Goal: Use online tool/utility: Utilize a website feature to perform a specific function

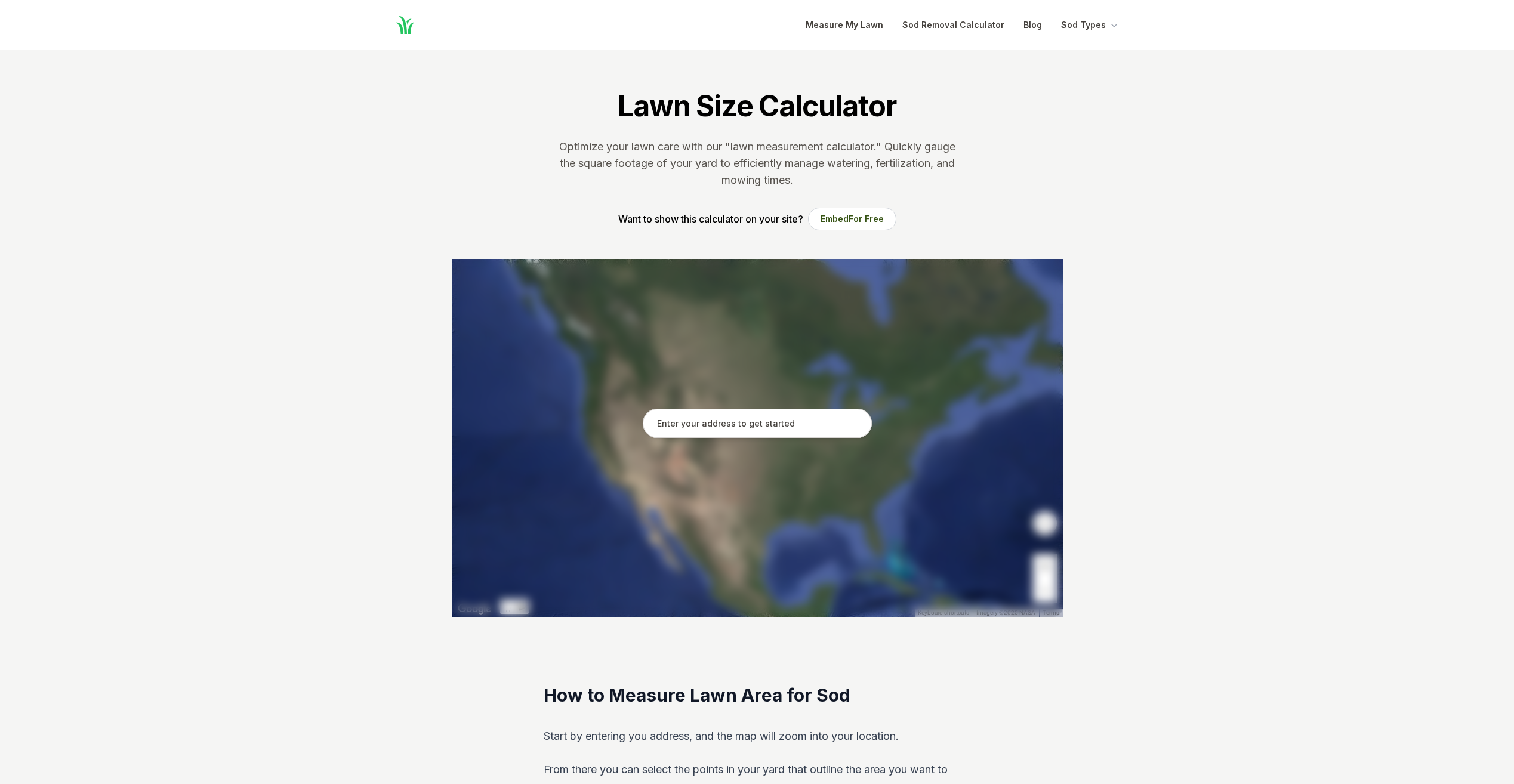
click at [677, 432] on input "text" at bounding box center [757, 423] width 229 height 30
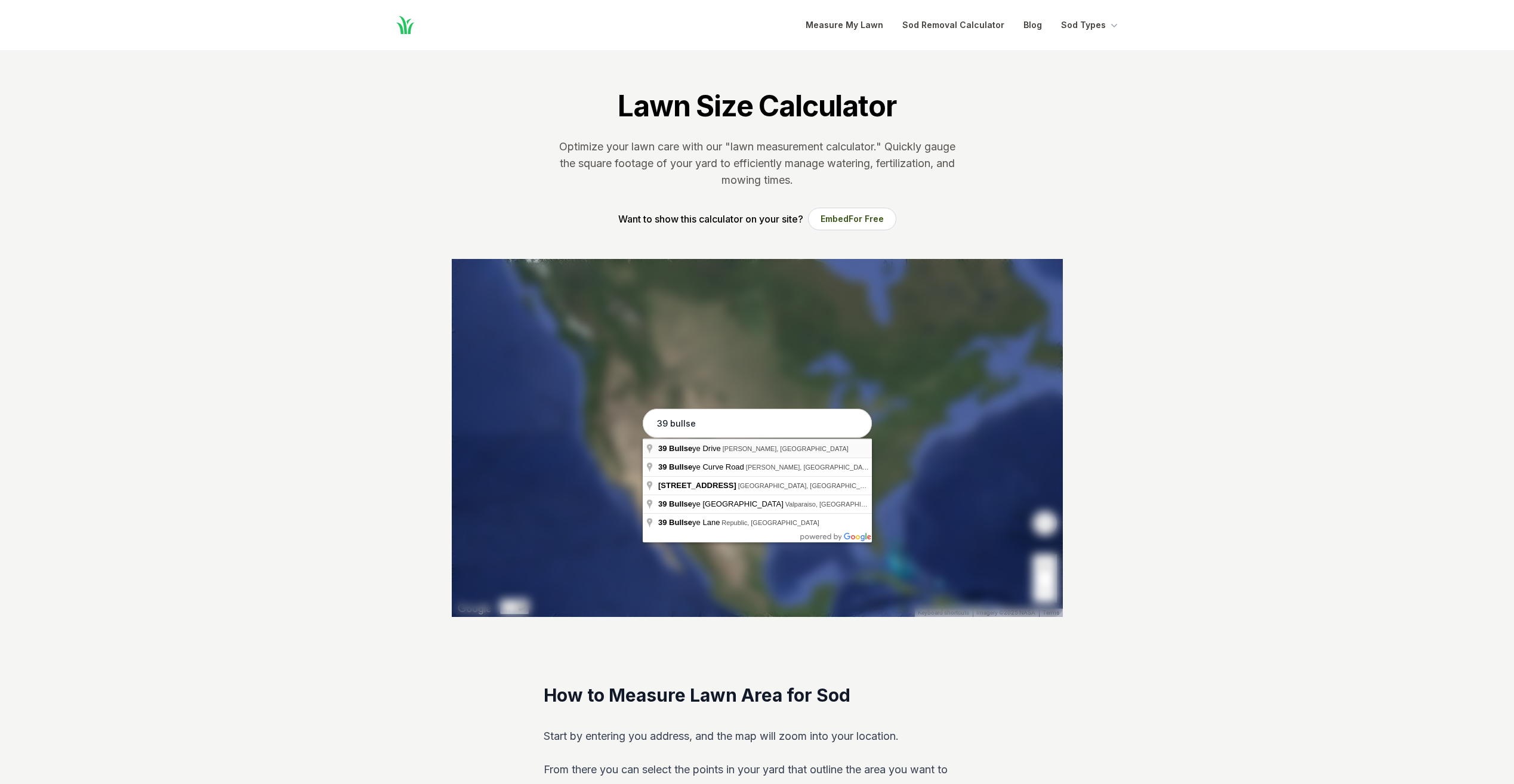
type input "[STREET_ADDRESS]"
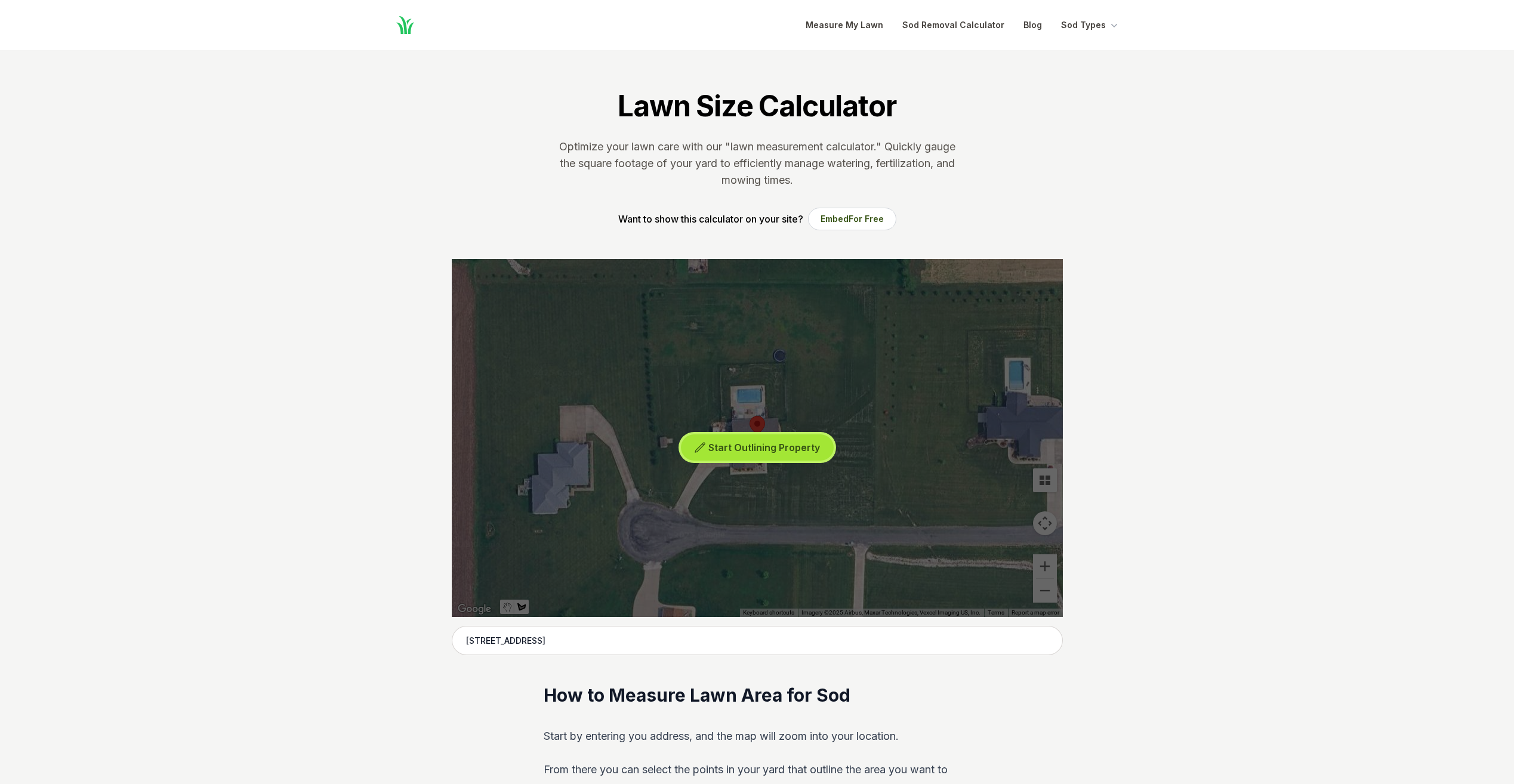
click at [767, 452] on span "Start Outlining Property" at bounding box center [764, 447] width 112 height 12
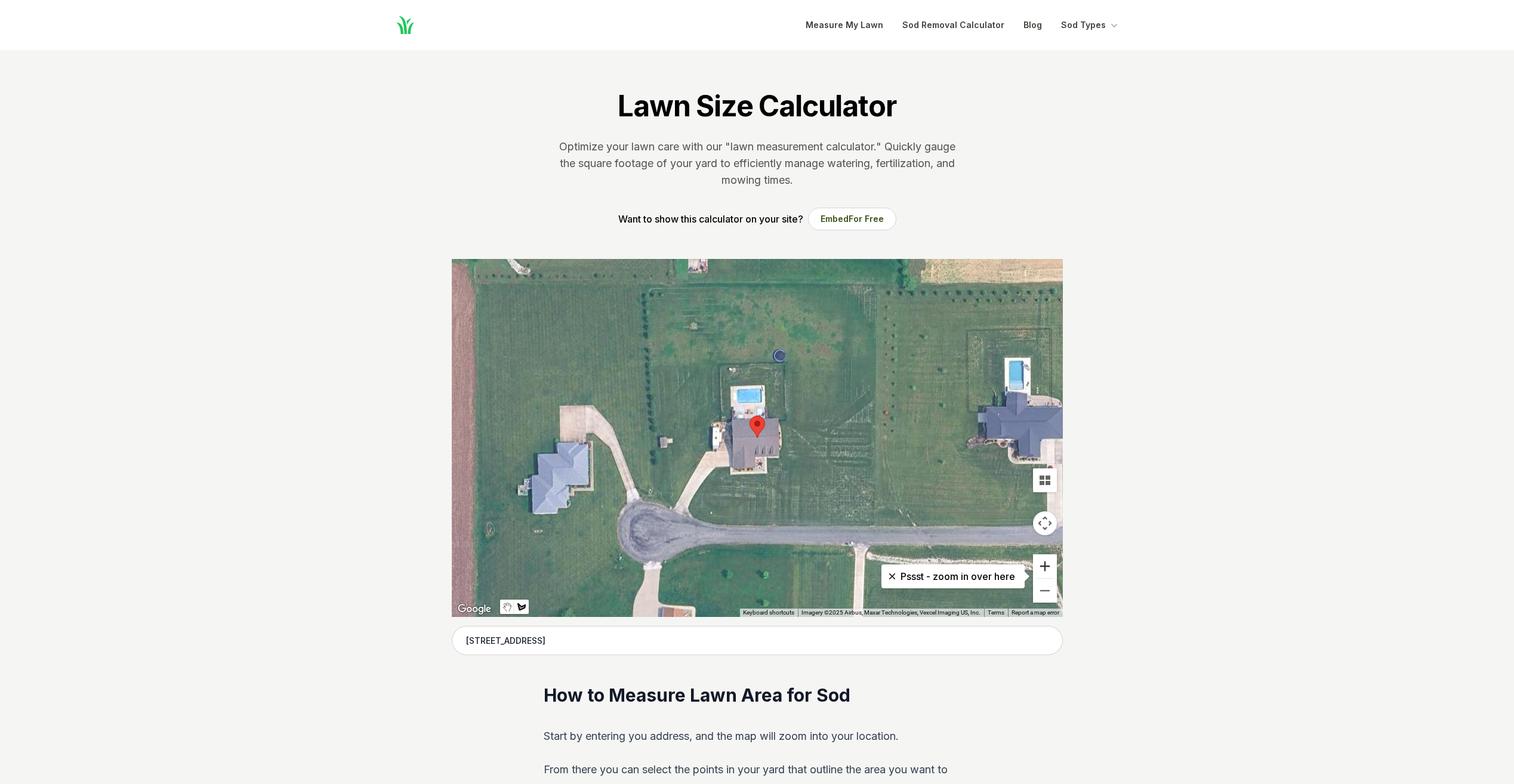
click at [1051, 566] on button "Zoom in" at bounding box center [1045, 566] width 24 height 24
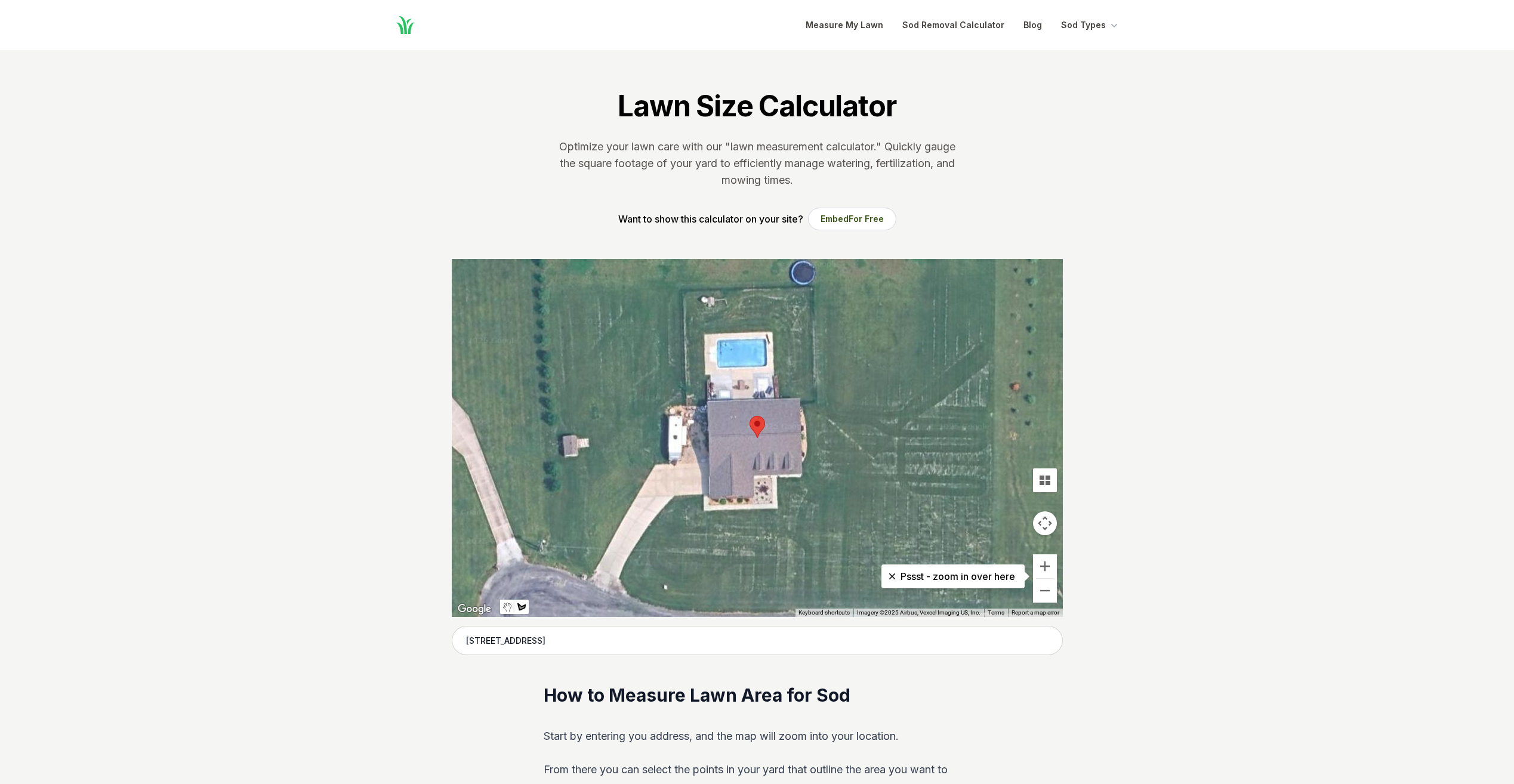
click at [619, 576] on div at bounding box center [758, 437] width 611 height 358
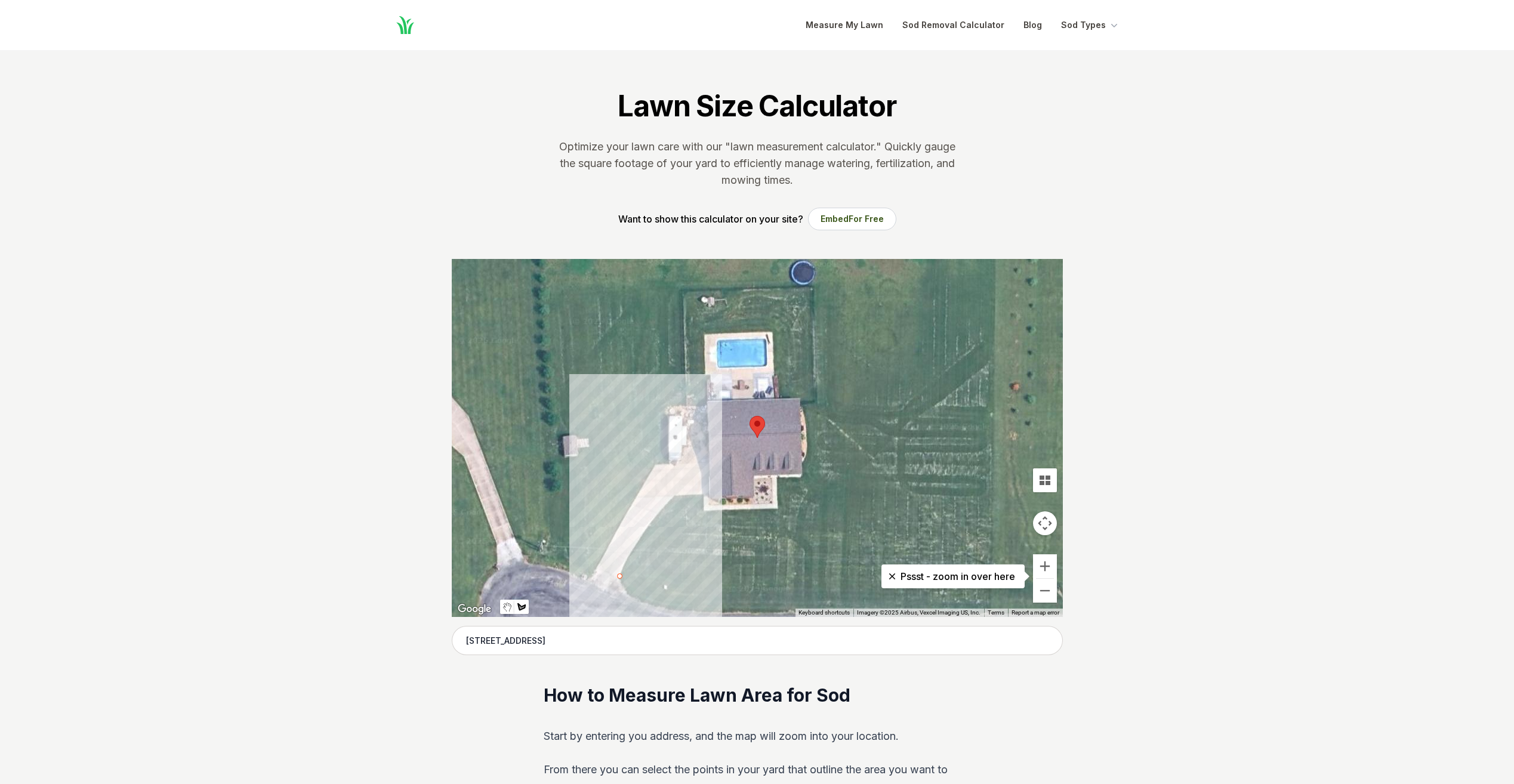
click at [673, 497] on div at bounding box center [758, 437] width 611 height 358
click at [702, 494] on div at bounding box center [758, 437] width 611 height 358
click at [703, 511] on div at bounding box center [758, 437] width 611 height 358
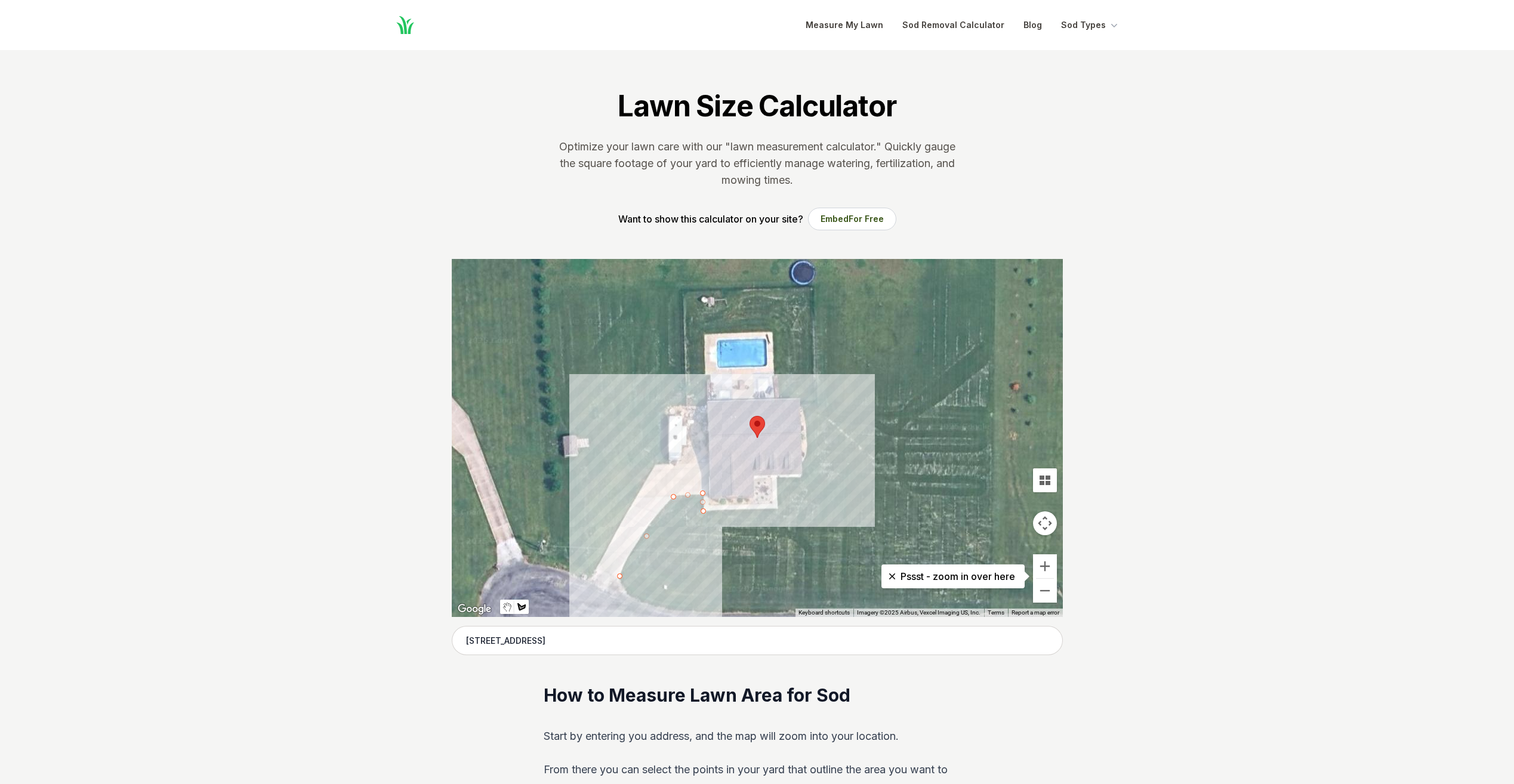
click at [779, 508] on div at bounding box center [758, 437] width 611 height 358
click at [778, 478] on div at bounding box center [758, 437] width 611 height 358
click at [802, 476] on div at bounding box center [758, 437] width 611 height 358
click at [803, 463] on div at bounding box center [758, 437] width 611 height 358
click at [809, 443] on div at bounding box center [758, 437] width 611 height 358
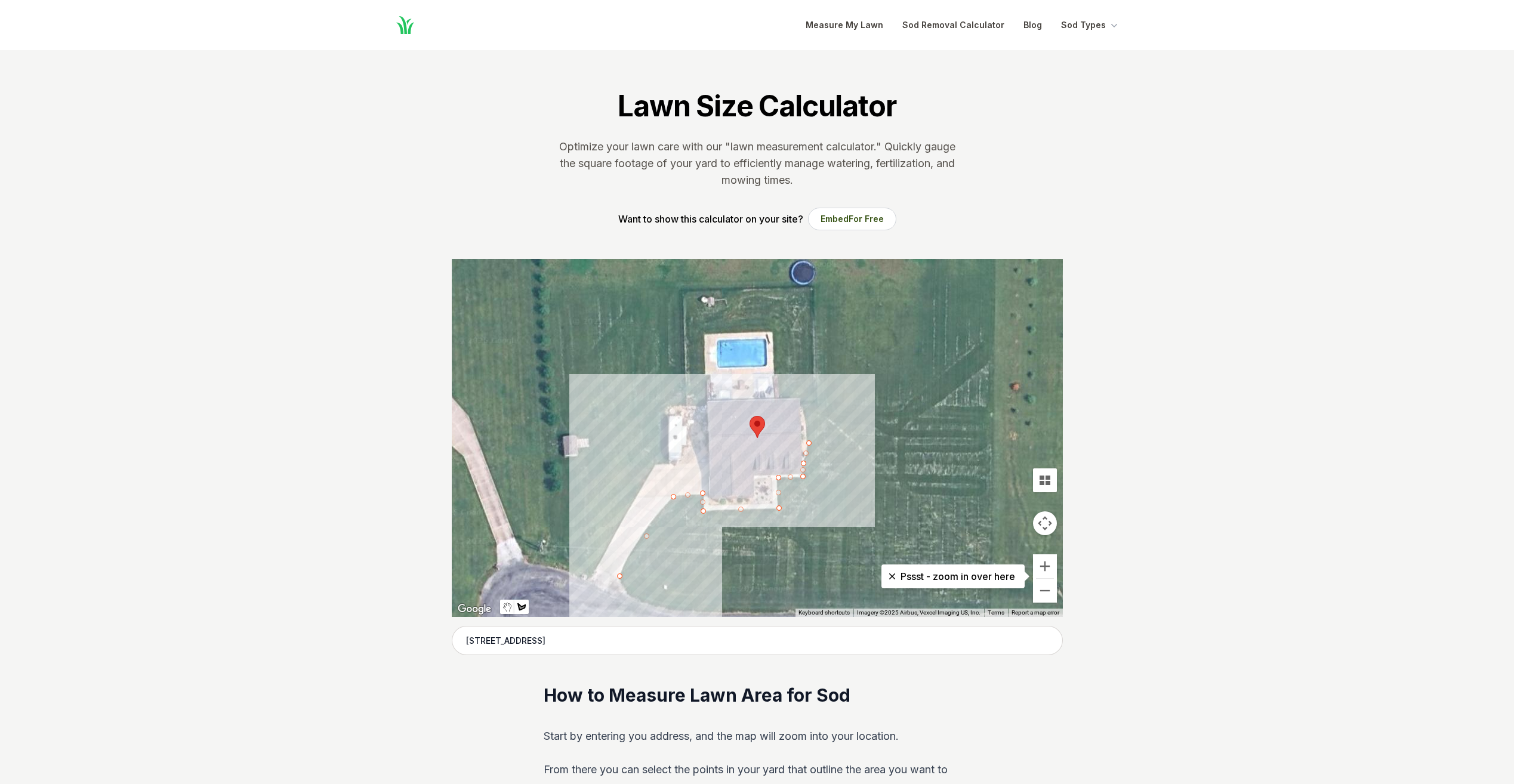
click at [806, 406] on div at bounding box center [758, 437] width 611 height 358
click at [802, 397] on div at bounding box center [758, 437] width 611 height 358
click at [781, 397] on div at bounding box center [758, 437] width 611 height 358
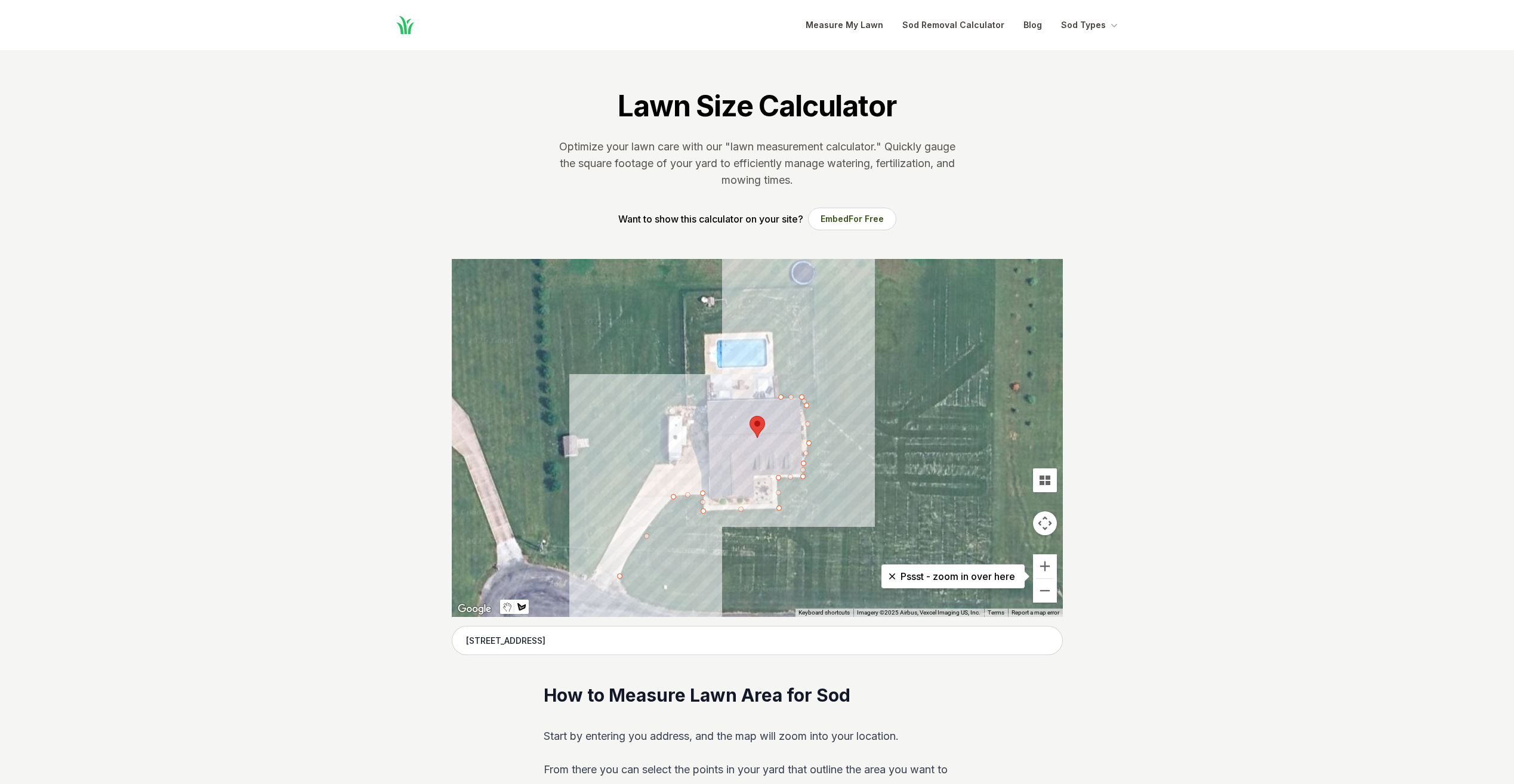
click at [777, 374] on div at bounding box center [758, 437] width 611 height 358
click at [774, 334] on div at bounding box center [758, 437] width 611 height 358
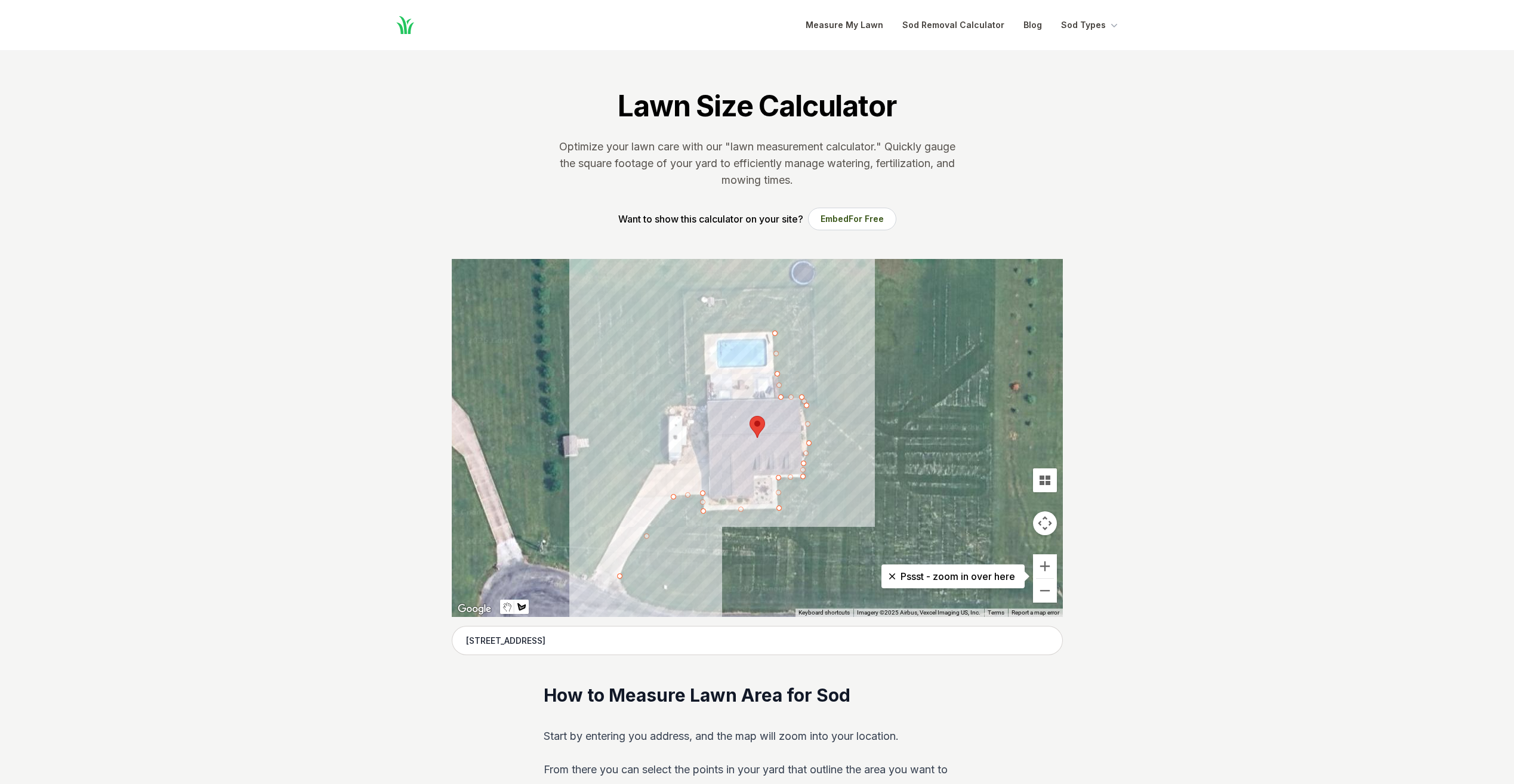
click at [705, 333] on div at bounding box center [758, 437] width 611 height 358
click at [705, 375] on div at bounding box center [758, 437] width 611 height 358
click at [705, 404] on div at bounding box center [758, 437] width 611 height 358
click at [667, 404] on div at bounding box center [758, 437] width 611 height 358
click at [668, 462] on div at bounding box center [758, 437] width 611 height 358
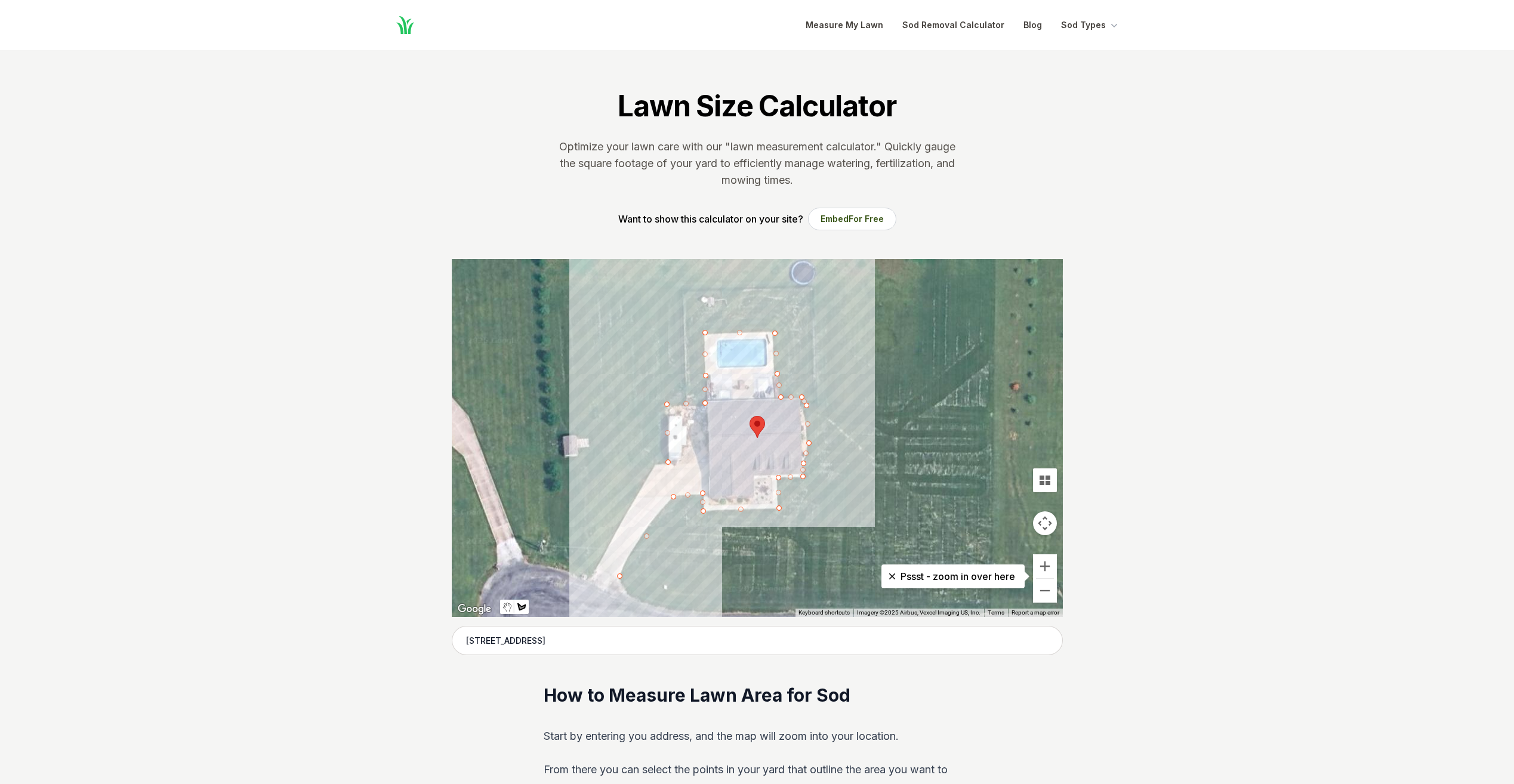
click at [655, 463] on div at bounding box center [758, 437] width 611 height 358
click at [588, 576] on div at bounding box center [758, 437] width 611 height 358
click at [551, 564] on div at bounding box center [758, 437] width 611 height 358
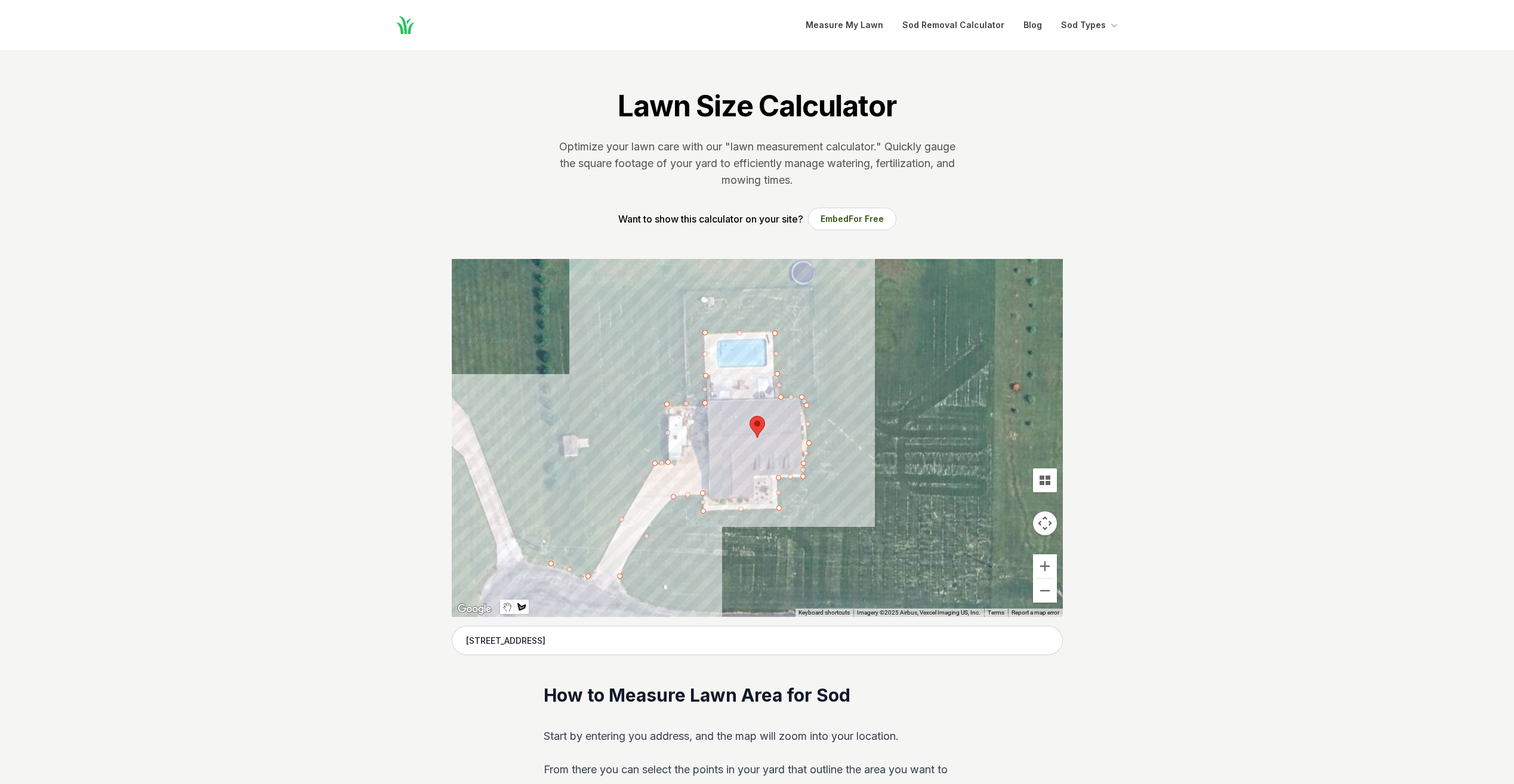
click at [554, 462] on div at bounding box center [758, 437] width 611 height 358
click at [594, 459] on div at bounding box center [758, 437] width 611 height 358
click at [594, 432] on div at bounding box center [758, 437] width 611 height 358
click at [556, 431] on div at bounding box center [758, 437] width 611 height 358
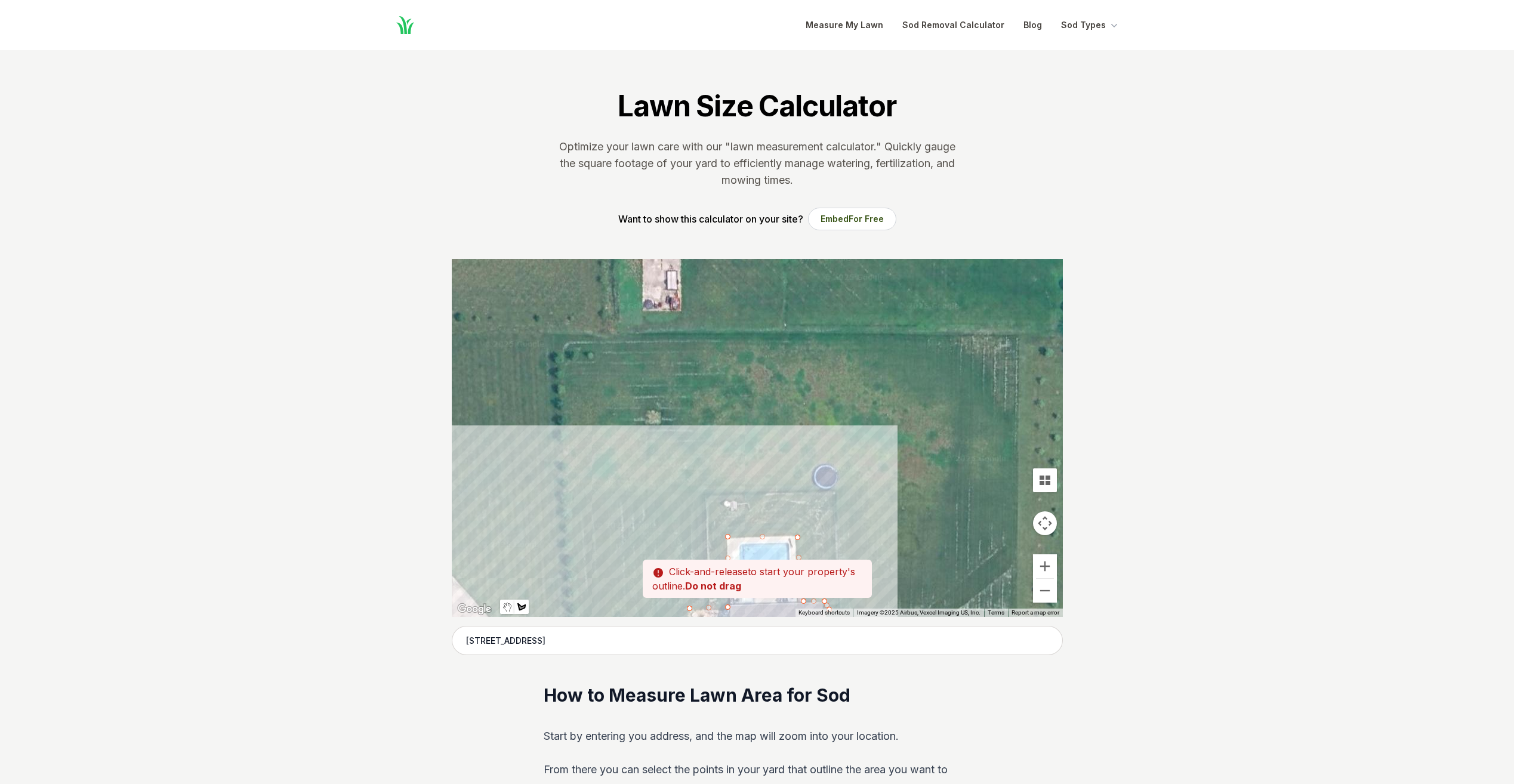
drag, startPoint x: 552, startPoint y: 277, endPoint x: 575, endPoint y: 486, distance: 210.3
click at [575, 486] on div at bounding box center [758, 437] width 611 height 358
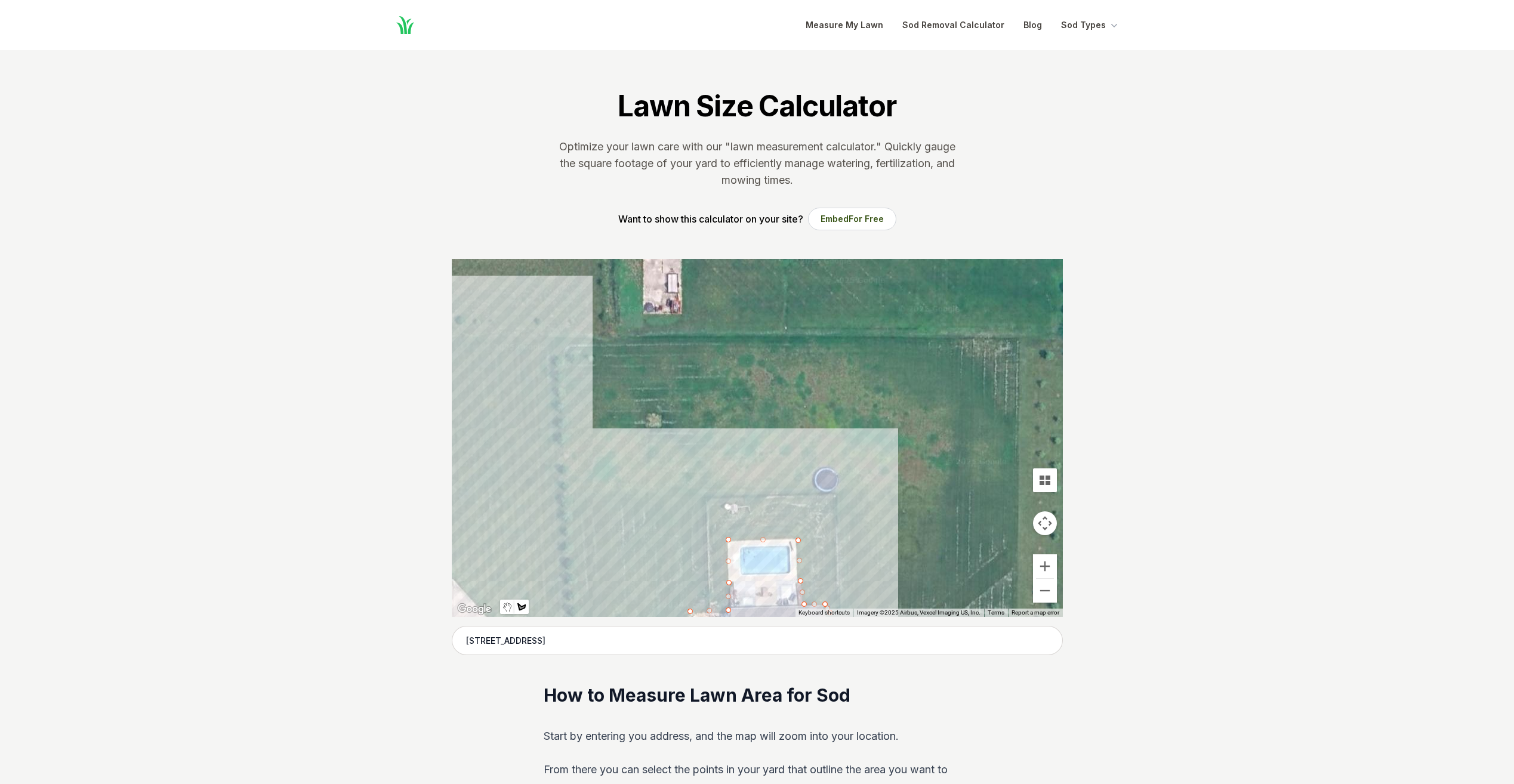
click at [565, 365] on div at bounding box center [758, 437] width 611 height 358
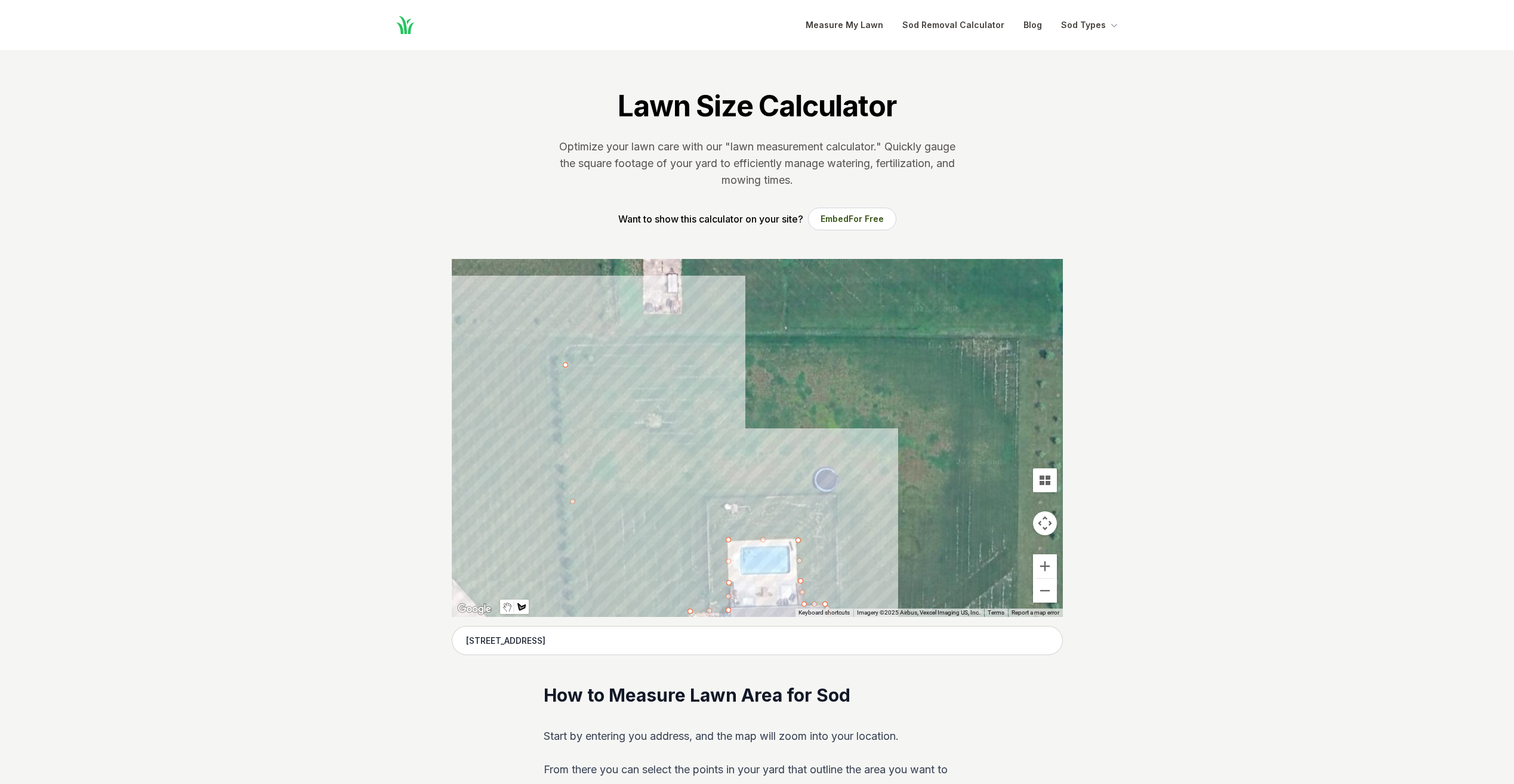
click at [585, 344] on div at bounding box center [758, 437] width 611 height 358
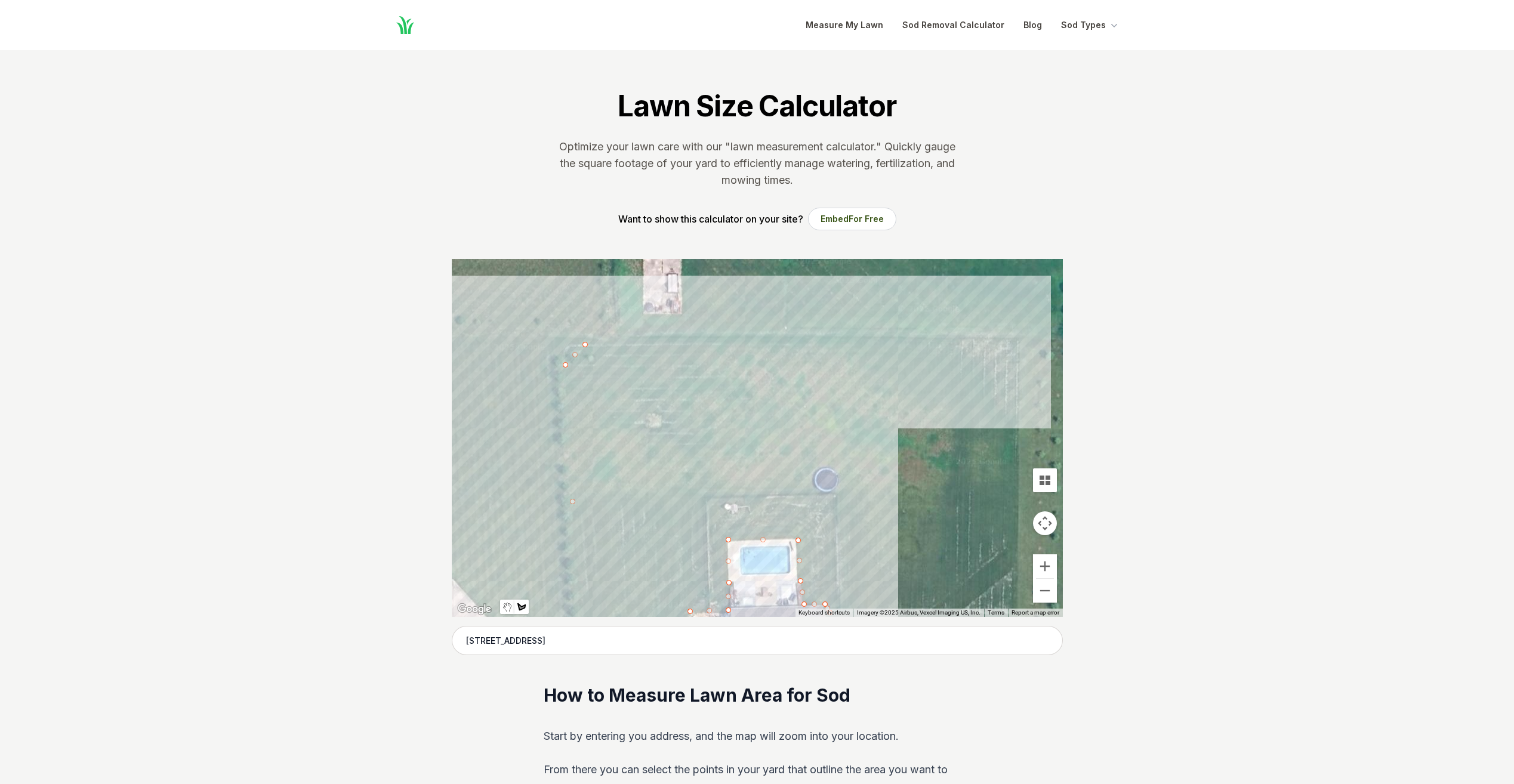
click at [1018, 338] on div at bounding box center [758, 437] width 611 height 358
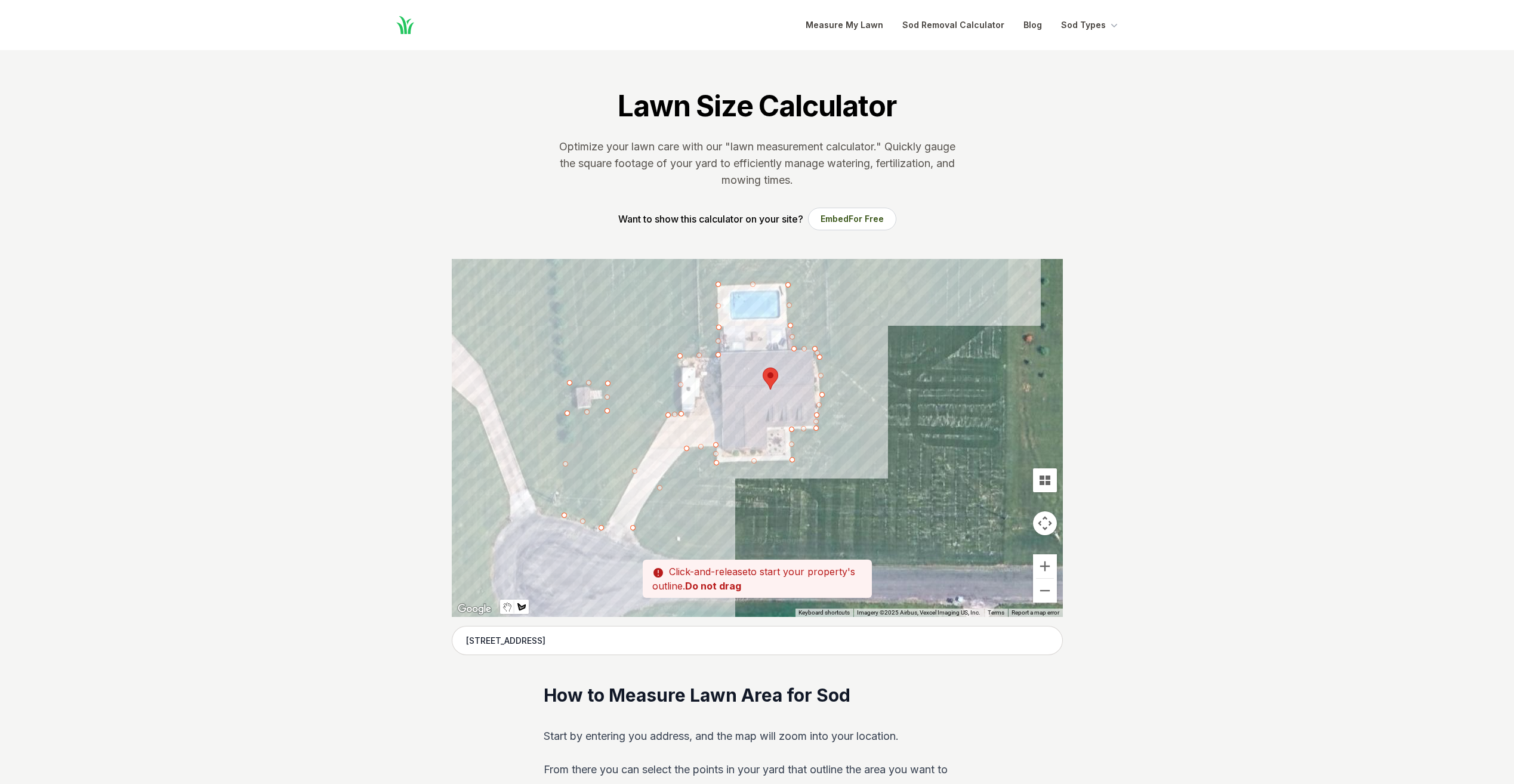
drag, startPoint x: 1002, startPoint y: 548, endPoint x: 992, endPoint y: 296, distance: 252.2
click at [992, 296] on div at bounding box center [758, 437] width 611 height 358
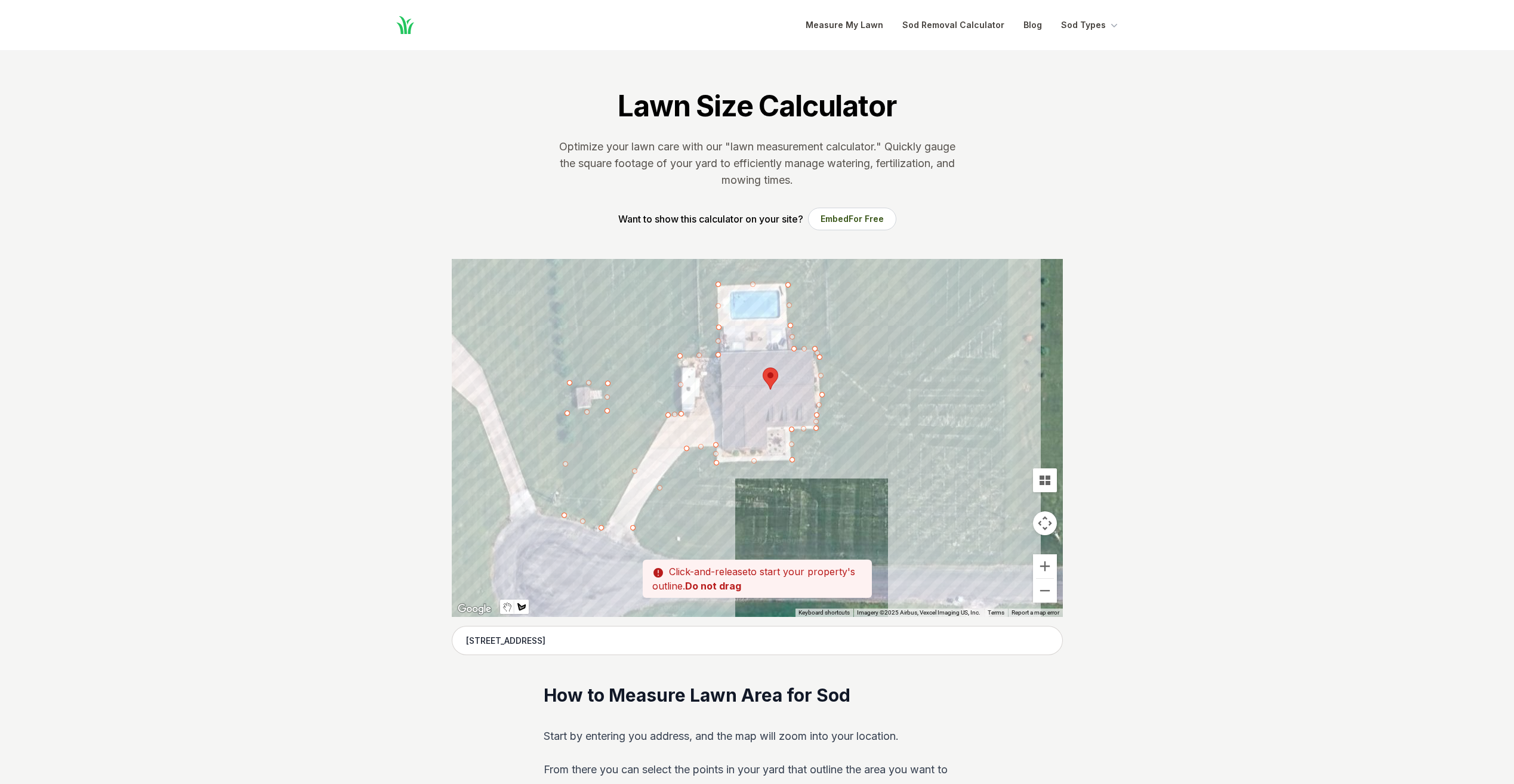
click at [1004, 563] on div at bounding box center [758, 437] width 611 height 358
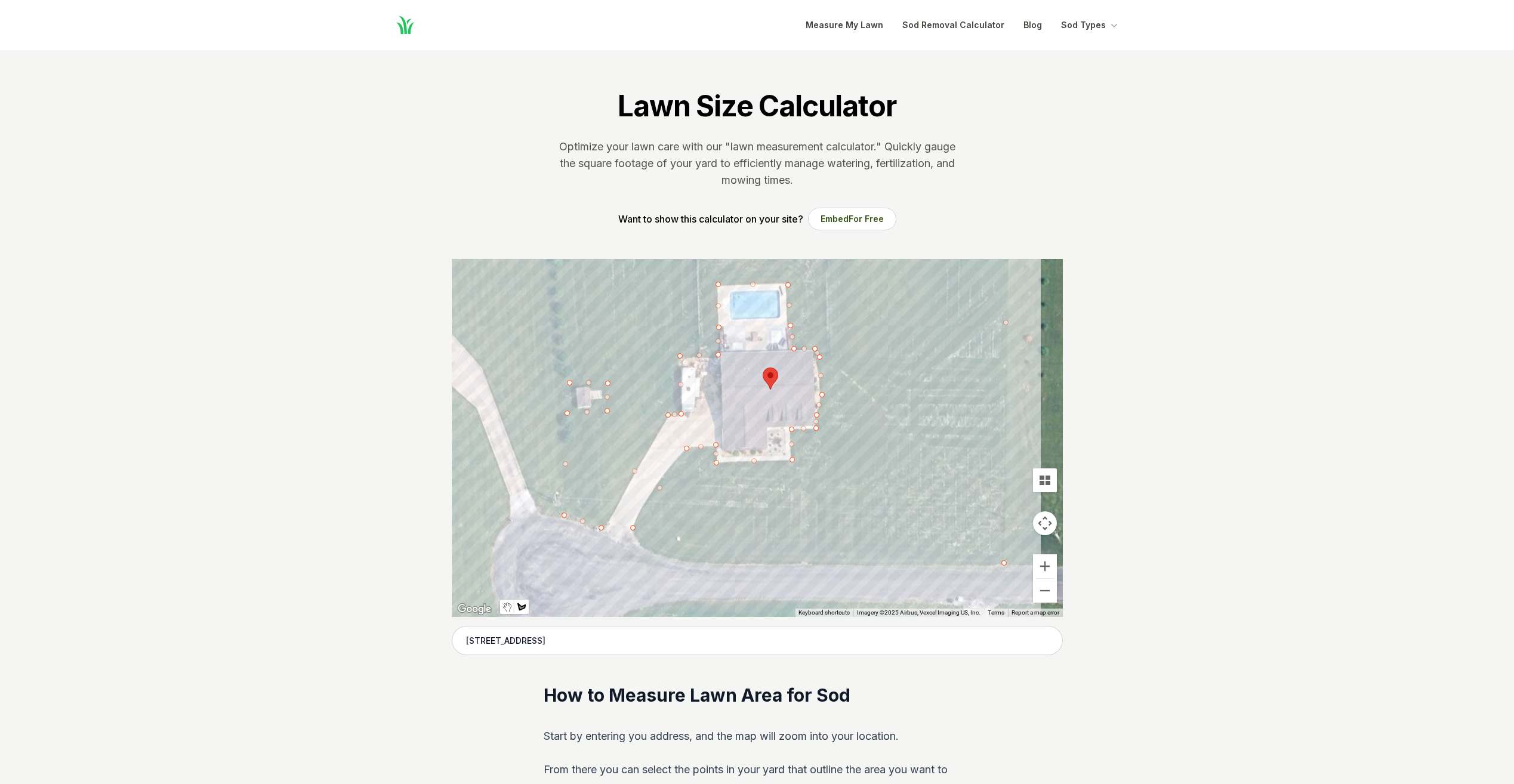
click at [678, 559] on div at bounding box center [758, 437] width 611 height 358
click at [634, 527] on div at bounding box center [758, 437] width 611 height 358
click at [632, 527] on div at bounding box center [758, 437] width 611 height 358
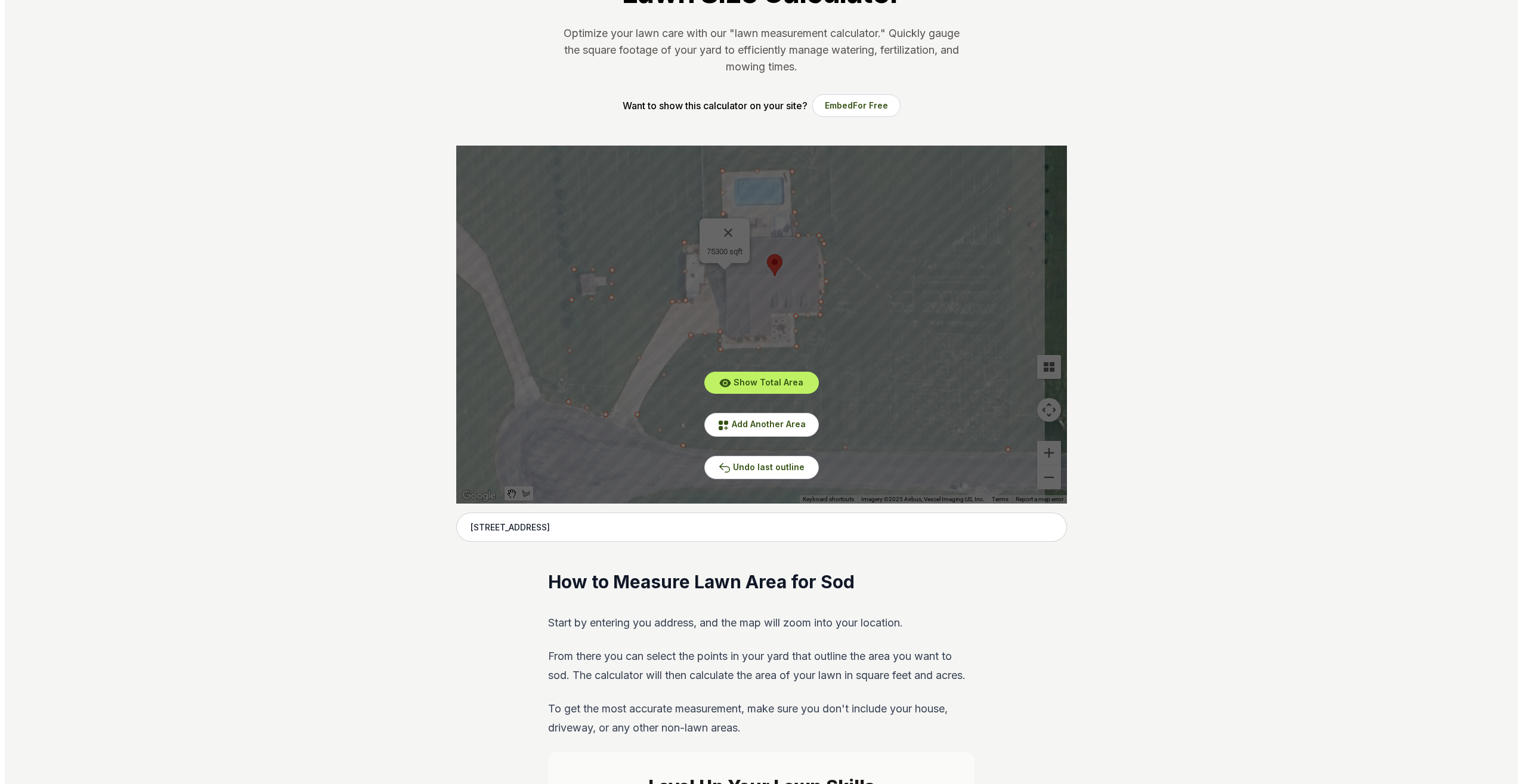
scroll to position [120, 0]
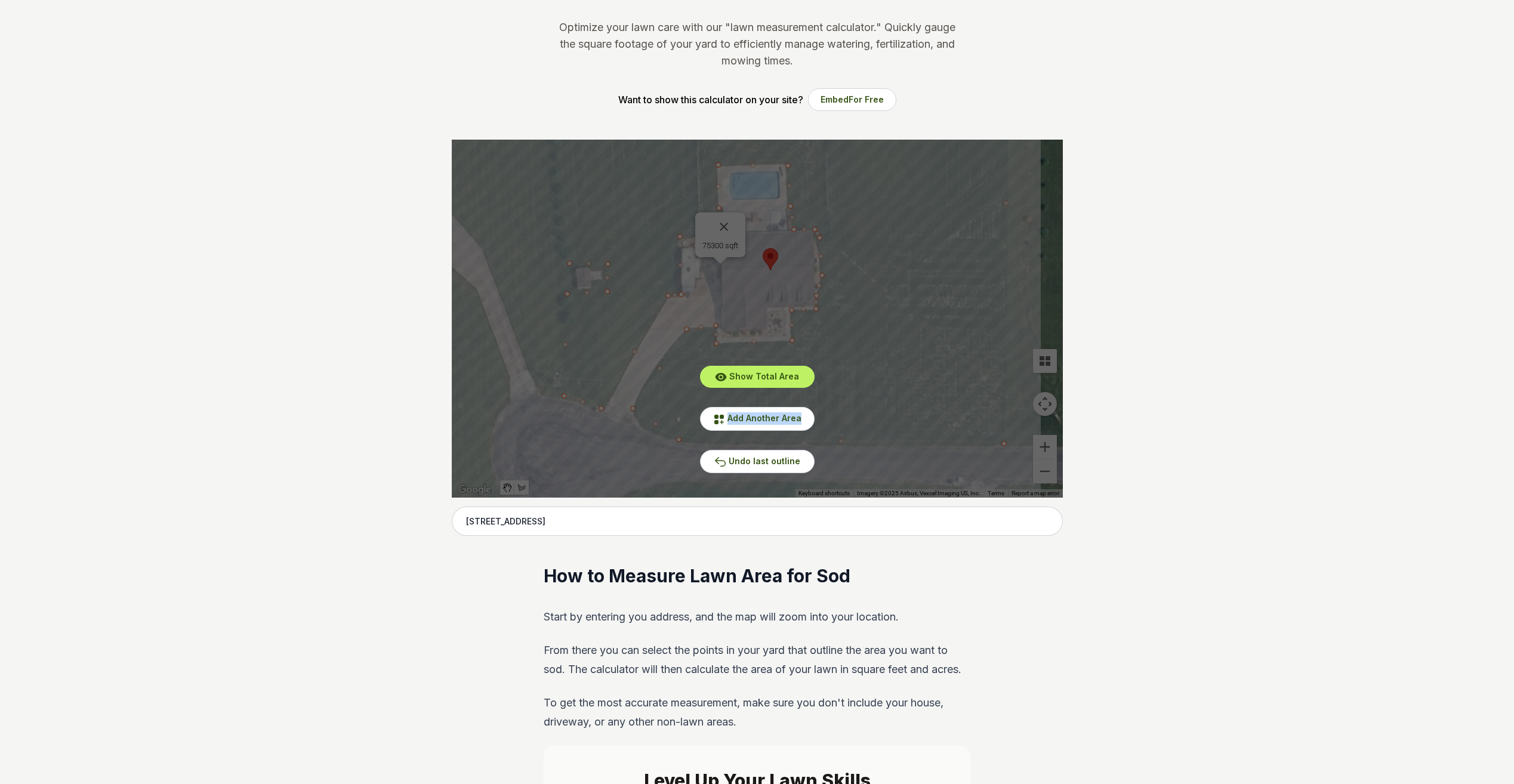
drag, startPoint x: 895, startPoint y: 354, endPoint x: 1011, endPoint y: 429, distance: 138.1
click at [1011, 429] on div "Show Total Area Add Another Area Undo last outline" at bounding box center [758, 318] width 611 height 358
click at [791, 377] on span "Show Total Area" at bounding box center [763, 376] width 70 height 10
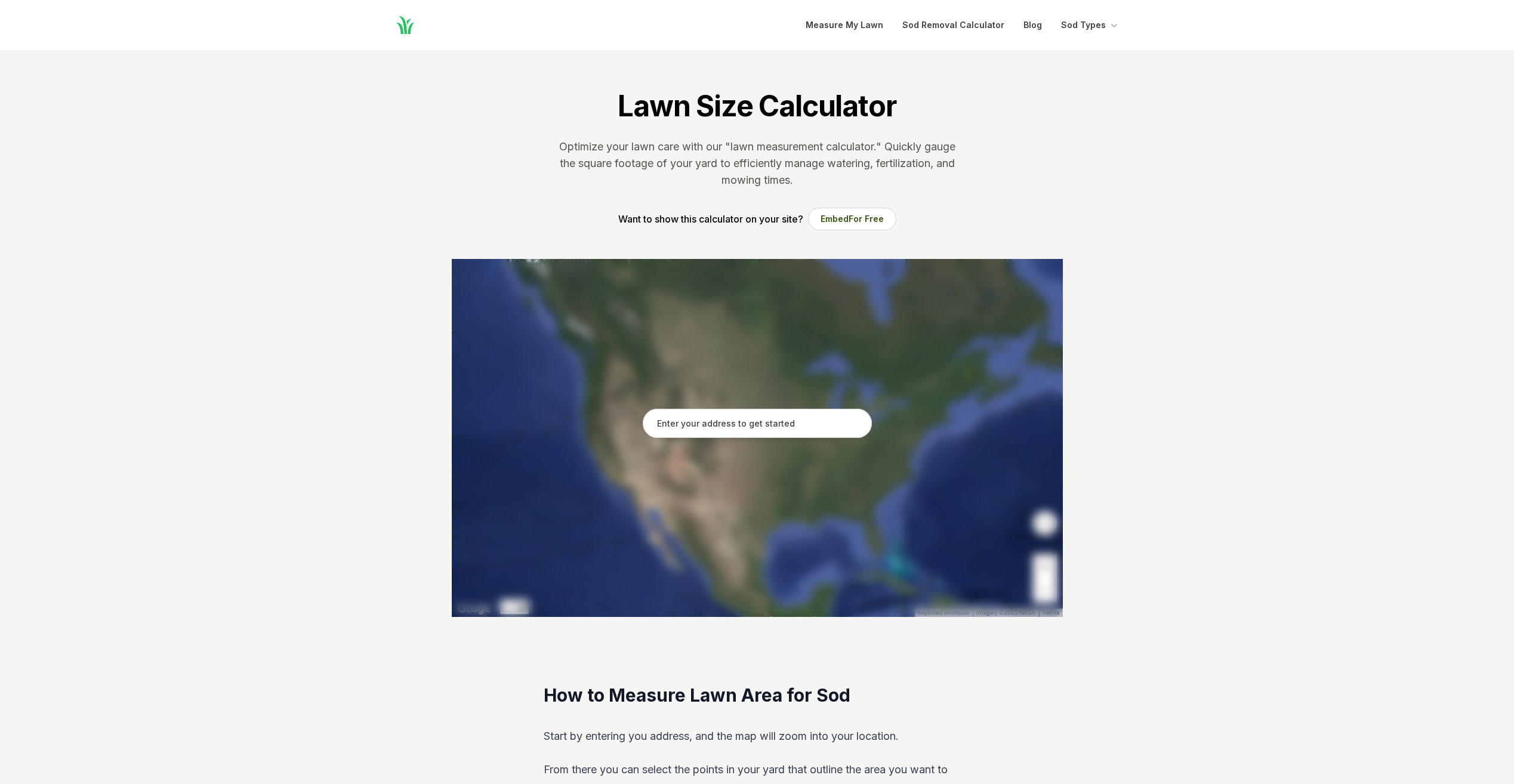
click at [784, 426] on input "text" at bounding box center [757, 423] width 229 height 30
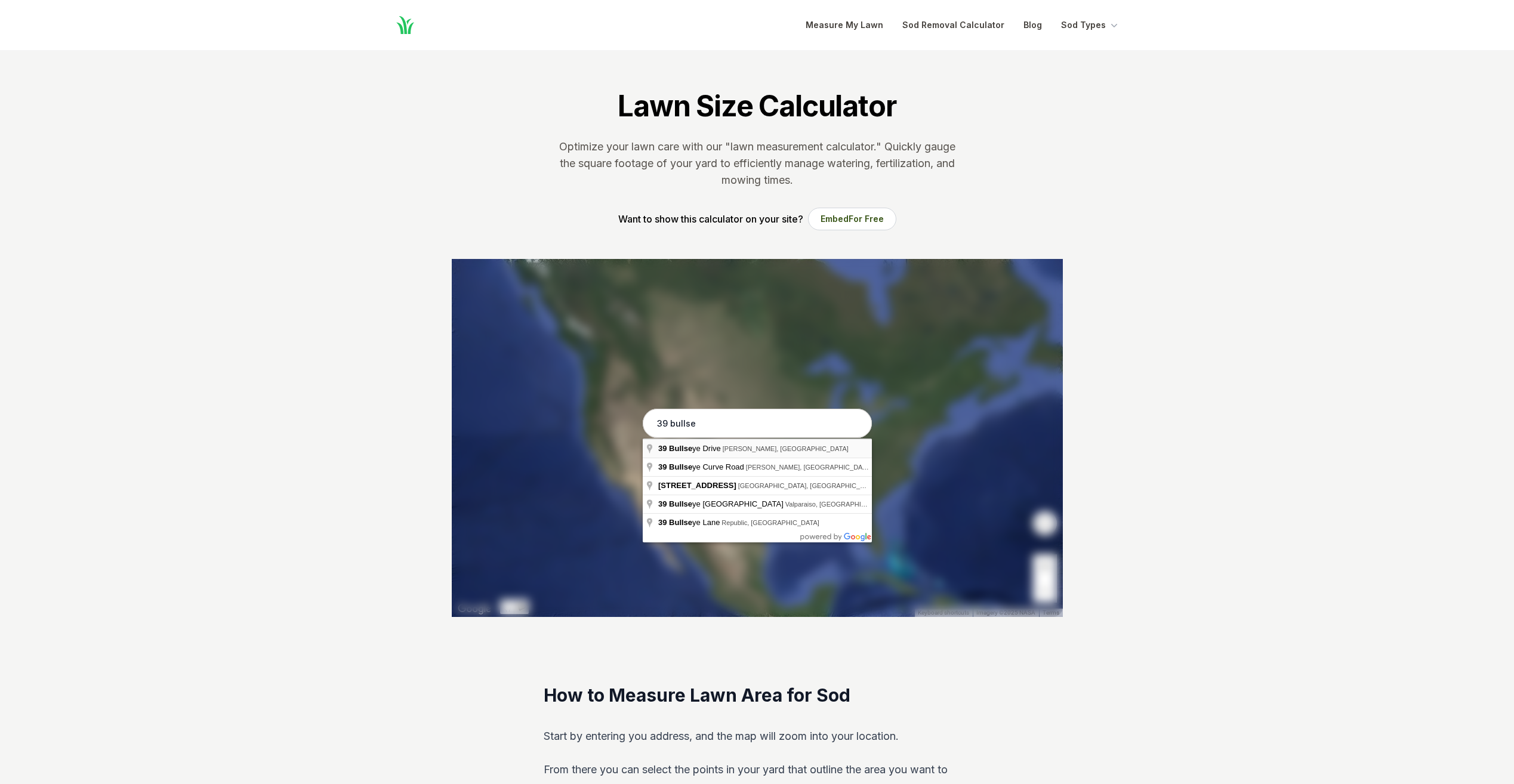
type input "[STREET_ADDRESS]"
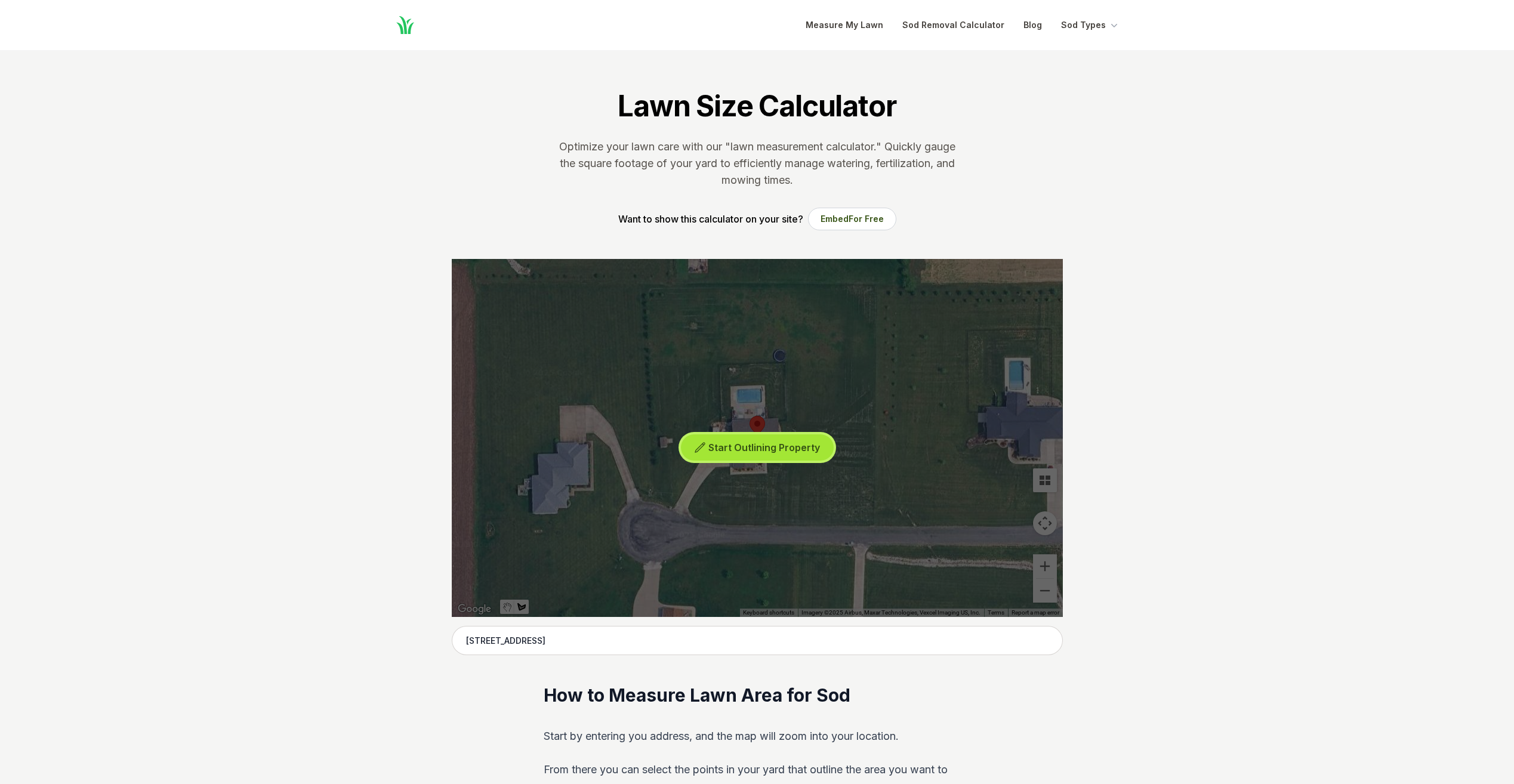
click at [784, 453] on button "Start Outlining Property" at bounding box center [757, 447] width 153 height 27
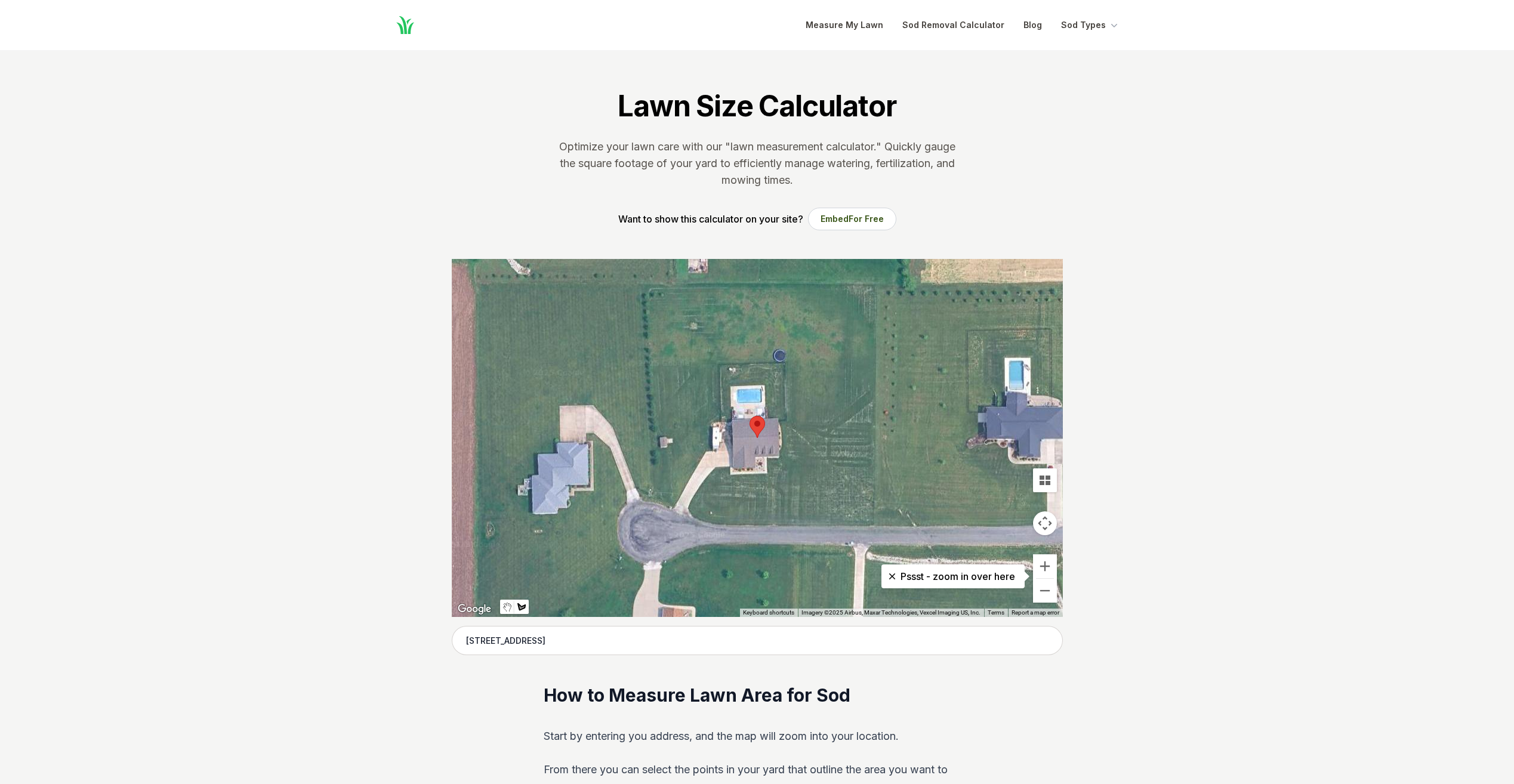
click at [689, 509] on div at bounding box center [758, 437] width 611 height 358
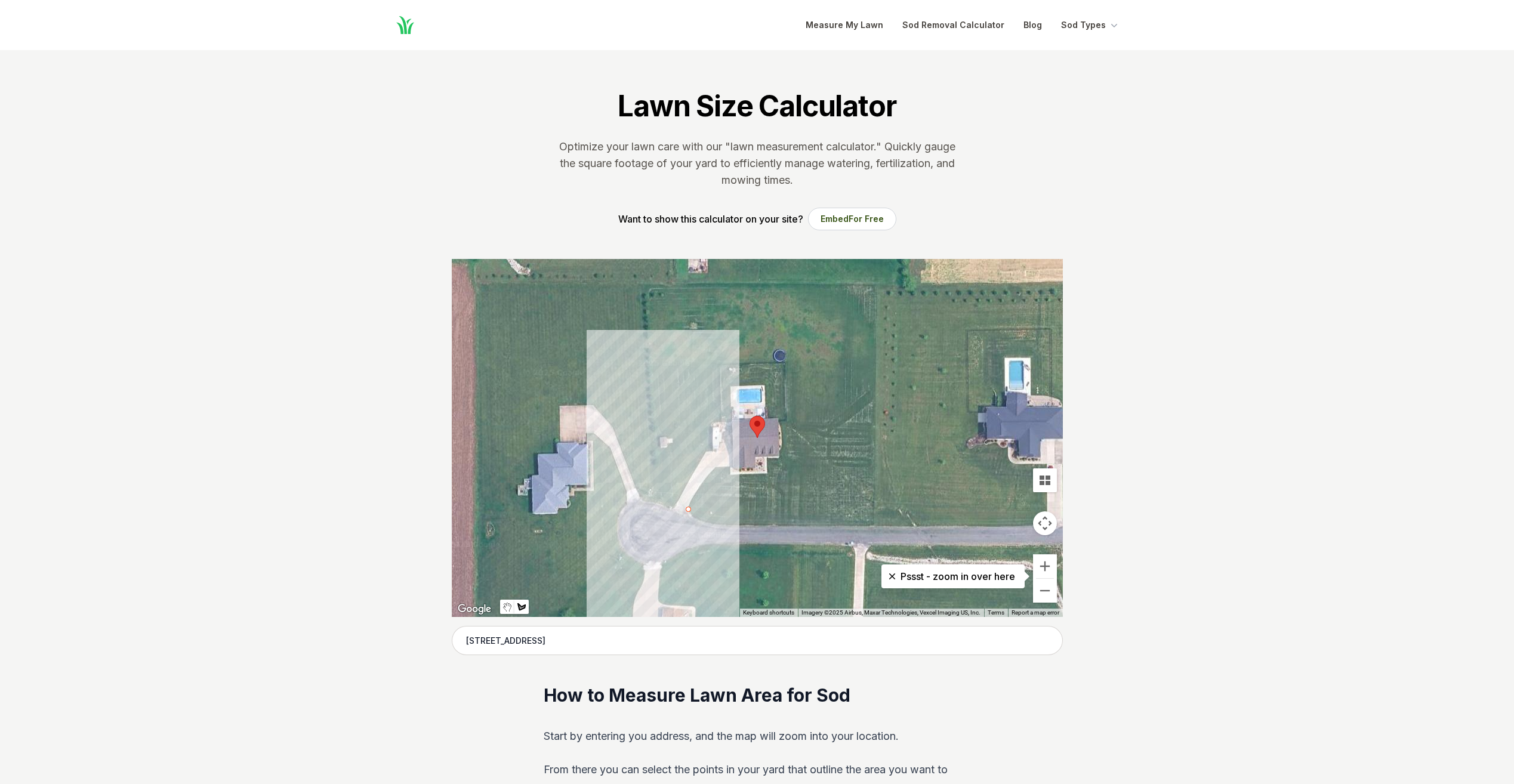
drag, startPoint x: 714, startPoint y: 467, endPoint x: 725, endPoint y: 467, distance: 11.0
click at [715, 467] on div at bounding box center [758, 437] width 611 height 358
click at [729, 468] on div at bounding box center [758, 437] width 611 height 358
click at [729, 476] on div at bounding box center [758, 437] width 611 height 358
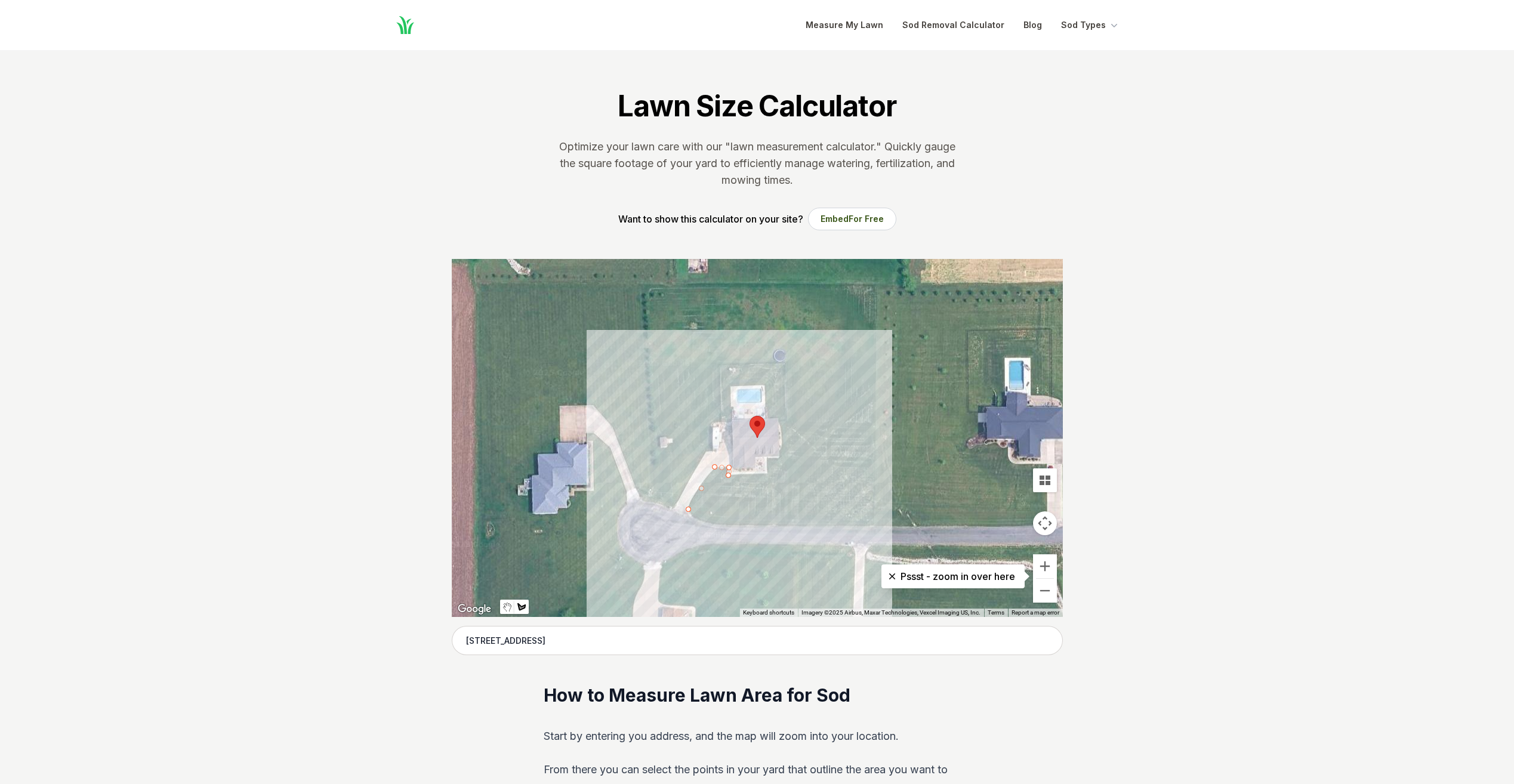
click at [768, 473] on div at bounding box center [758, 437] width 611 height 358
click at [767, 459] on div at bounding box center [758, 437] width 611 height 358
click at [781, 459] on div at bounding box center [758, 437] width 611 height 358
click at [782, 420] on div at bounding box center [758, 437] width 611 height 358
click at [767, 417] on div at bounding box center [758, 437] width 611 height 358
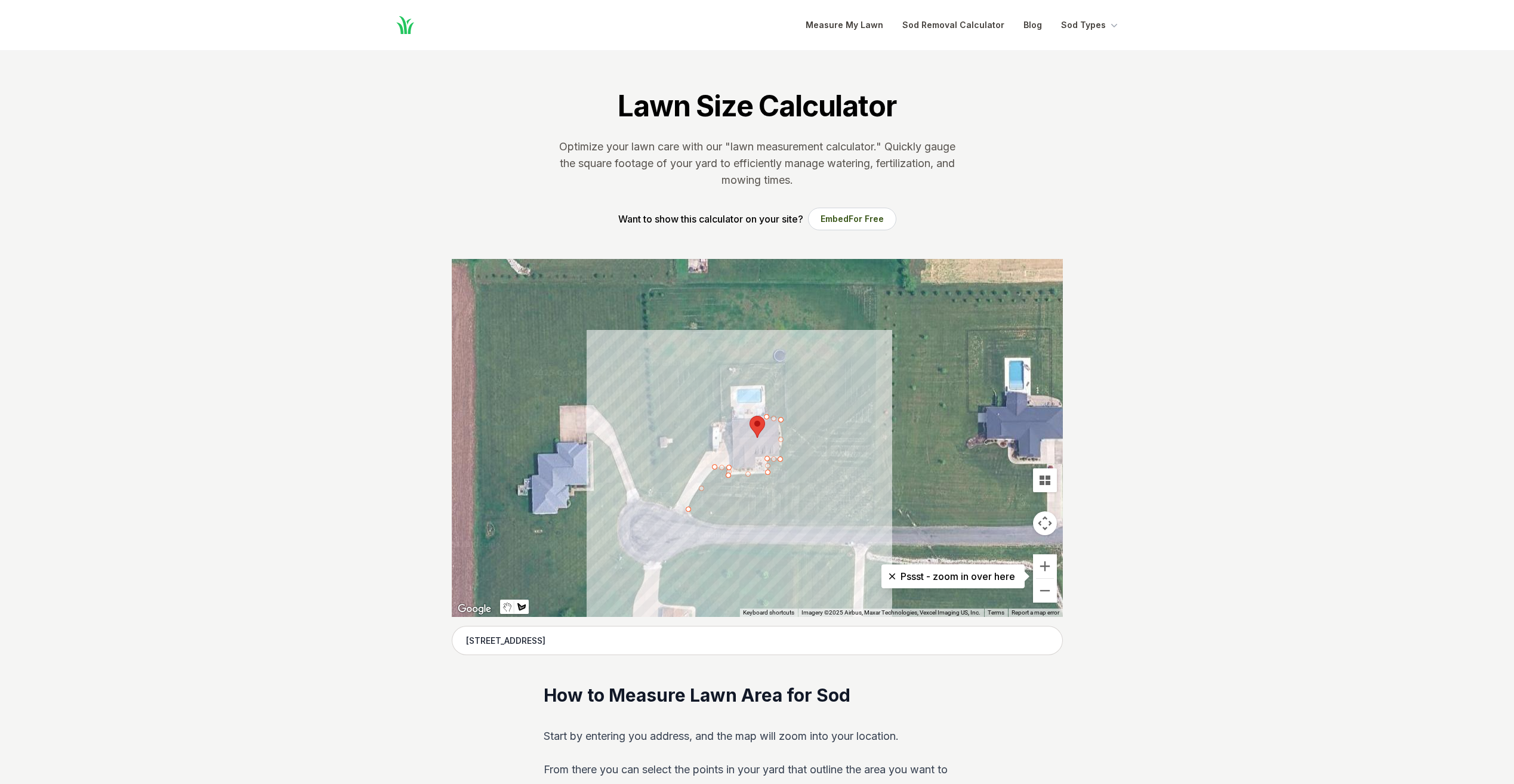
click at [765, 383] on div at bounding box center [758, 437] width 611 height 358
click at [729, 386] on div at bounding box center [758, 437] width 611 height 358
click at [713, 424] on div at bounding box center [758, 437] width 611 height 358
click at [712, 449] on div at bounding box center [758, 437] width 611 height 358
click at [705, 451] on div at bounding box center [758, 437] width 611 height 358
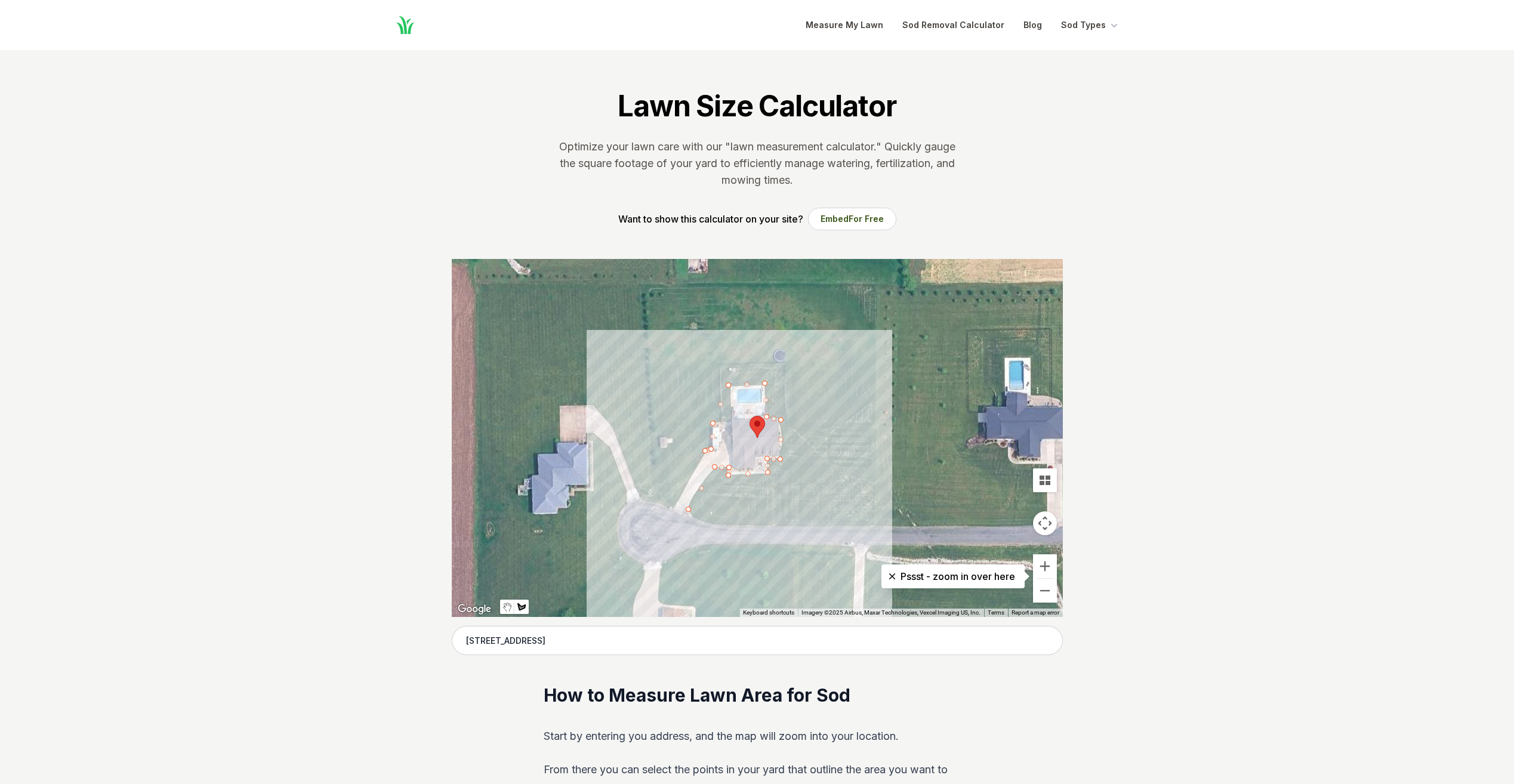
click at [673, 507] on div at bounding box center [758, 437] width 611 height 358
click at [657, 497] on div at bounding box center [758, 437] width 611 height 358
click at [658, 450] on div at bounding box center [758, 437] width 611 height 358
click at [674, 449] on div at bounding box center [758, 437] width 611 height 358
click at [674, 433] on div at bounding box center [758, 437] width 611 height 358
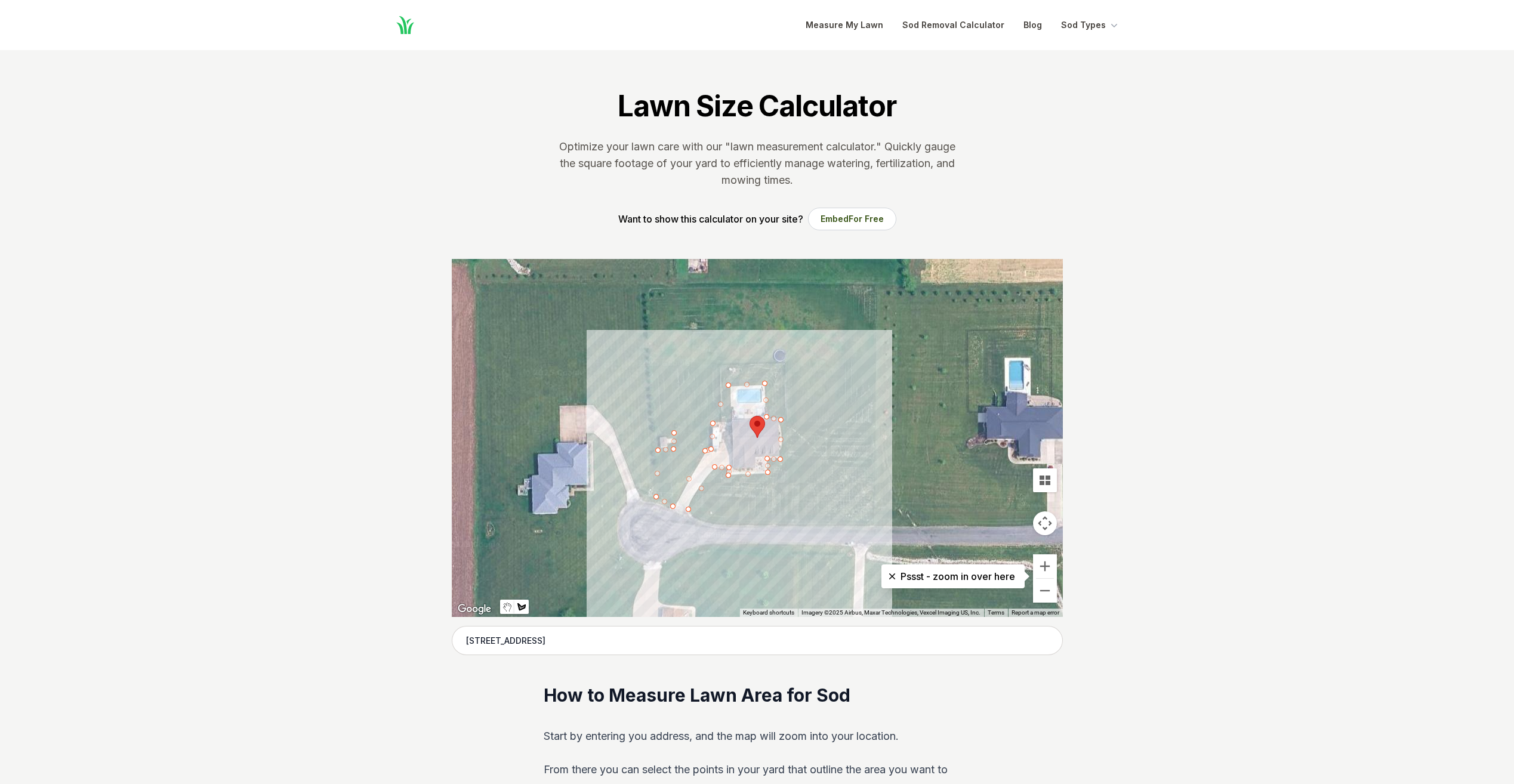
click at [658, 432] on div at bounding box center [758, 437] width 611 height 358
click at [652, 288] on div at bounding box center [758, 437] width 611 height 358
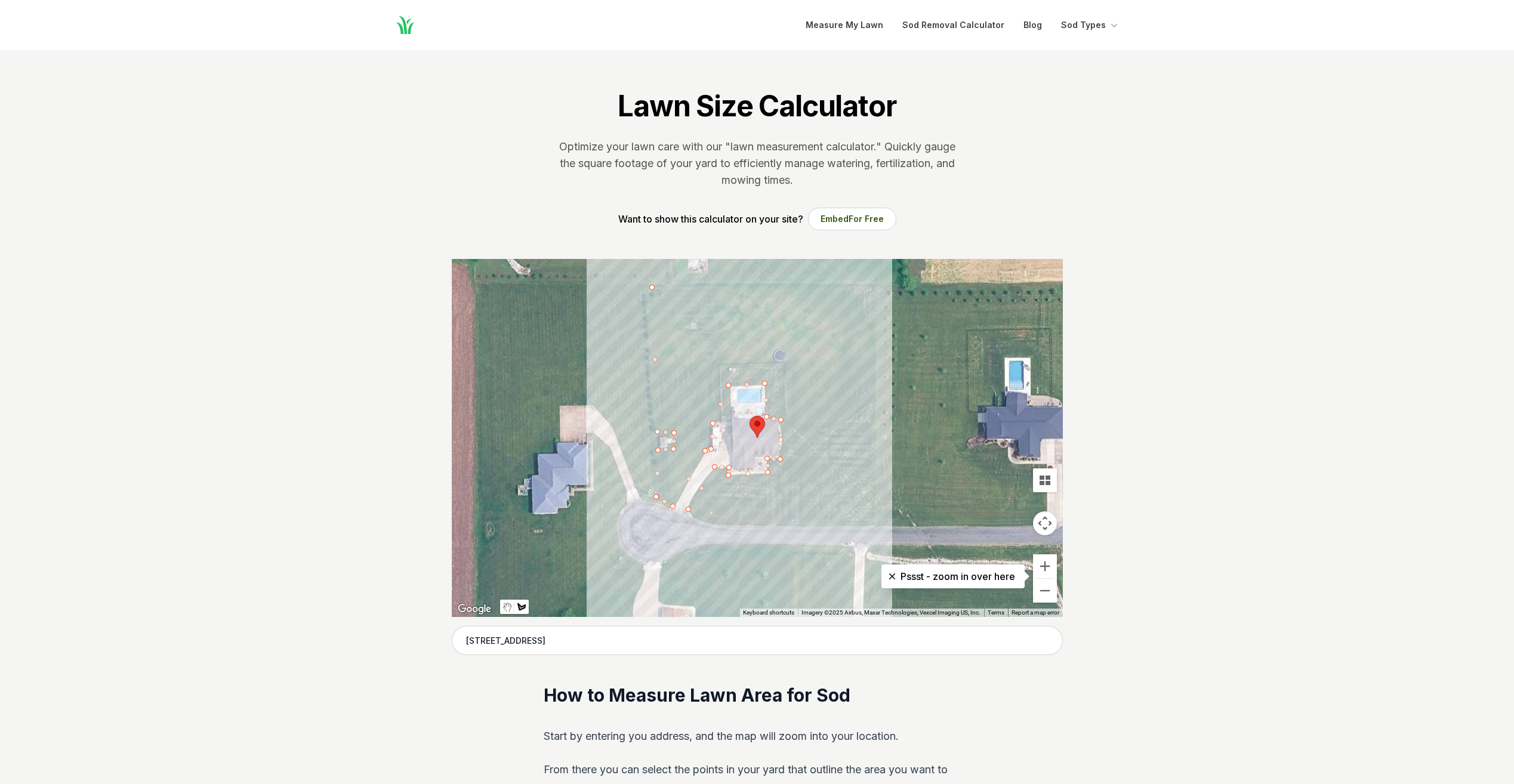
click at [875, 285] on div at bounding box center [758, 437] width 611 height 358
click at [875, 525] on div at bounding box center [758, 437] width 611 height 358
click at [718, 524] on div at bounding box center [758, 437] width 611 height 358
click at [688, 509] on div at bounding box center [758, 437] width 611 height 358
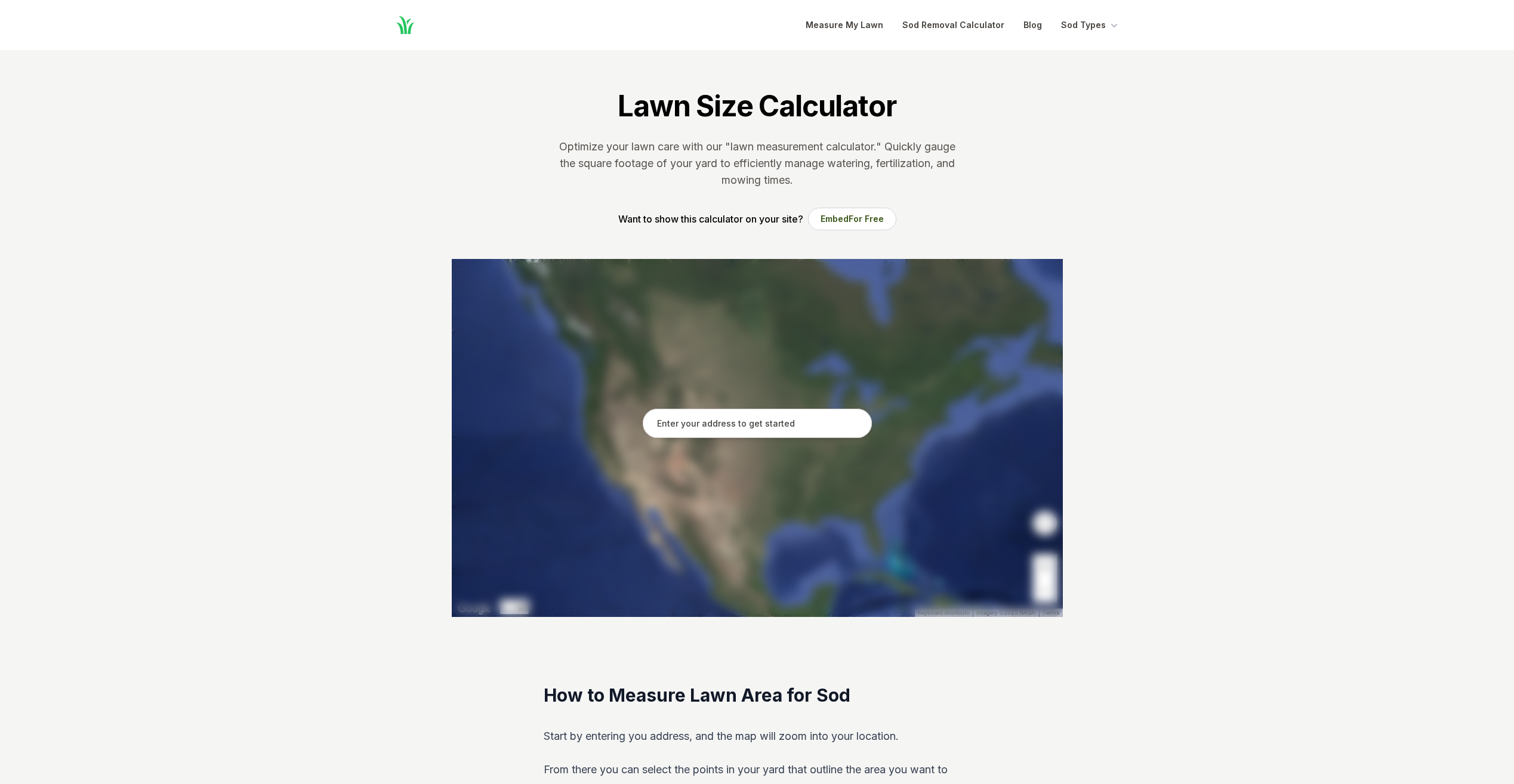
click at [515, 201] on section "Lawn Size Calculator Optimize your lawn care with our "lawn measurement calcula…" at bounding box center [757, 155] width 650 height 209
click at [784, 415] on input "text" at bounding box center [757, 423] width 229 height 30
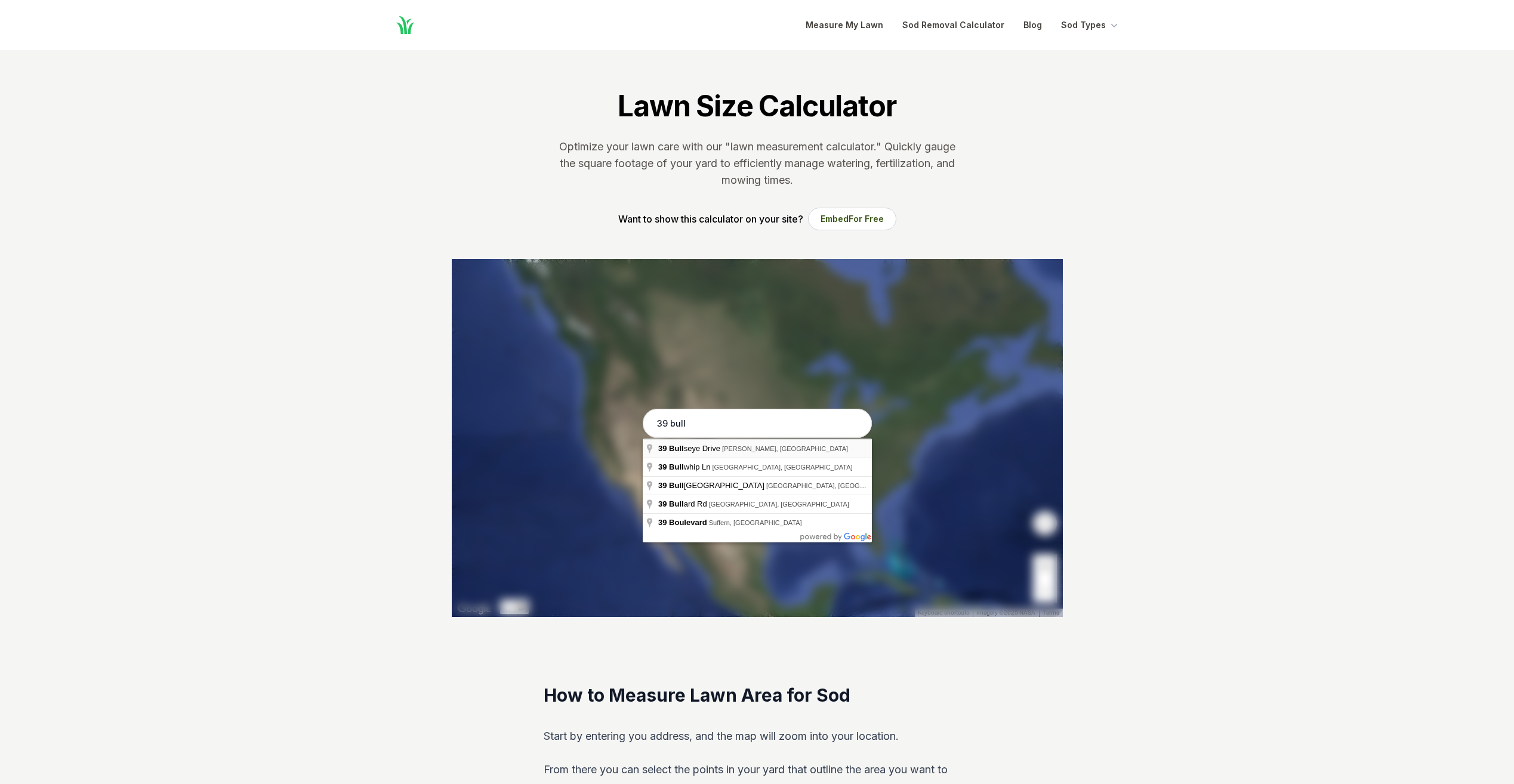
type input "[STREET_ADDRESS]"
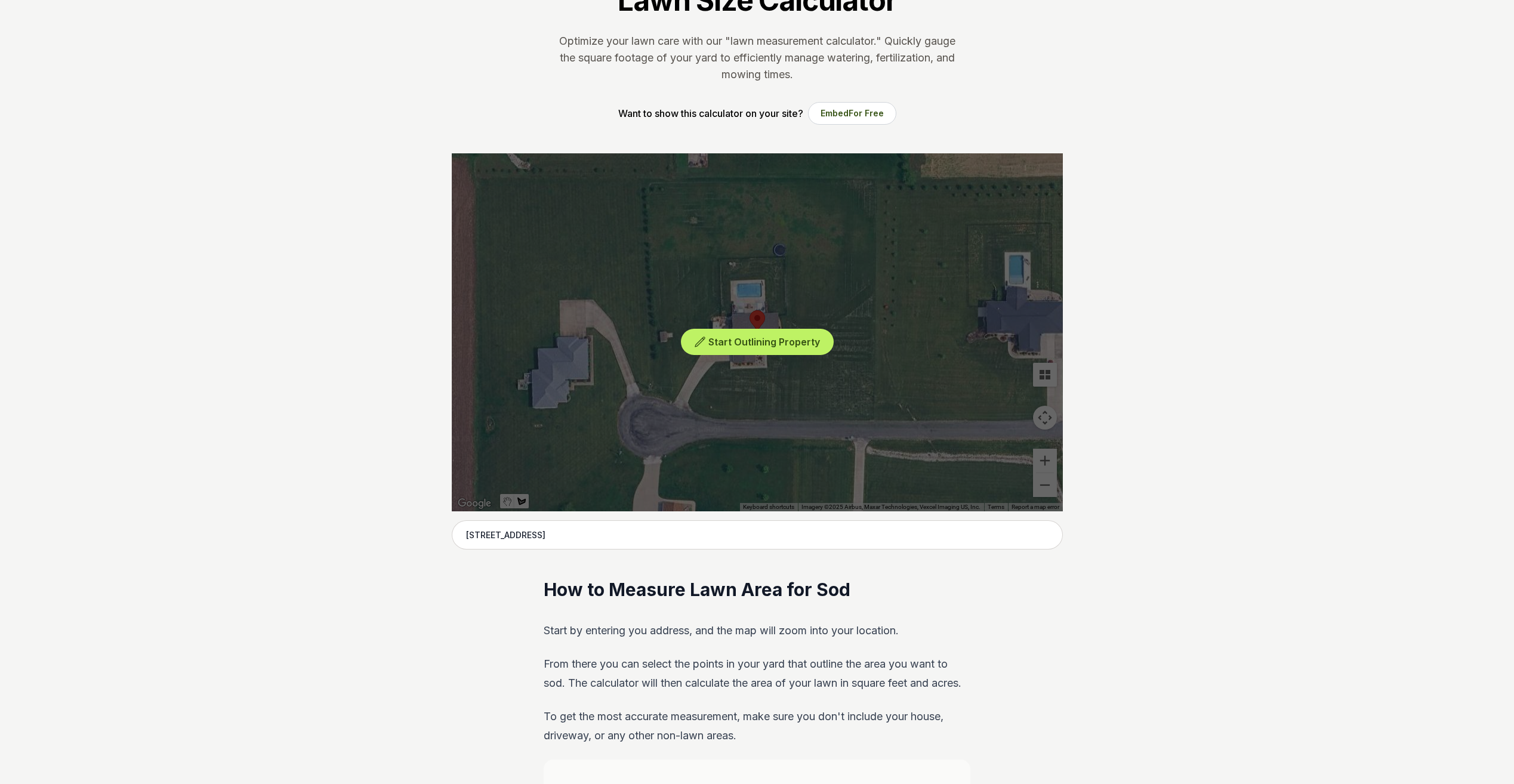
scroll to position [120, 0]
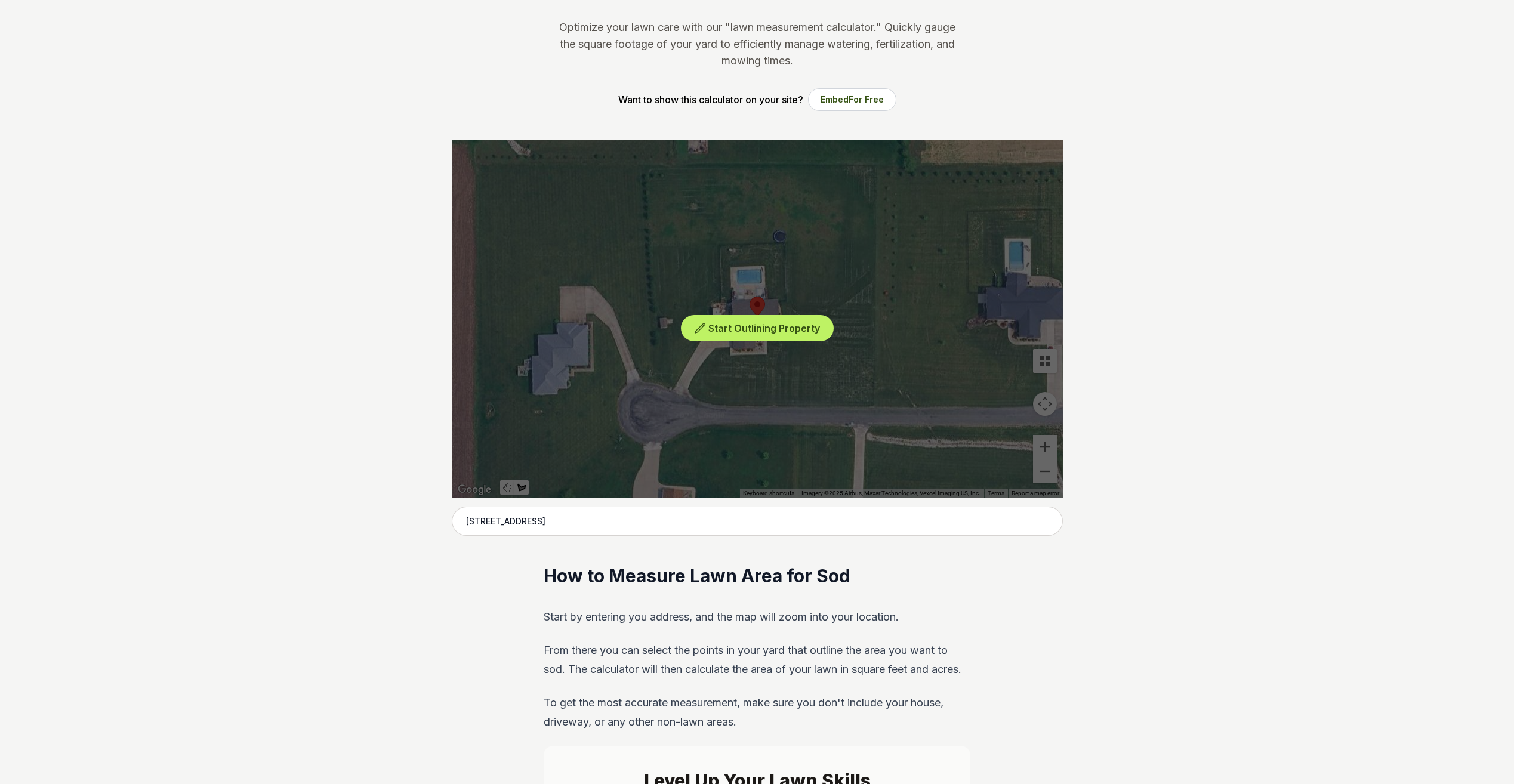
click at [1038, 463] on div "Start Outlining Property" at bounding box center [758, 318] width 611 height 358
click at [1048, 477] on div "Start Outlining Property" at bounding box center [758, 318] width 611 height 358
click at [926, 329] on div "Start Outlining Property" at bounding box center [758, 318] width 611 height 358
click at [805, 339] on button "Start Outlining Property" at bounding box center [757, 328] width 153 height 27
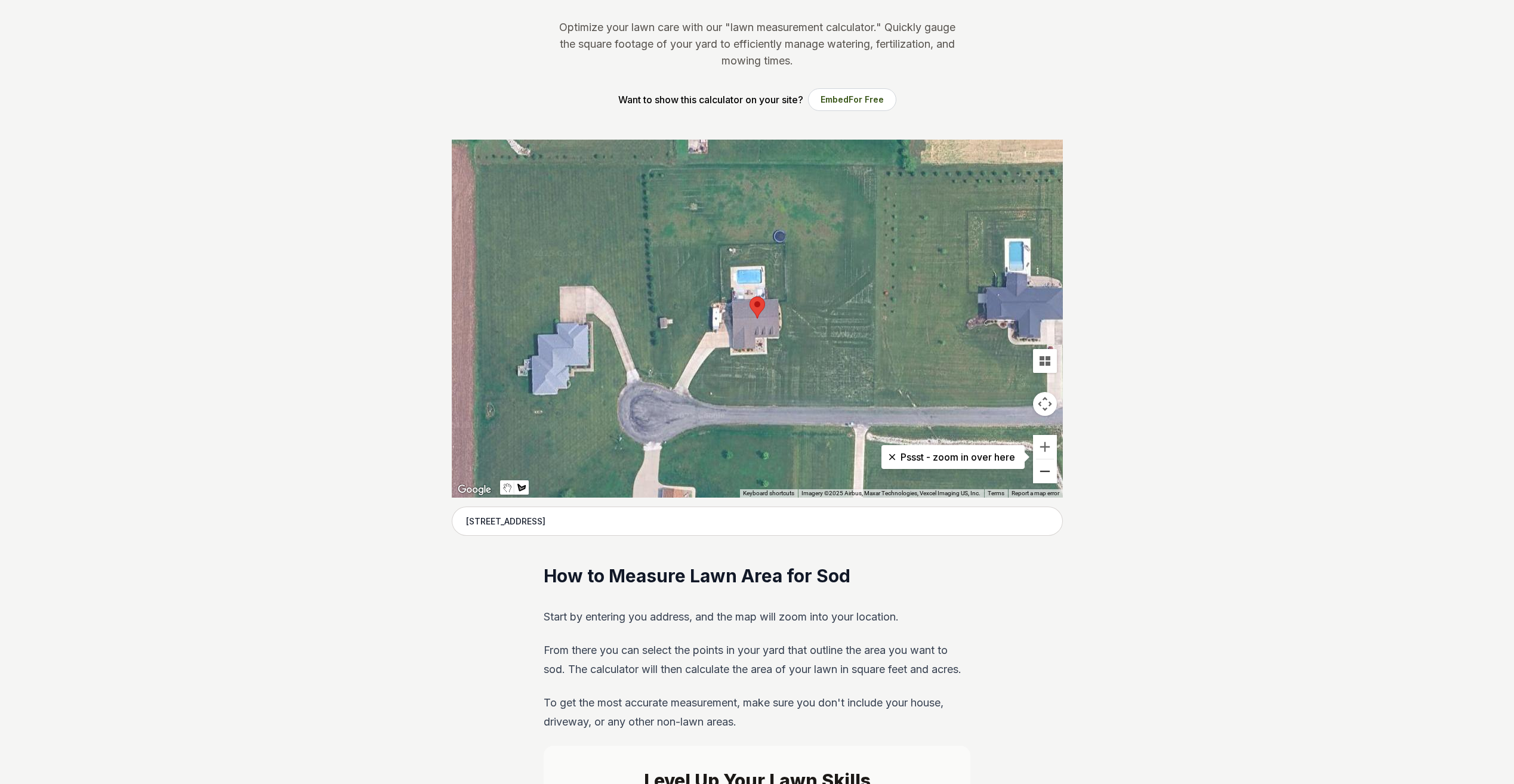
click at [1045, 473] on button "Zoom out" at bounding box center [1045, 471] width 24 height 24
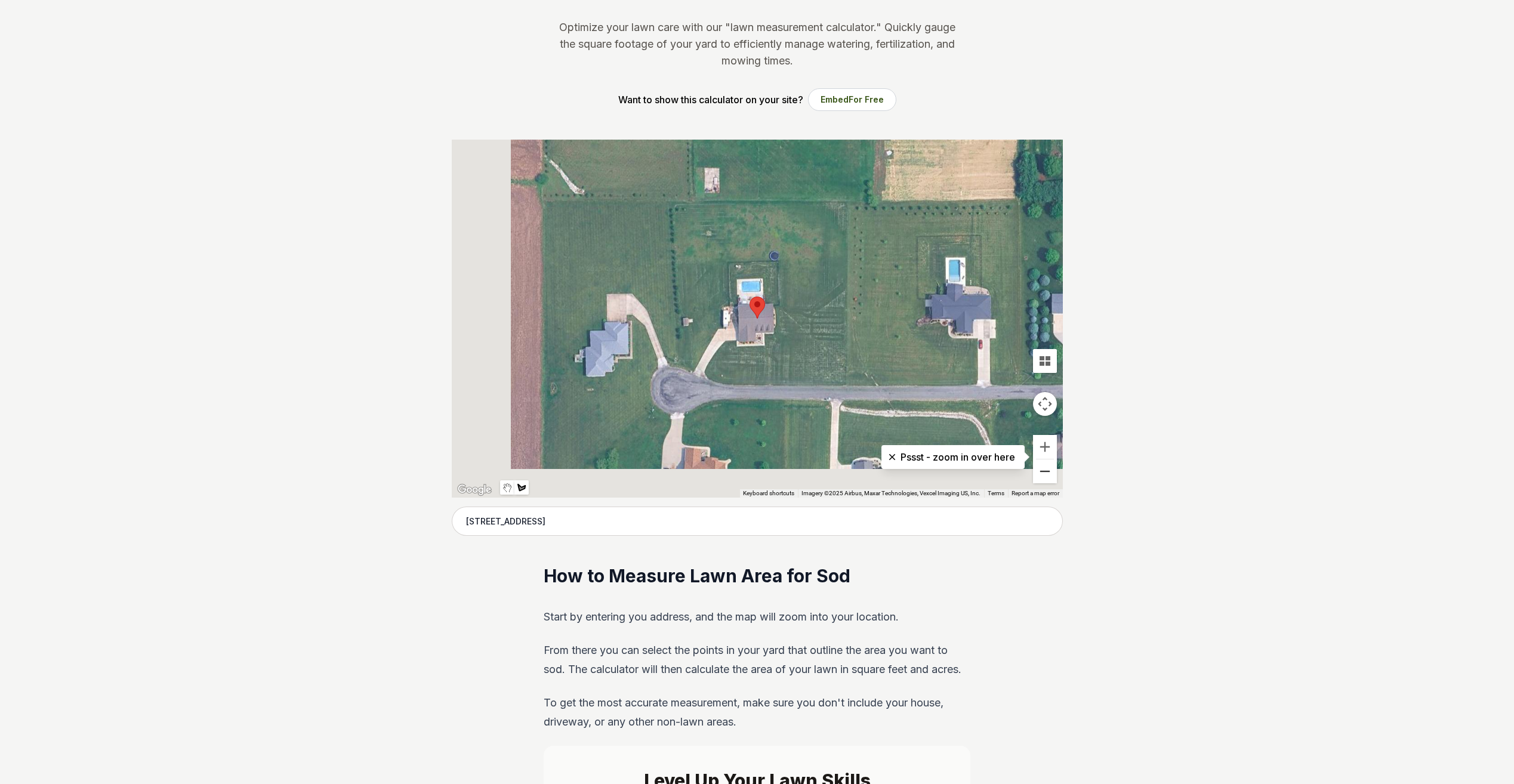
click at [1045, 473] on button "Zoom out" at bounding box center [1045, 471] width 24 height 24
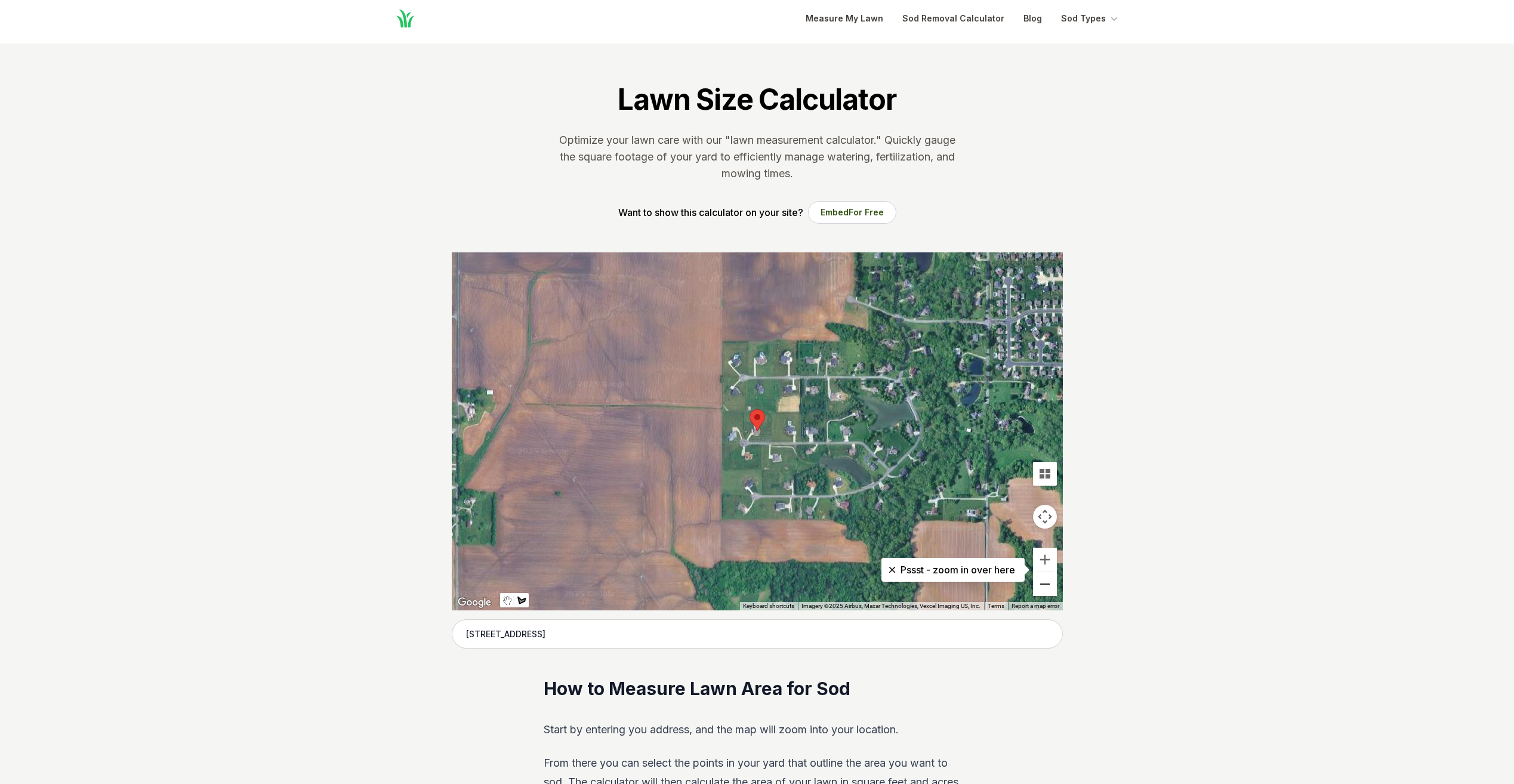
scroll to position [0, 0]
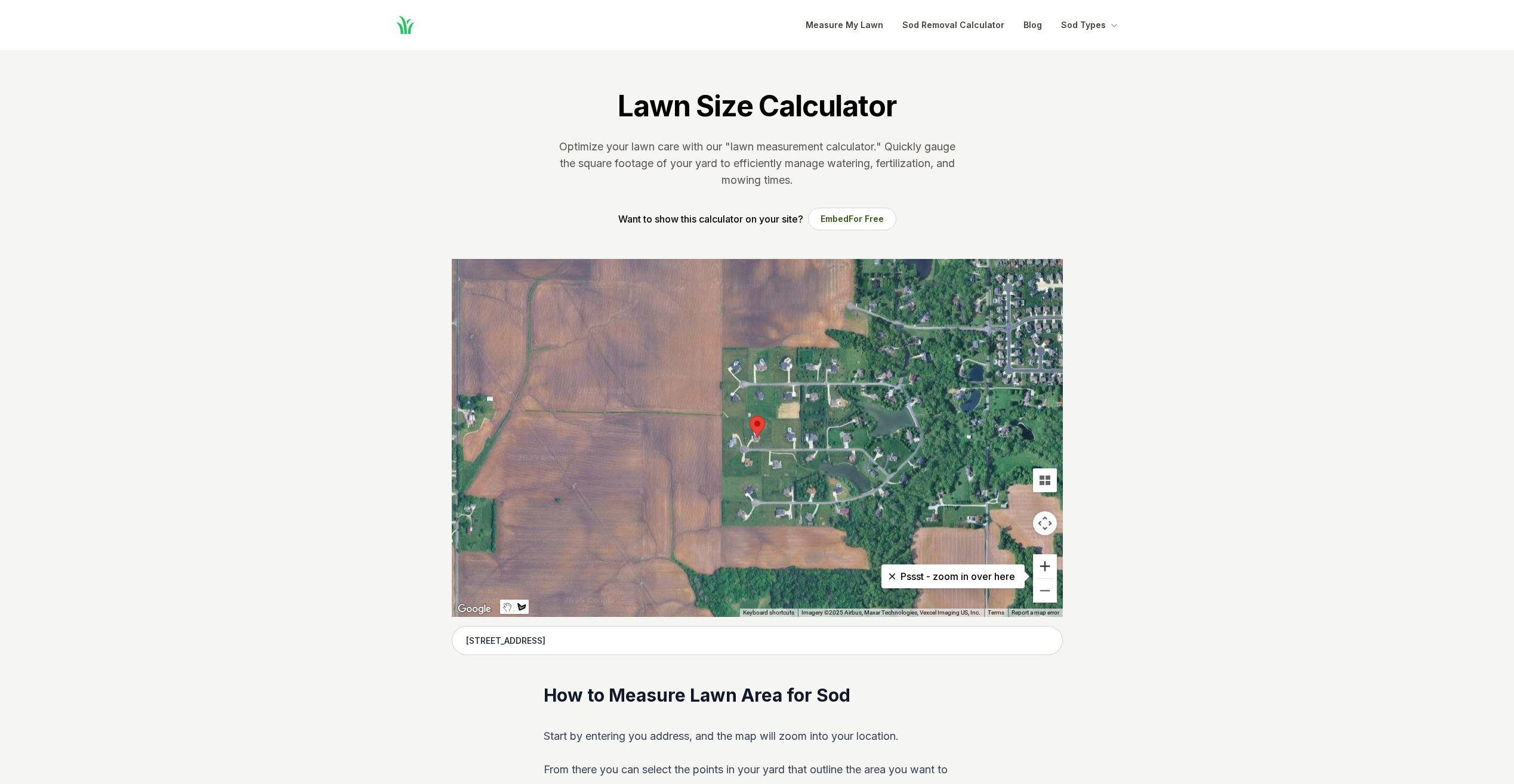
click at [1046, 556] on button "Zoom in" at bounding box center [1045, 566] width 24 height 24
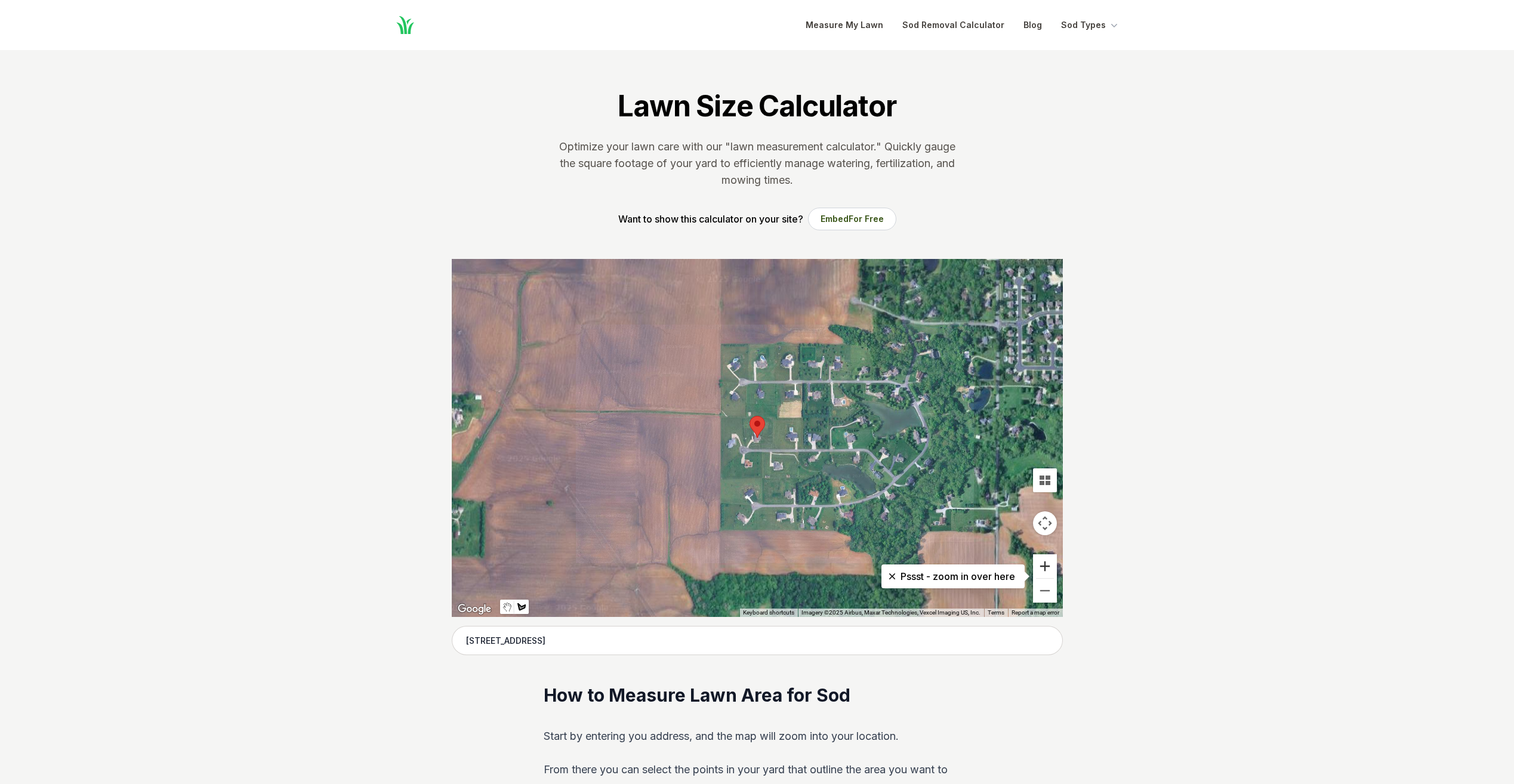
click at [1046, 556] on button "Zoom in" at bounding box center [1045, 566] width 24 height 24
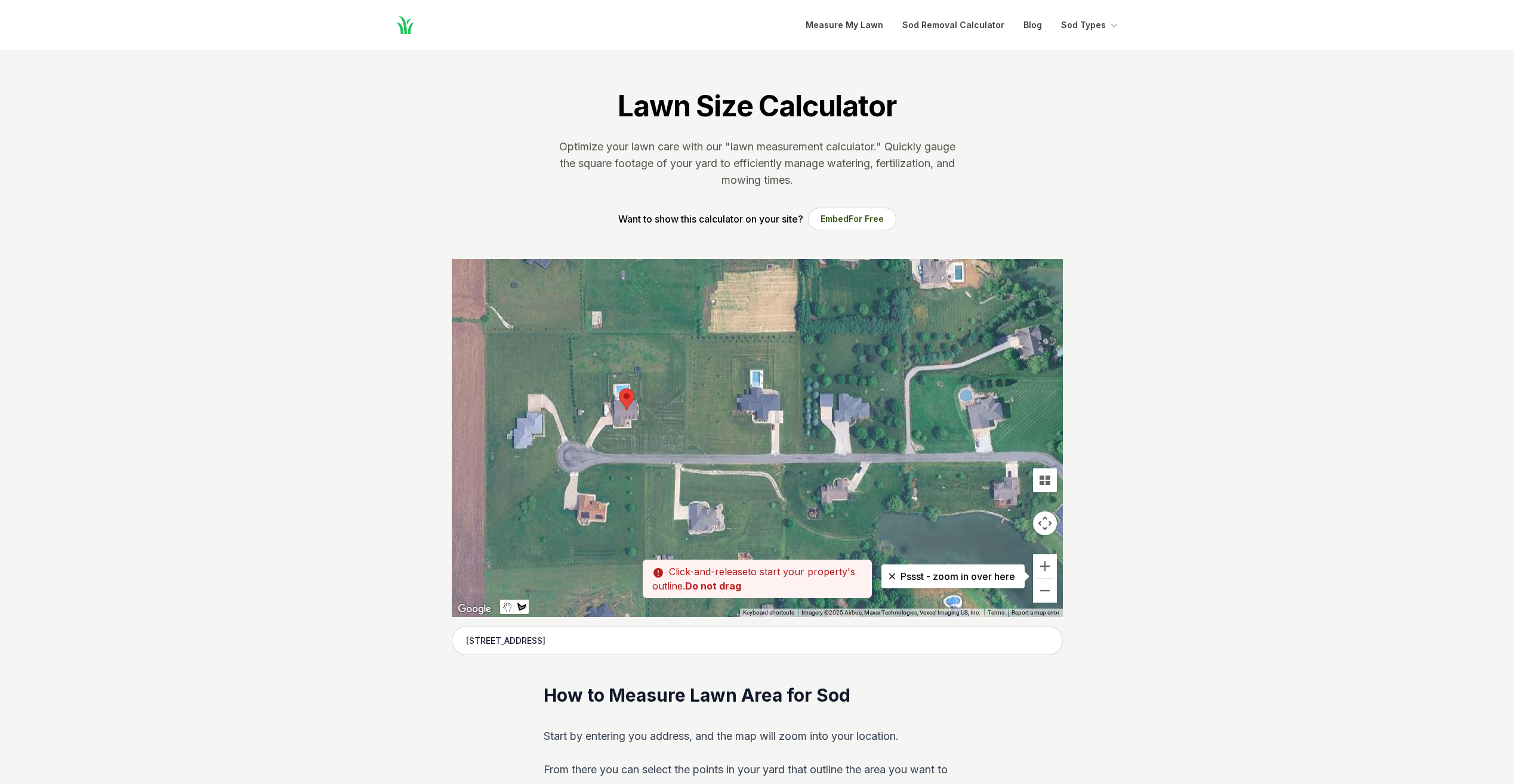
drag, startPoint x: 896, startPoint y: 442, endPoint x: 767, endPoint y: 424, distance: 130.2
click at [769, 417] on div at bounding box center [758, 437] width 611 height 358
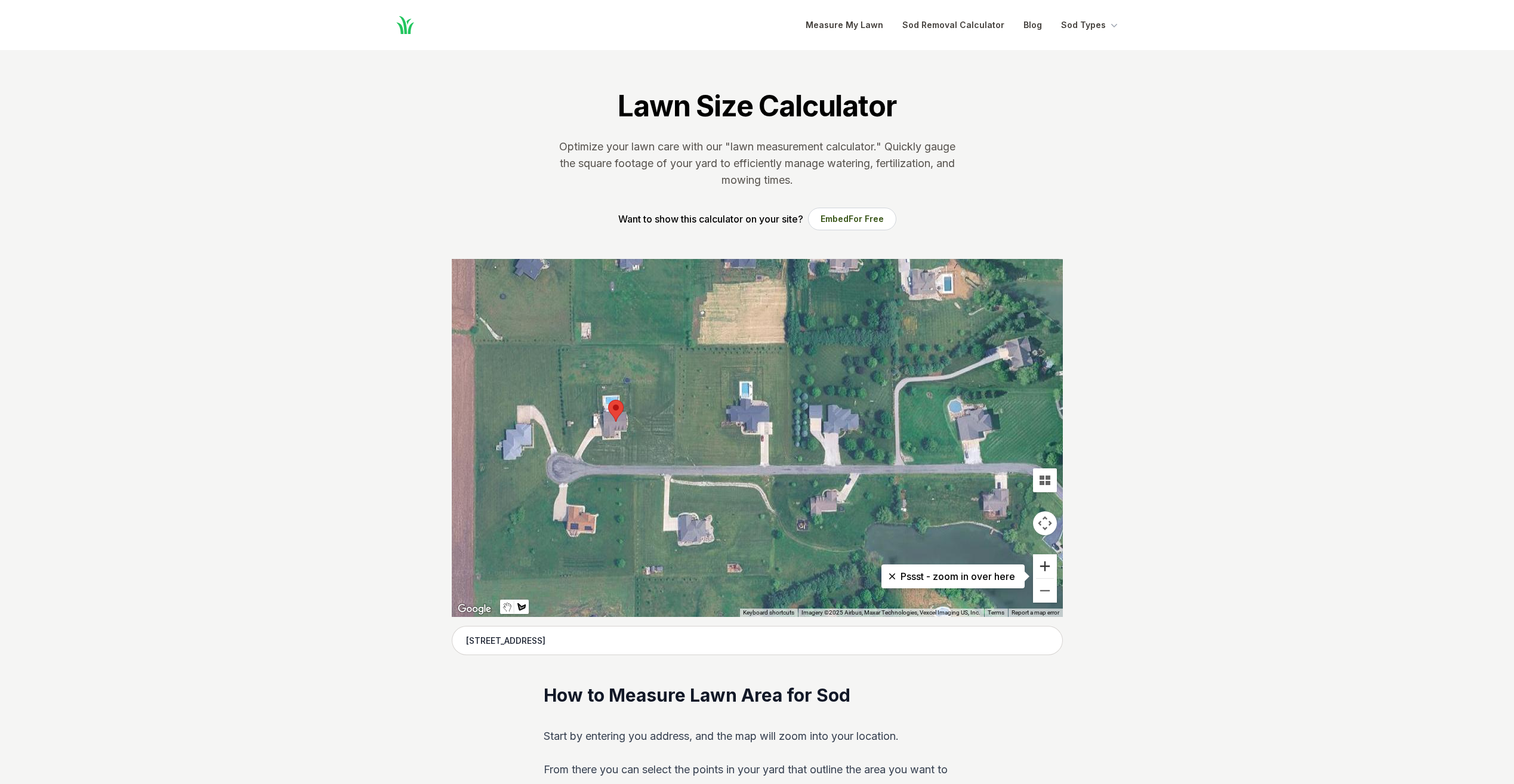
click at [1053, 556] on button "Zoom in" at bounding box center [1045, 566] width 24 height 24
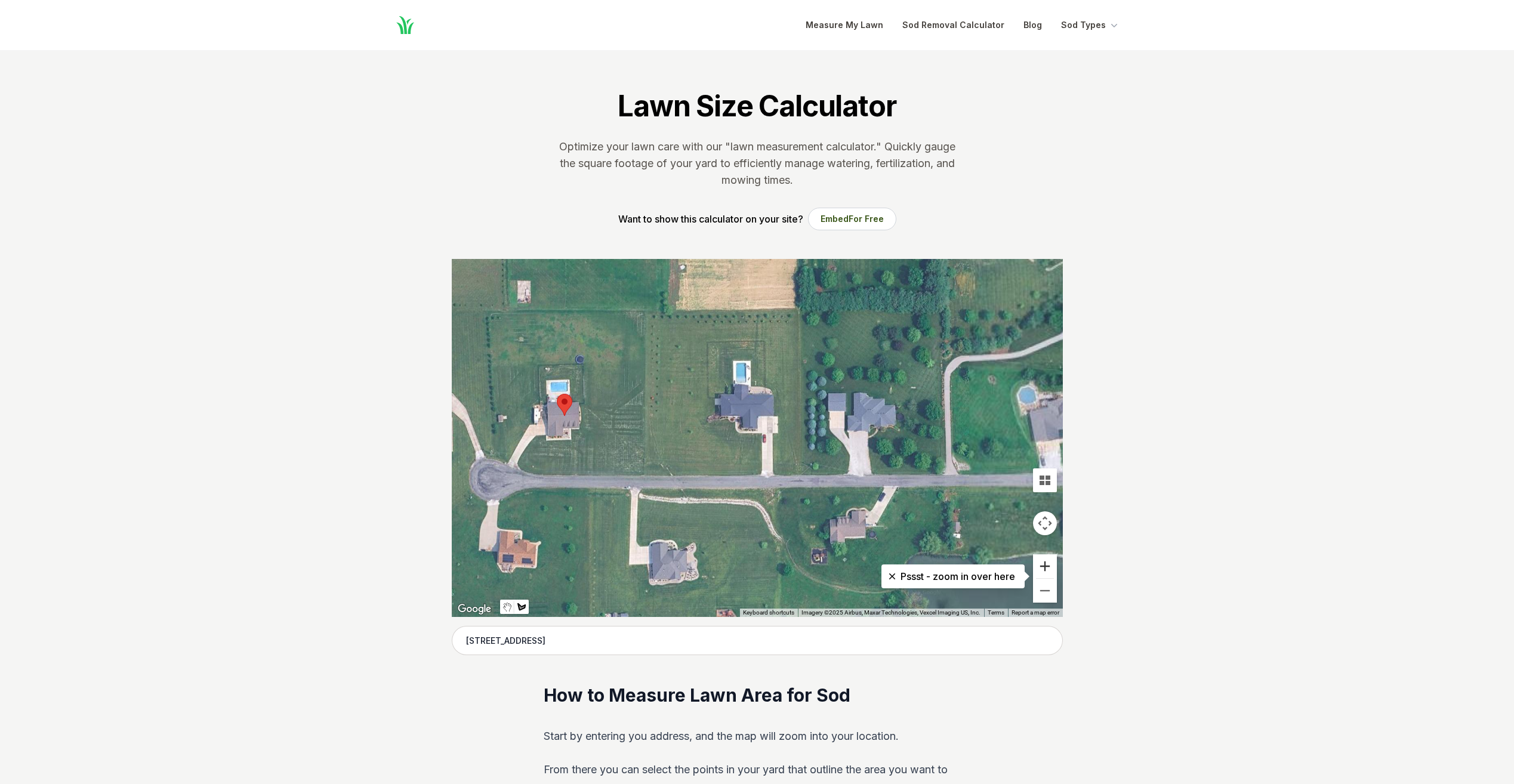
drag, startPoint x: 1053, startPoint y: 556, endPoint x: 989, endPoint y: 514, distance: 76.6
click at [1053, 556] on button "Zoom in" at bounding box center [1045, 566] width 24 height 24
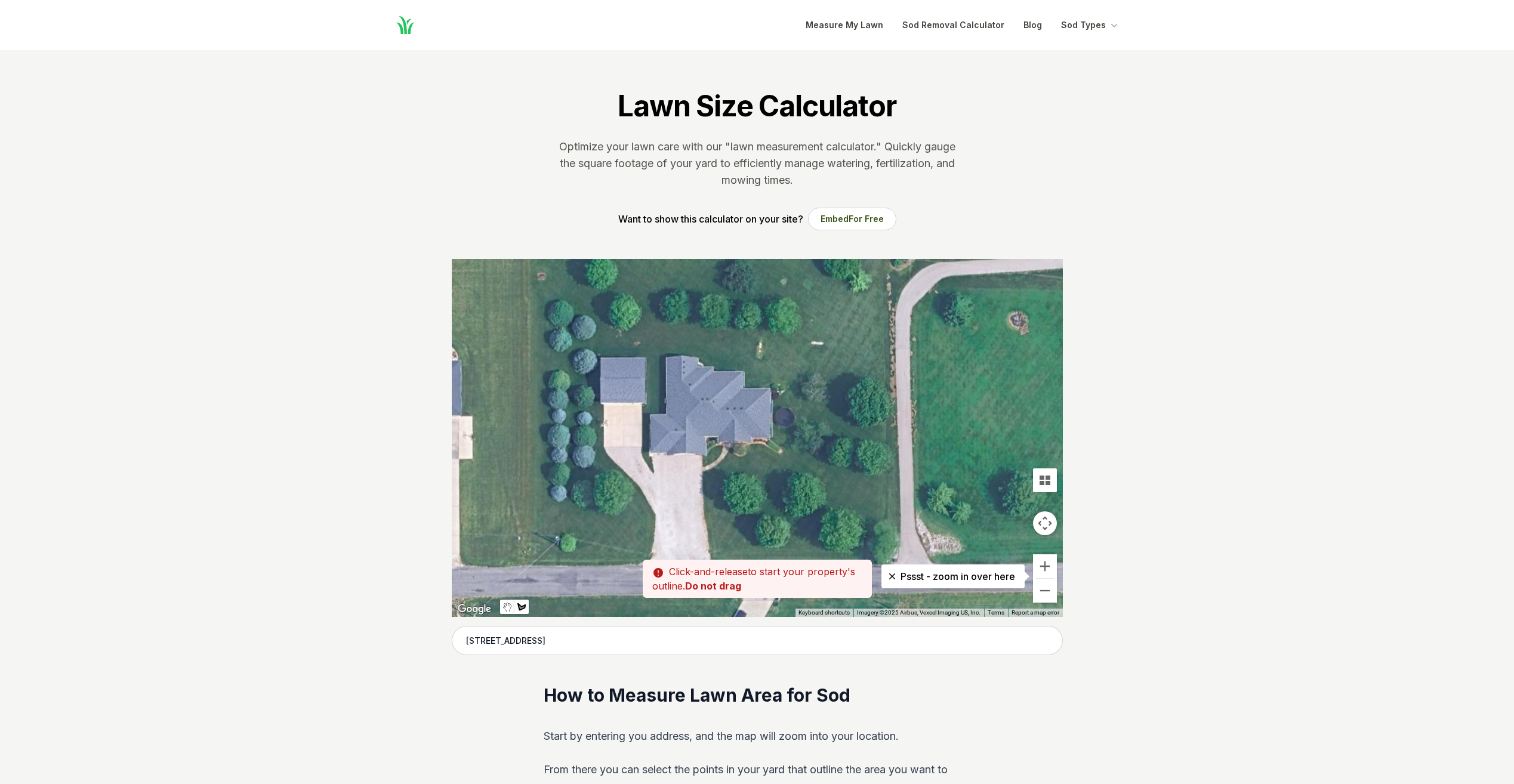
drag, startPoint x: 844, startPoint y: 484, endPoint x: 616, endPoint y: 504, distance: 228.9
click at [611, 507] on div at bounding box center [758, 437] width 611 height 358
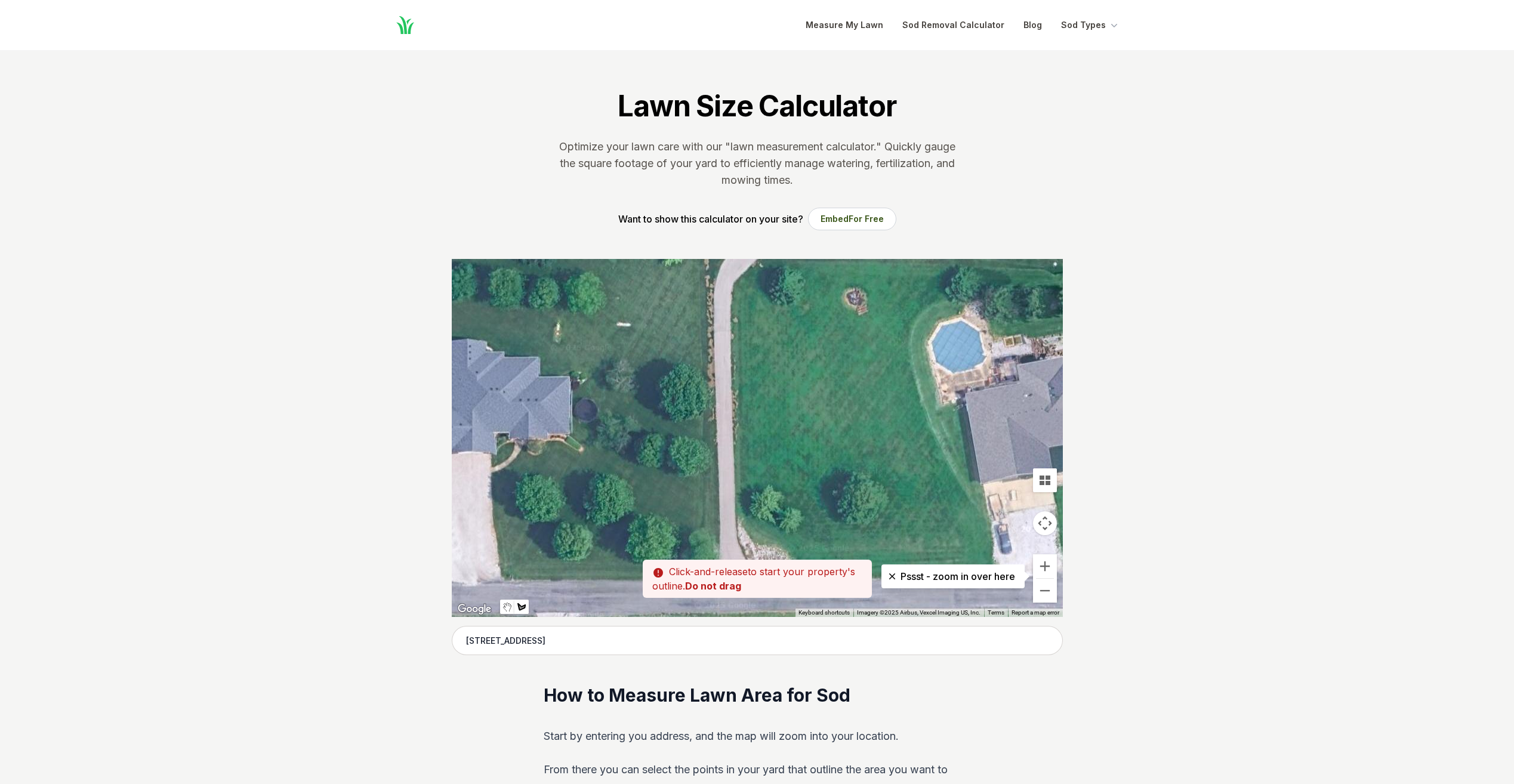
drag, startPoint x: 678, startPoint y: 461, endPoint x: 557, endPoint y: 455, distance: 121.1
click at [550, 453] on div at bounding box center [758, 437] width 611 height 358
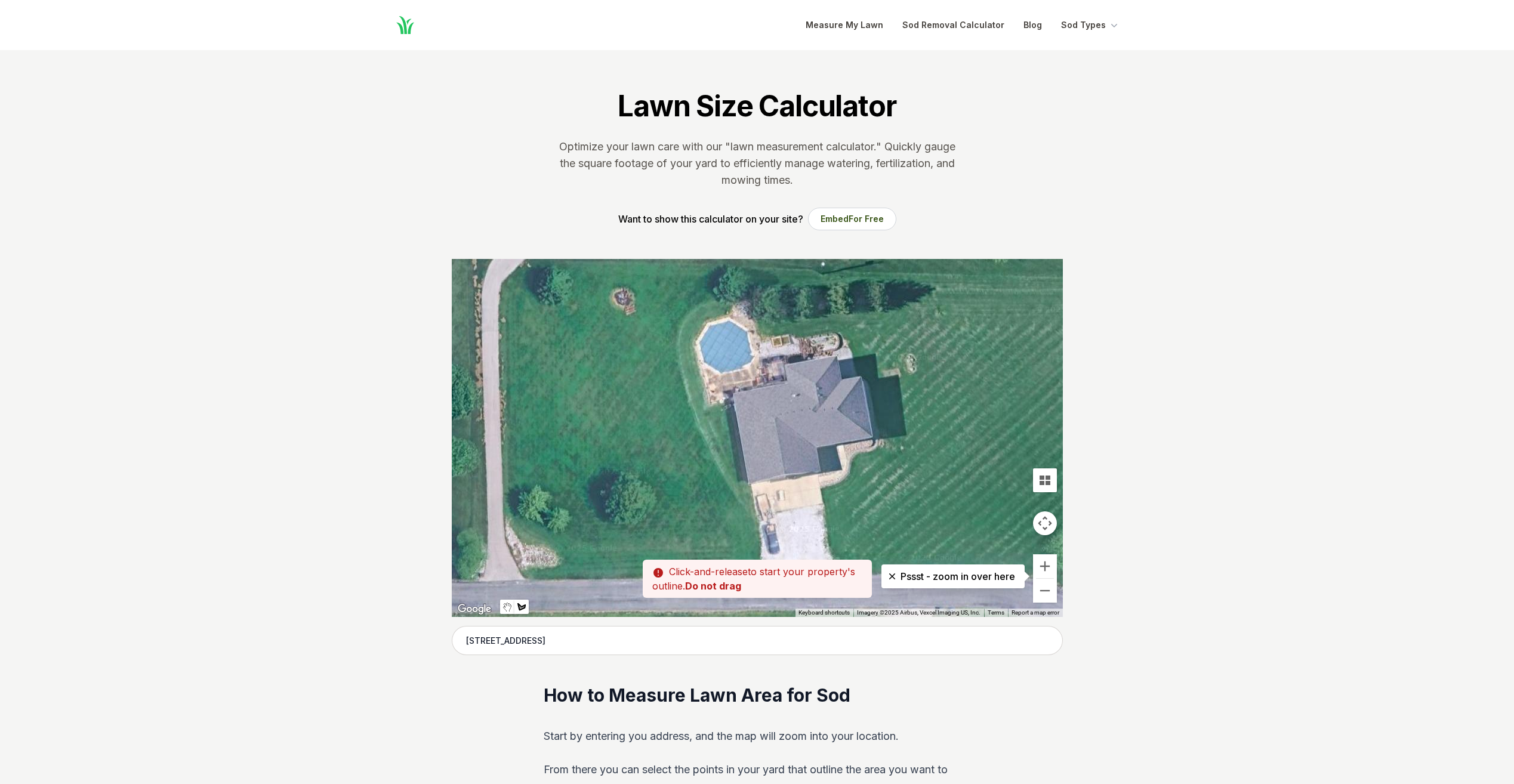
drag, startPoint x: 707, startPoint y: 436, endPoint x: 621, endPoint y: 445, distance: 86.5
click at [622, 445] on div at bounding box center [758, 437] width 611 height 358
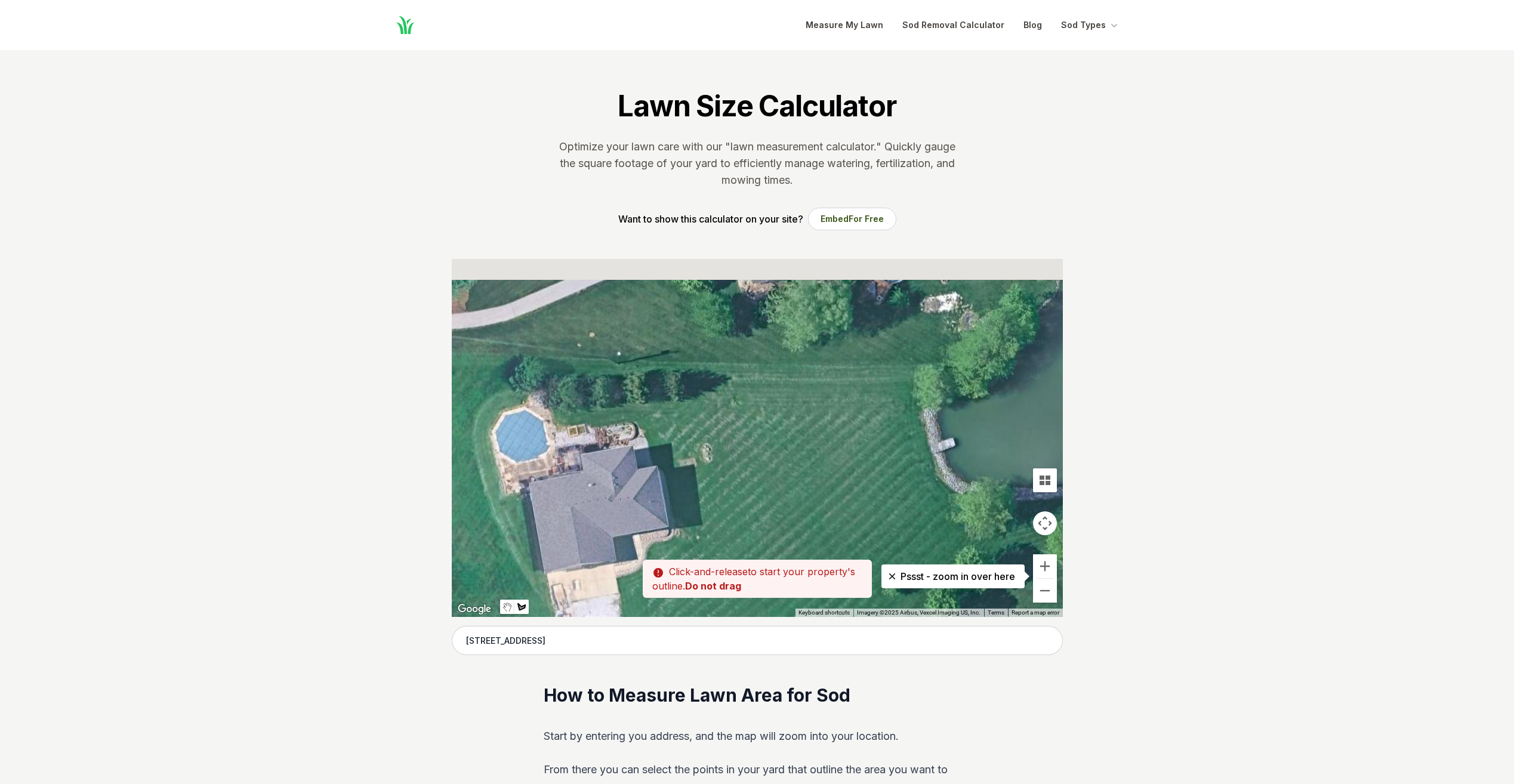
drag, startPoint x: 784, startPoint y: 432, endPoint x: 549, endPoint y: 543, distance: 259.9
click at [549, 543] on div at bounding box center [758, 437] width 611 height 358
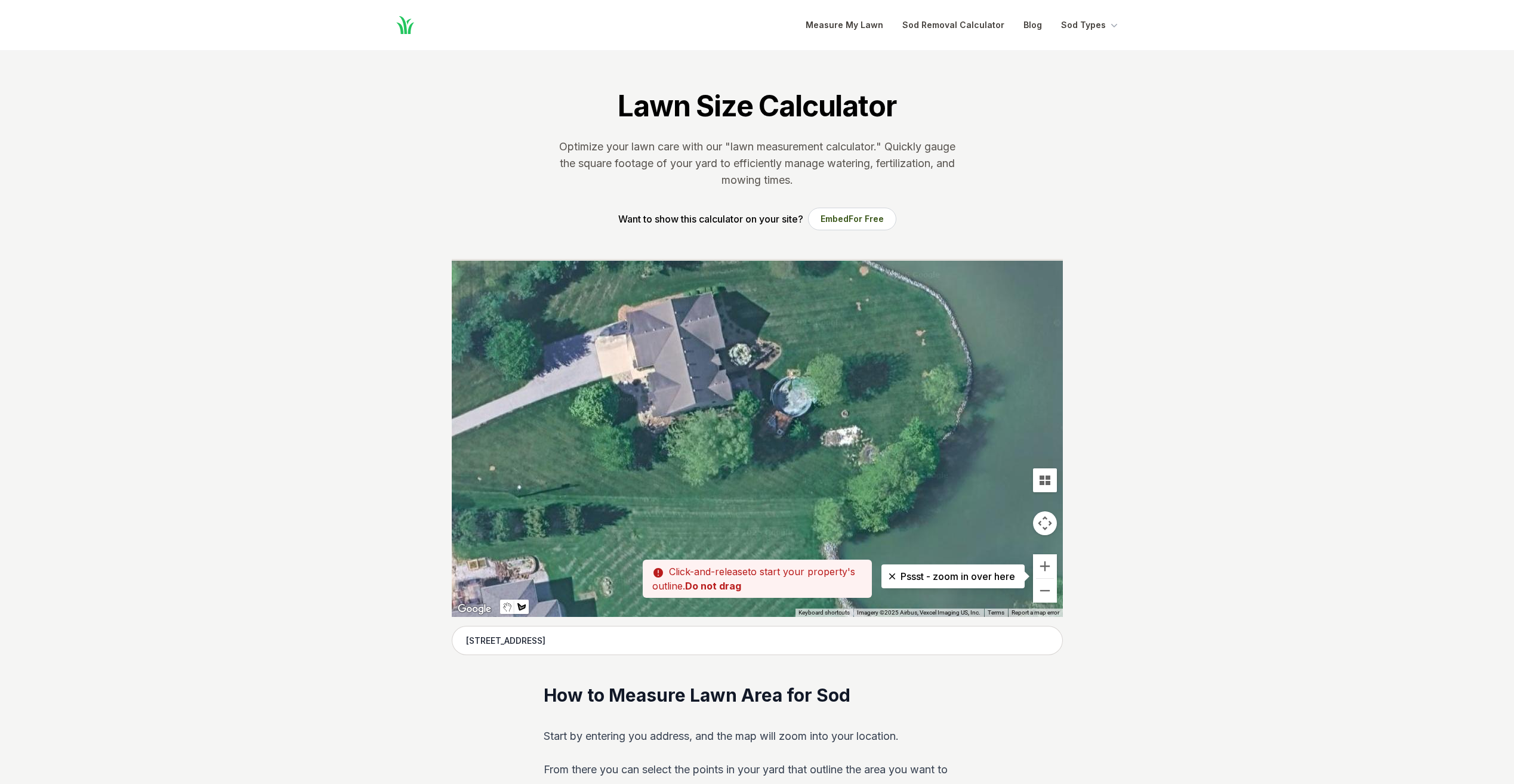
drag, startPoint x: 697, startPoint y: 466, endPoint x: 717, endPoint y: 532, distance: 69.0
click at [714, 533] on div at bounding box center [758, 437] width 611 height 358
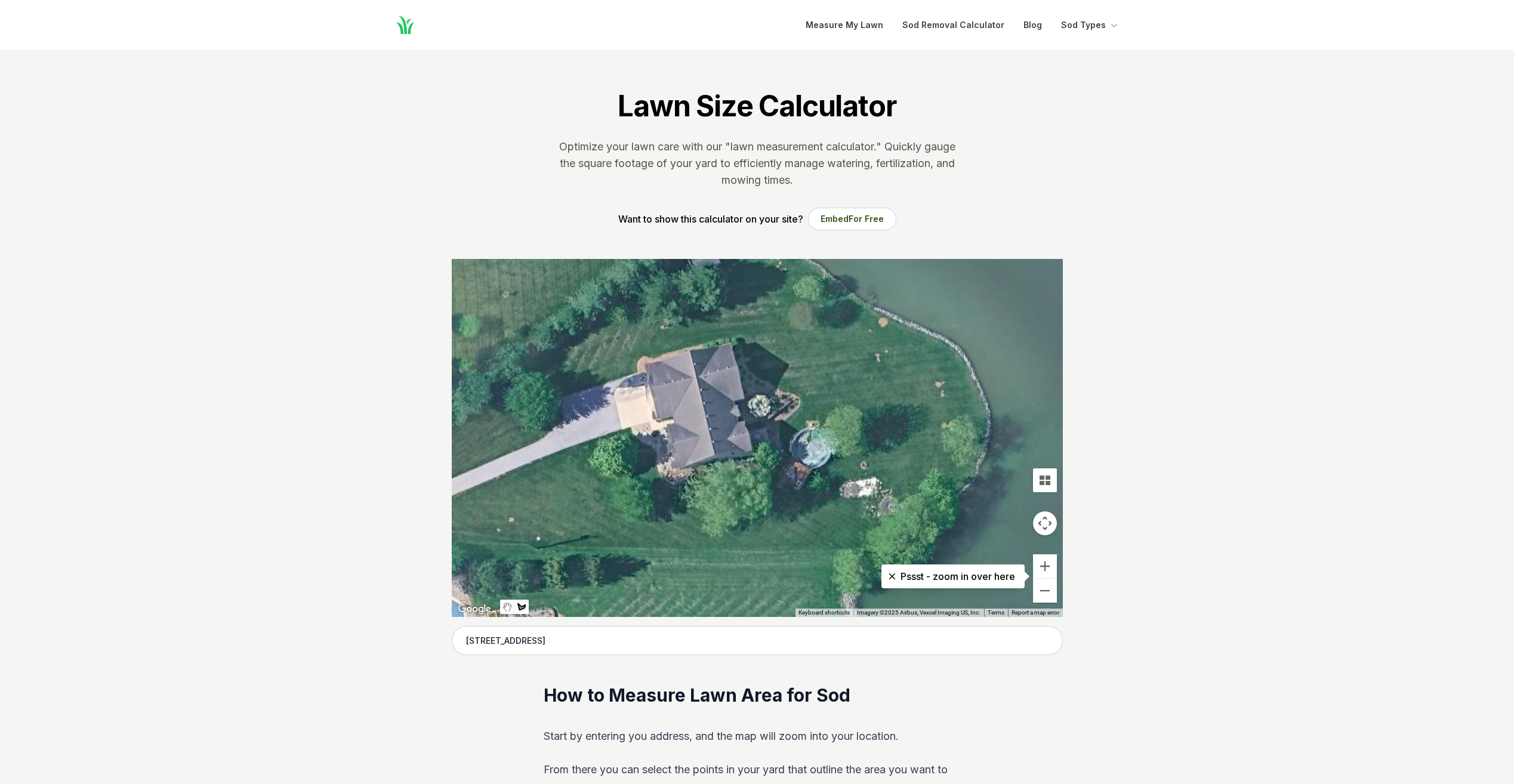
drag, startPoint x: 695, startPoint y: 445, endPoint x: 880, endPoint y: 480, distance: 188.3
click at [852, 480] on div at bounding box center [758, 437] width 611 height 358
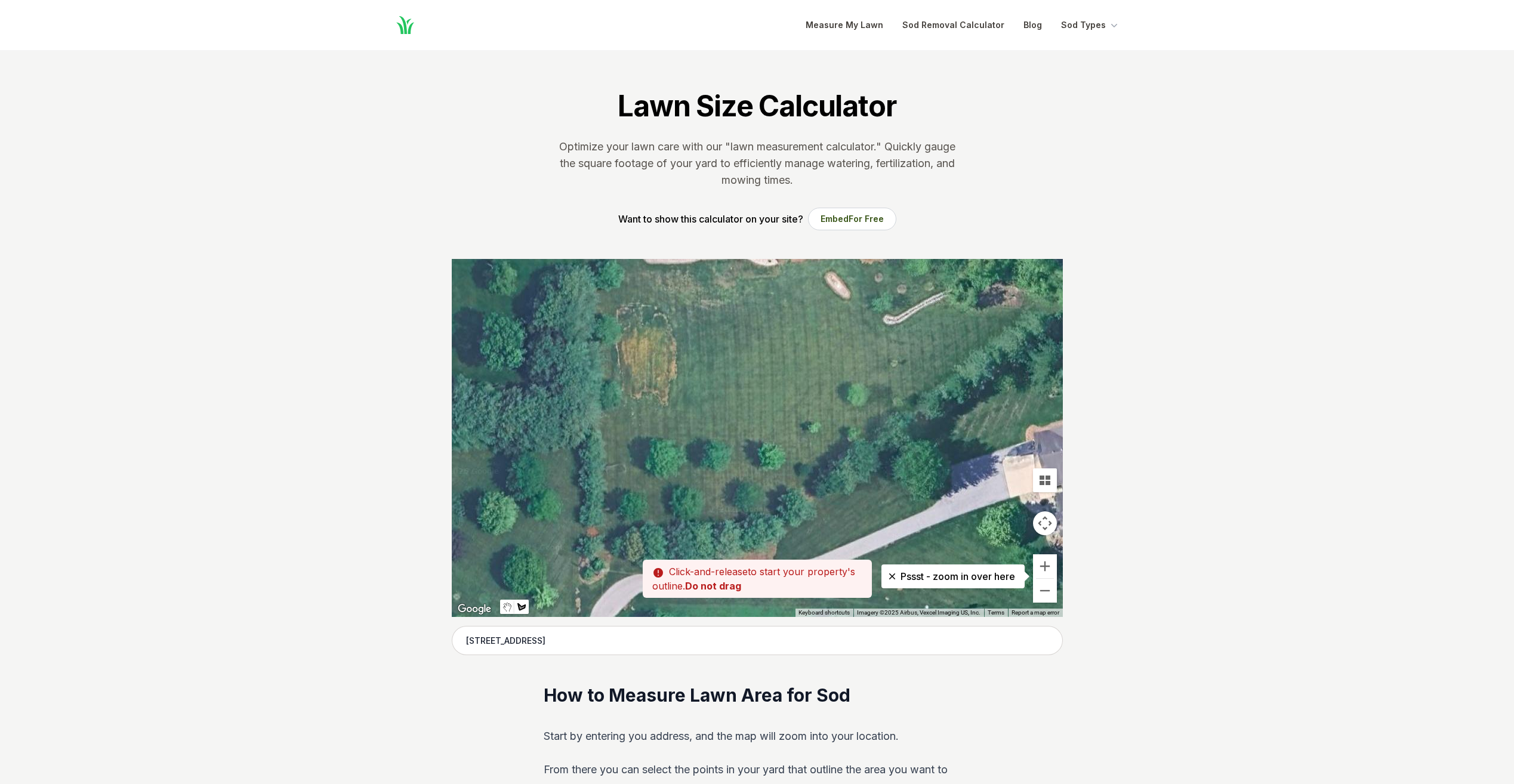
drag, startPoint x: 752, startPoint y: 442, endPoint x: 835, endPoint y: 462, distance: 85.4
click at [835, 462] on div at bounding box center [758, 437] width 611 height 358
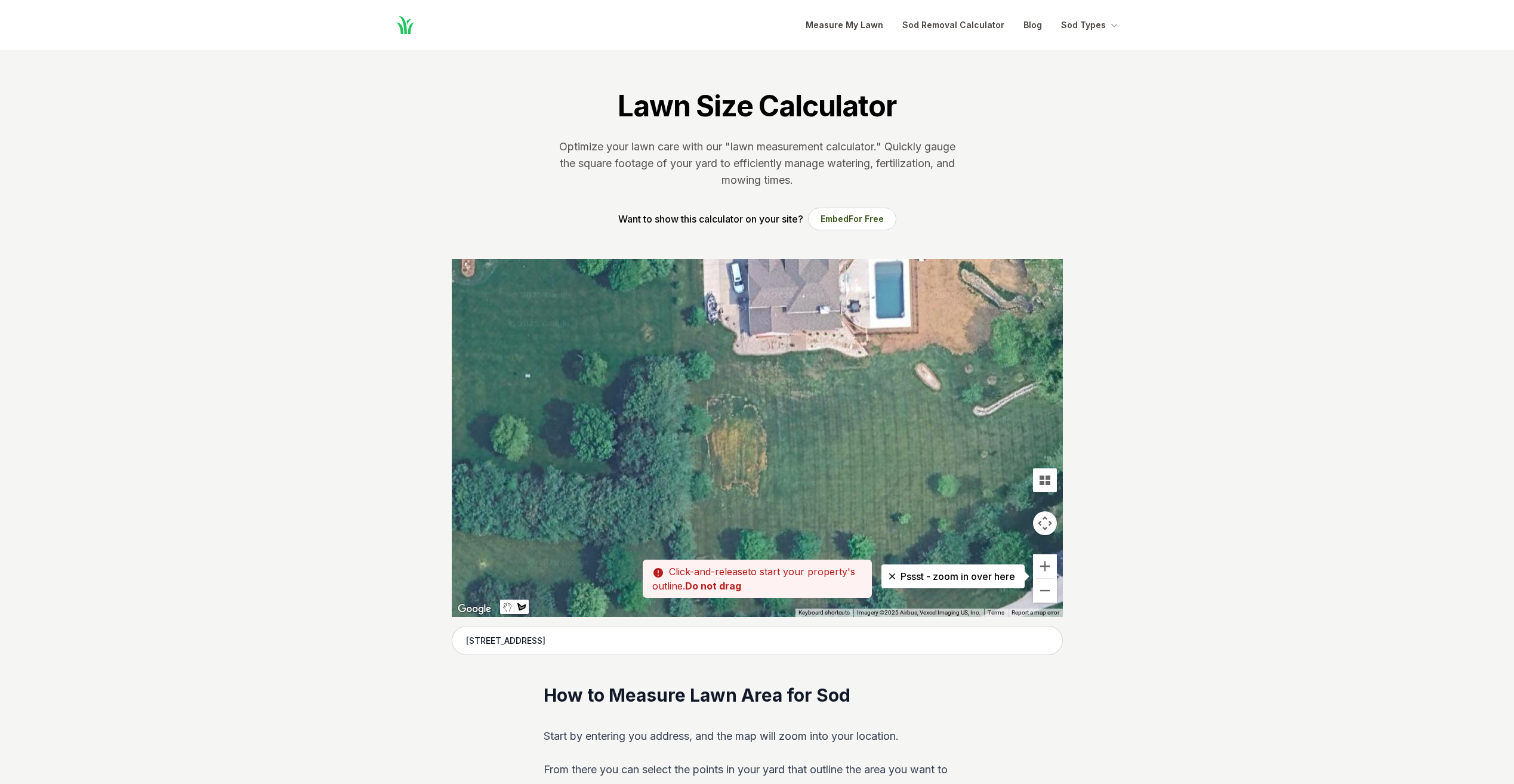
drag, startPoint x: 814, startPoint y: 423, endPoint x: 789, endPoint y: 493, distance: 74.3
click at [791, 491] on div at bounding box center [758, 437] width 611 height 358
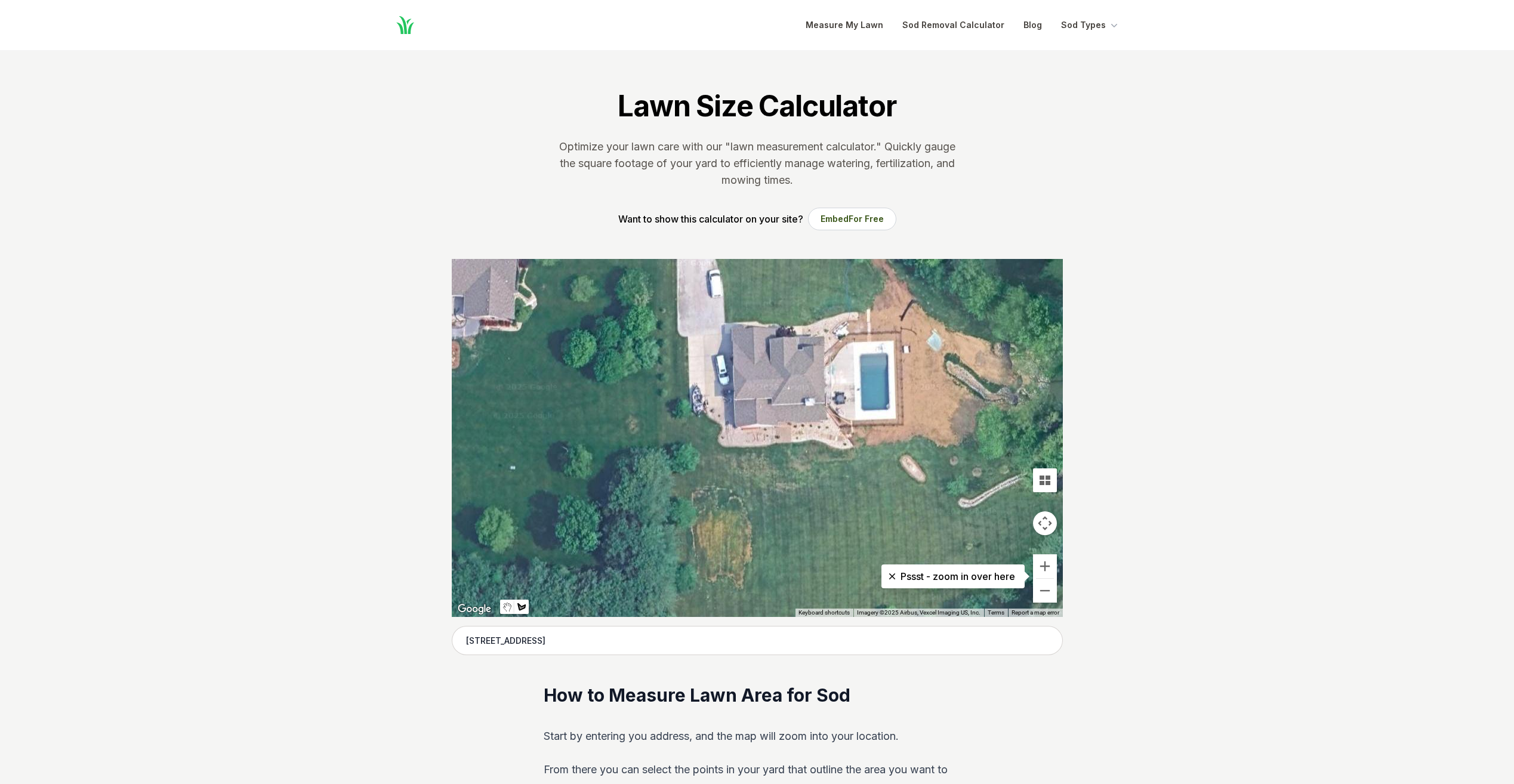
drag, startPoint x: 778, startPoint y: 473, endPoint x: 779, endPoint y: 502, distance: 29.0
click at [778, 500] on div at bounding box center [758, 437] width 611 height 358
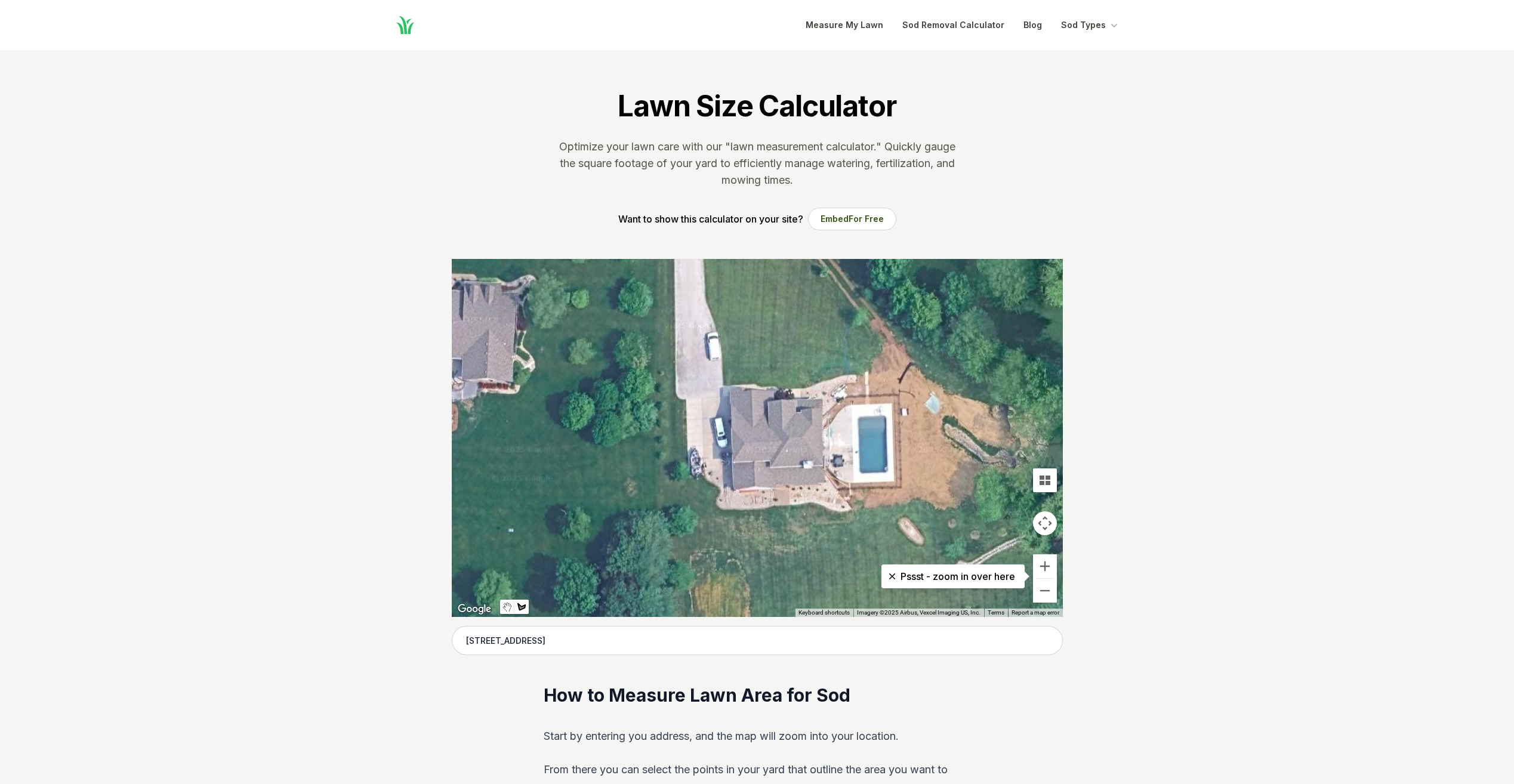
drag, startPoint x: 909, startPoint y: 476, endPoint x: 955, endPoint y: 472, distance: 46.2
click at [924, 476] on div at bounding box center [758, 437] width 611 height 358
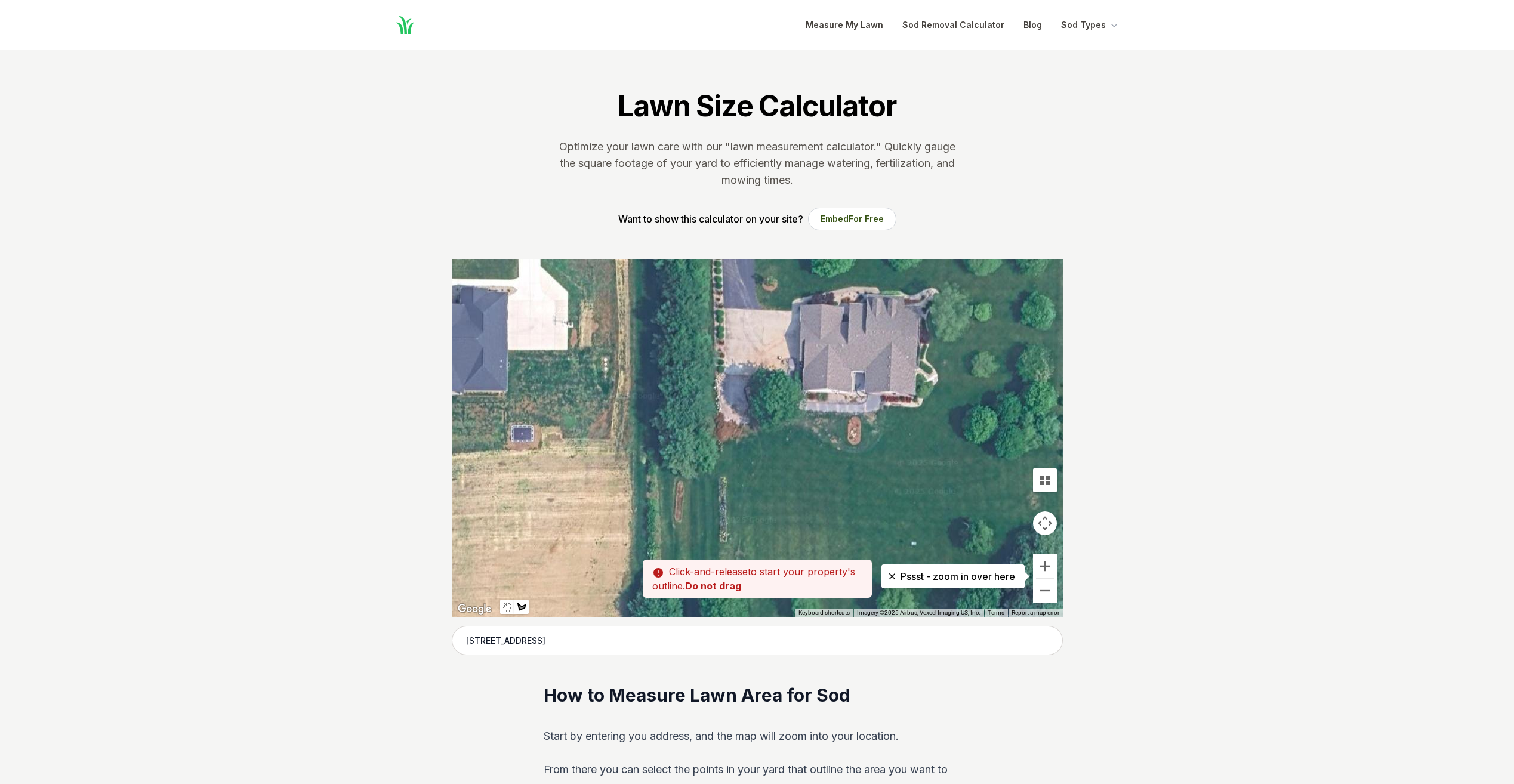
drag, startPoint x: 895, startPoint y: 447, endPoint x: 972, endPoint y: 469, distance: 80.1
click at [964, 466] on div at bounding box center [758, 437] width 611 height 358
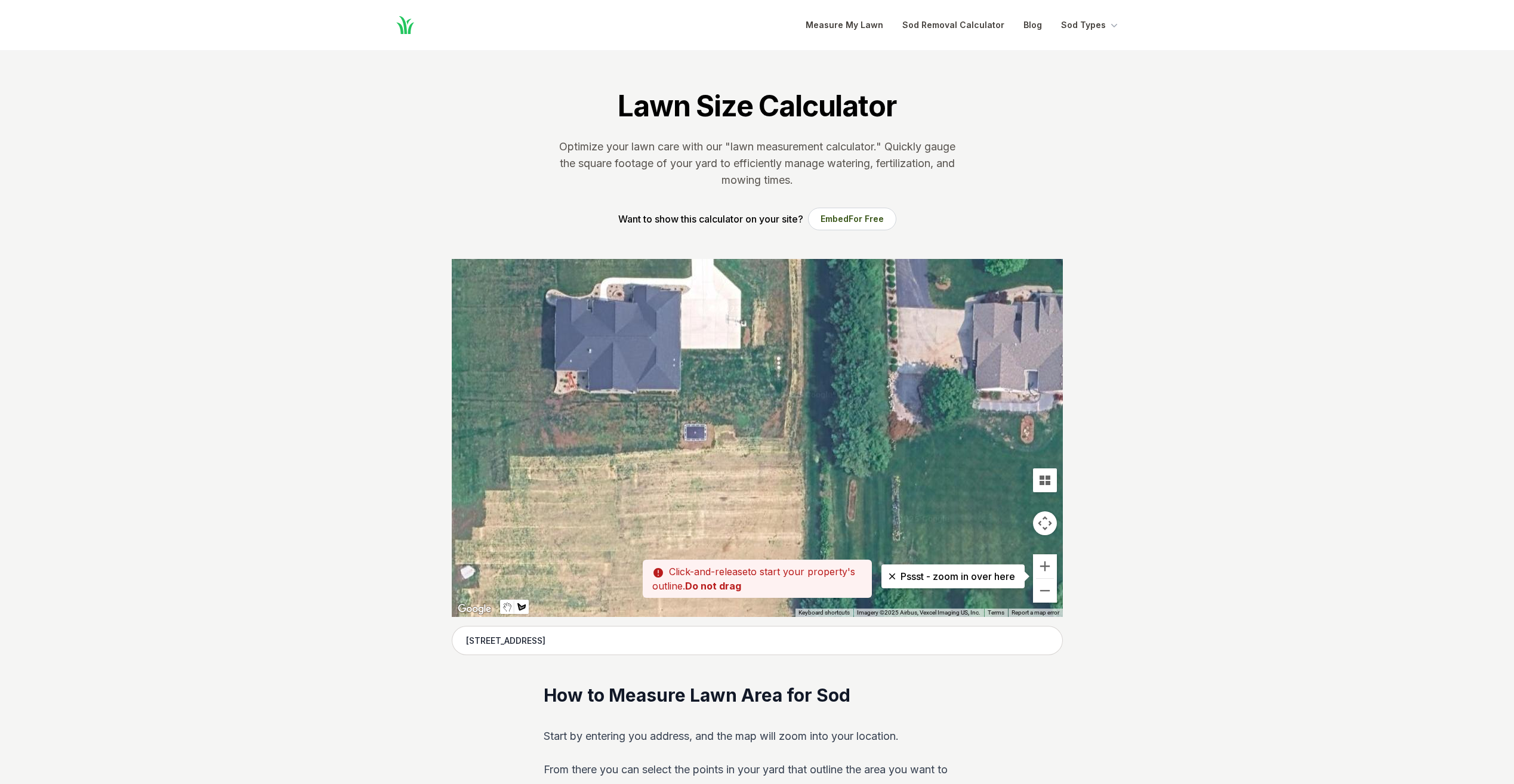
drag, startPoint x: 732, startPoint y: 424, endPoint x: 840, endPoint y: 401, distance: 110.4
click at [832, 407] on div at bounding box center [758, 437] width 611 height 358
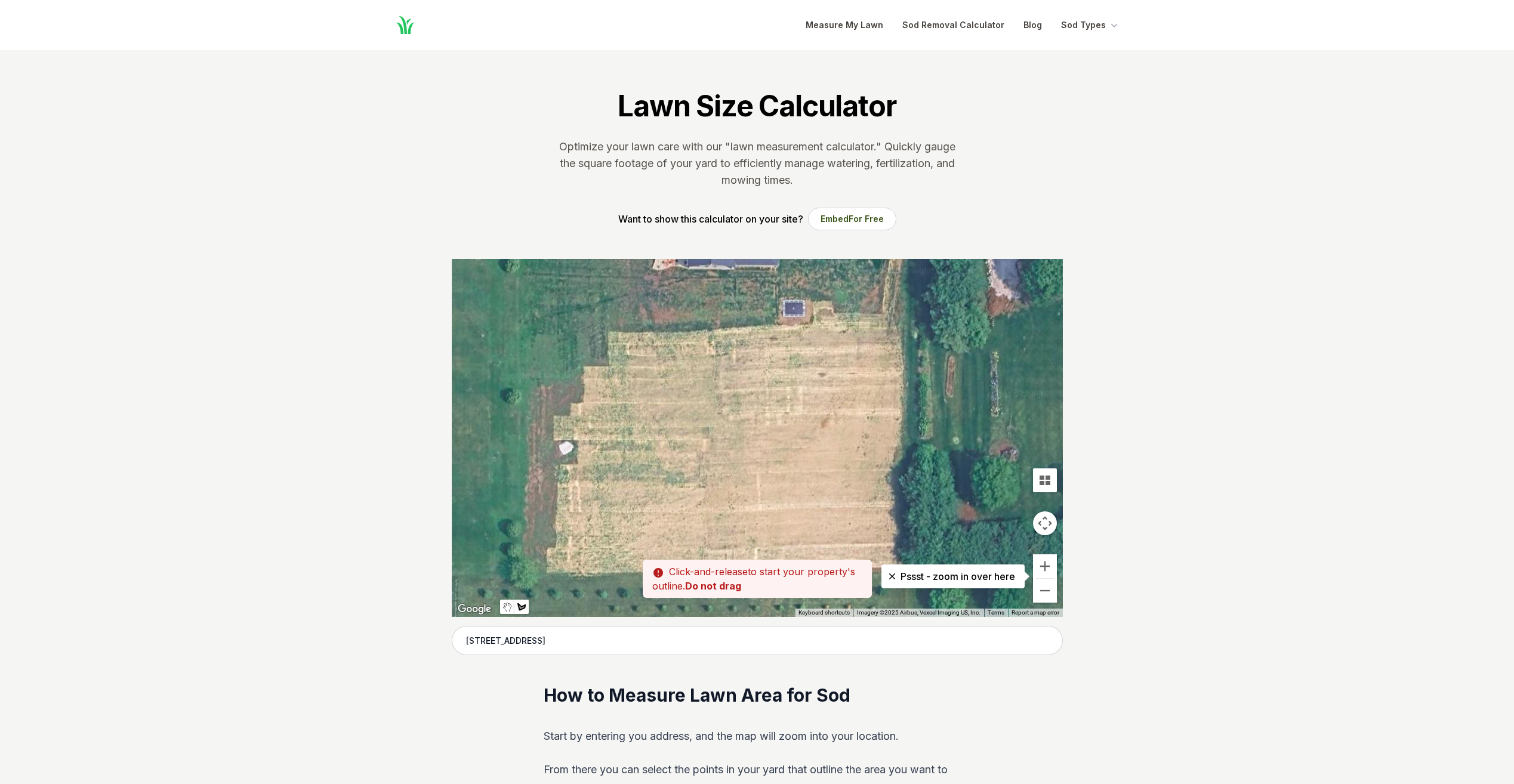
drag, startPoint x: 732, startPoint y: 479, endPoint x: 767, endPoint y: 369, distance: 115.4
click at [767, 369] on div at bounding box center [758, 437] width 611 height 358
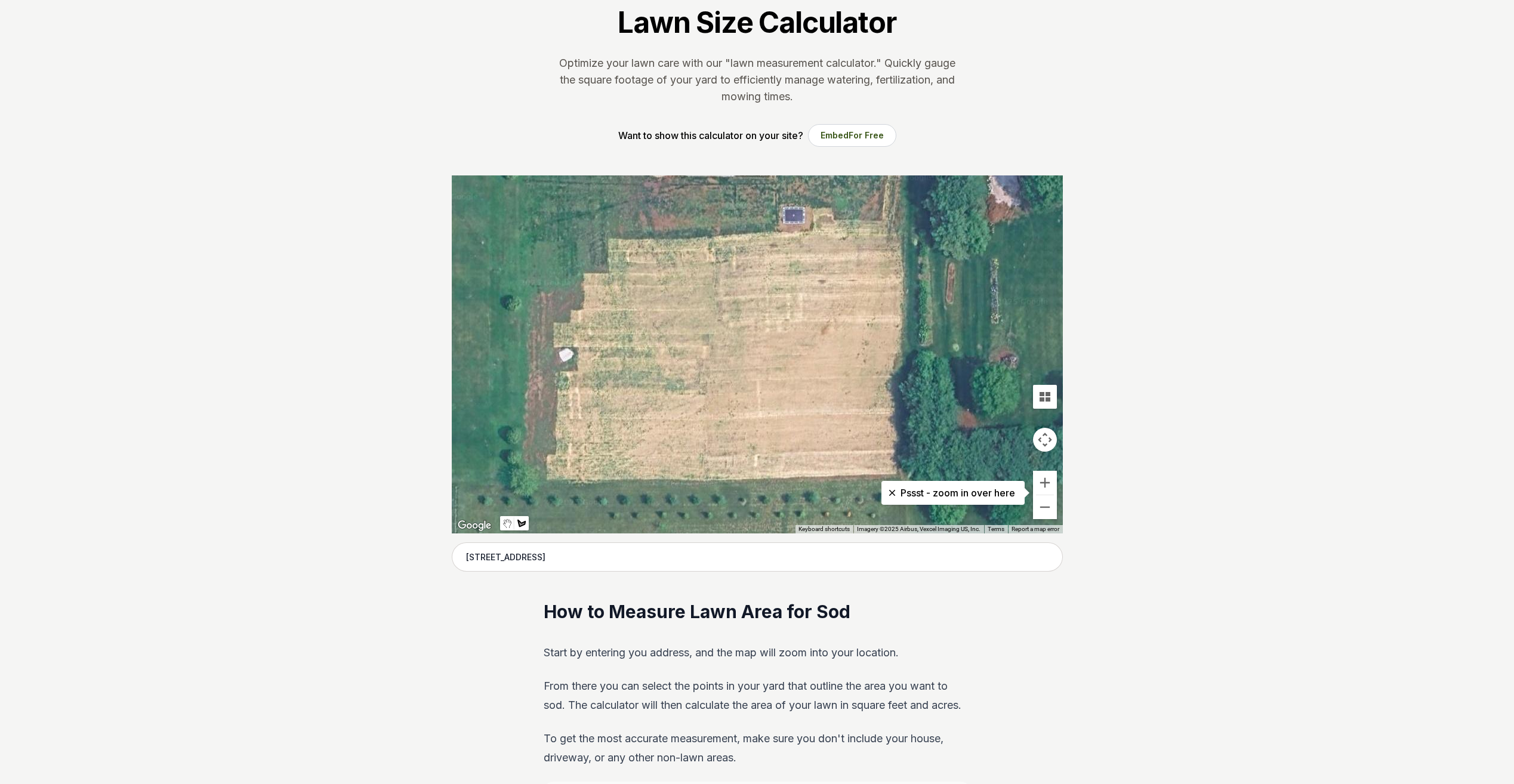
scroll to position [120, 0]
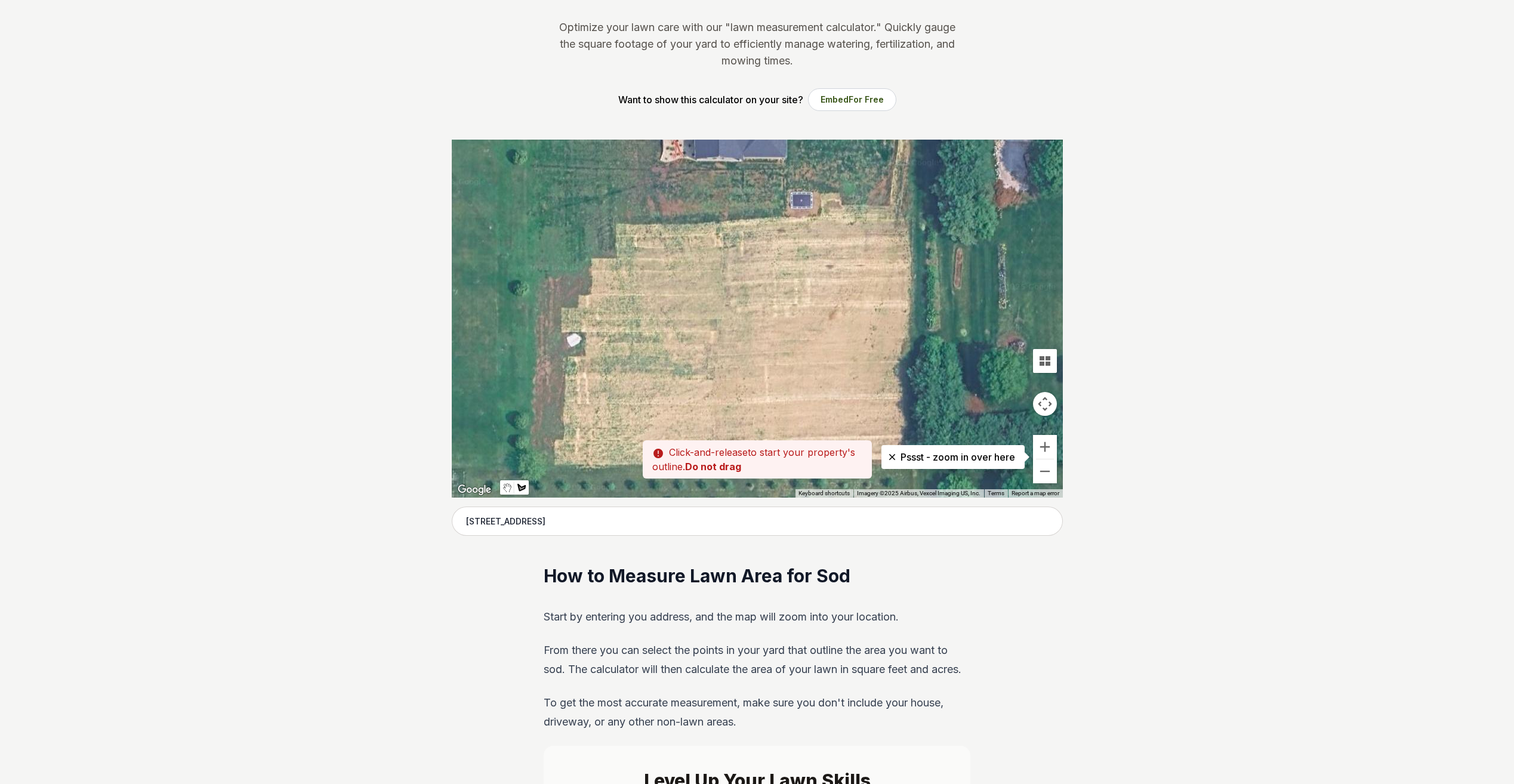
drag, startPoint x: 761, startPoint y: 378, endPoint x: 774, endPoint y: 462, distance: 85.0
click at [774, 458] on div "Pssst - zoom in over here ← Move left → Move right ↑ Move up ↓ Move down + Zoom…" at bounding box center [758, 318] width 611 height 358
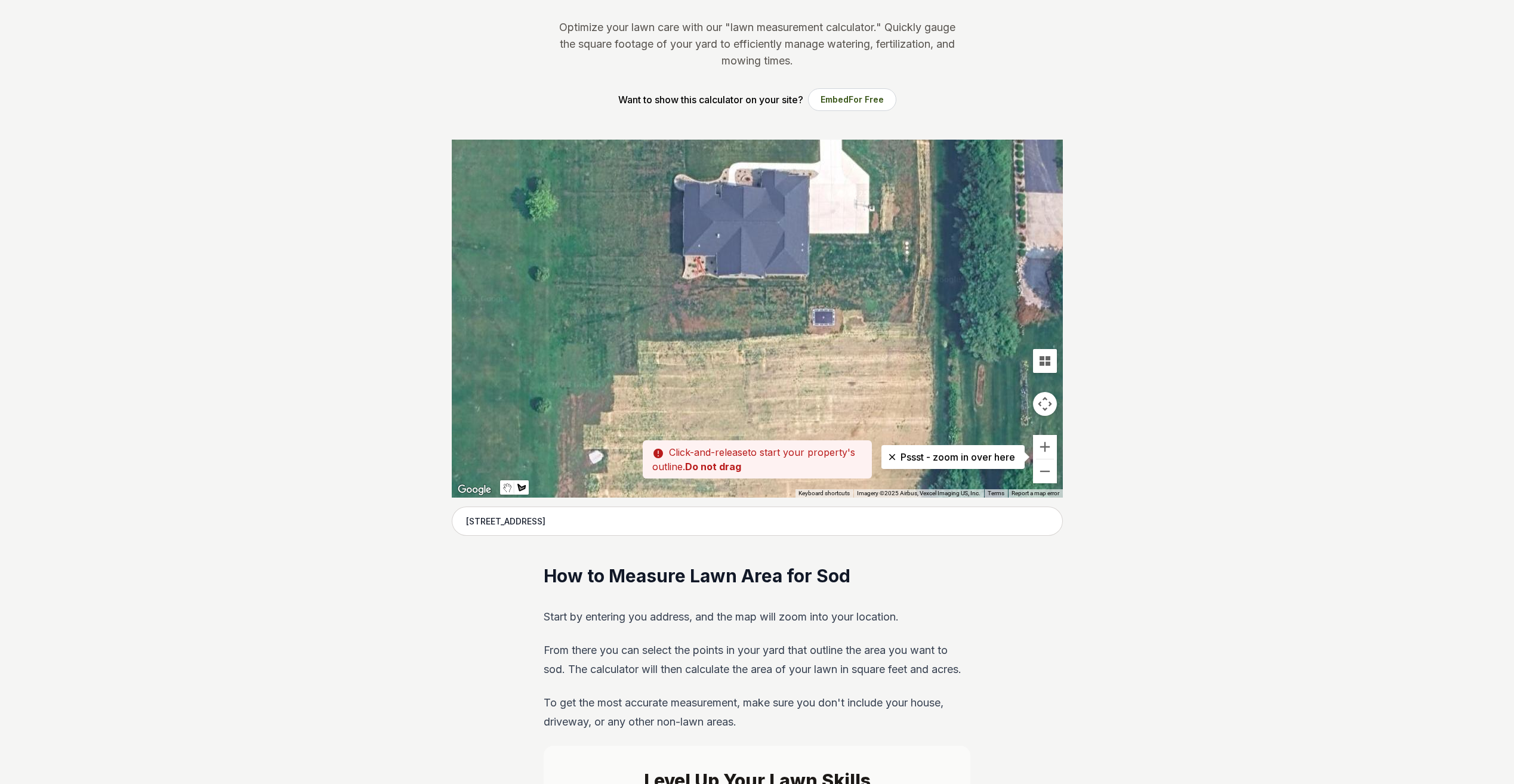
drag, startPoint x: 783, startPoint y: 391, endPoint x: 774, endPoint y: 224, distance: 167.2
click at [774, 224] on div at bounding box center [758, 318] width 611 height 358
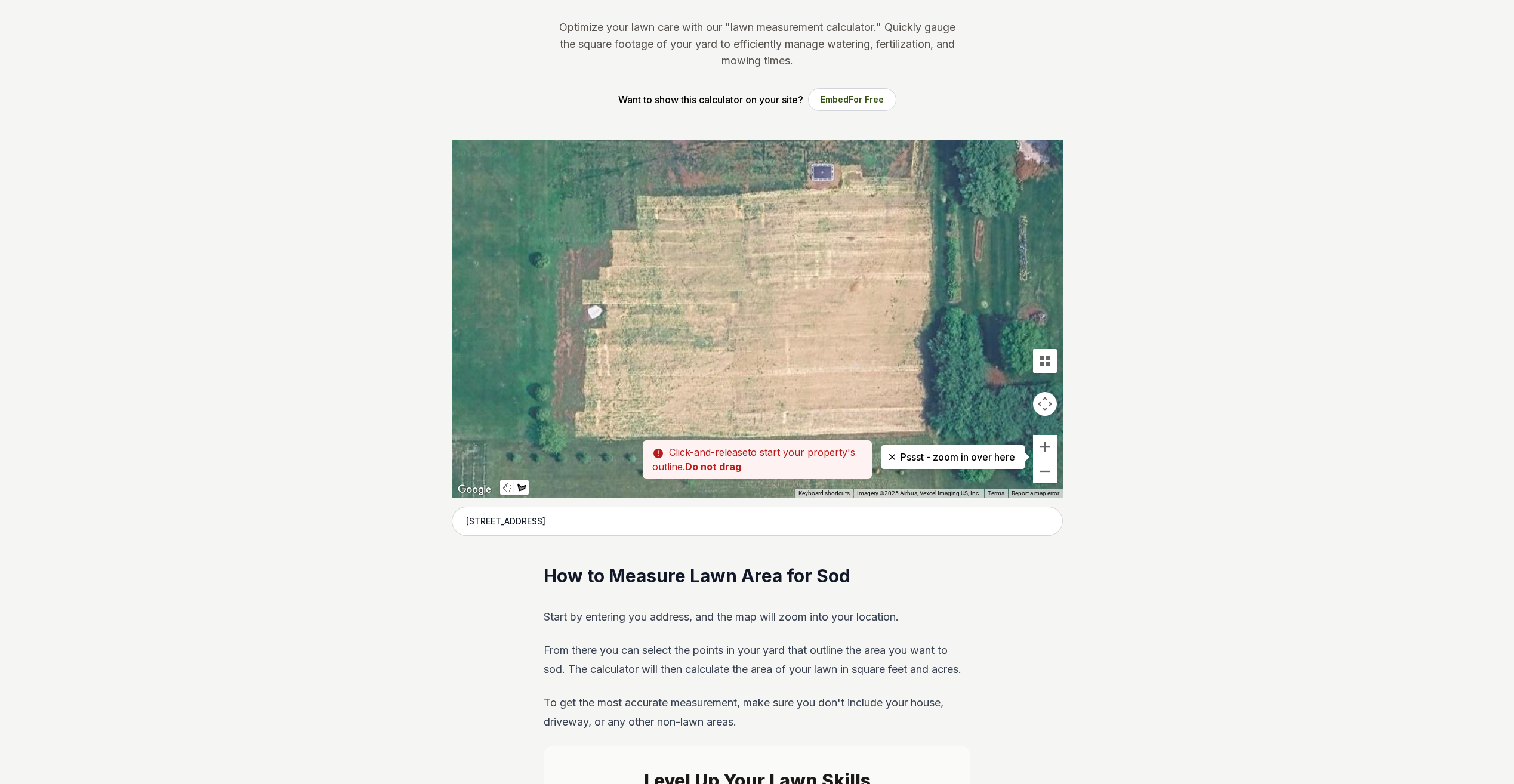
drag, startPoint x: 762, startPoint y: 302, endPoint x: 768, endPoint y: 282, distance: 20.9
click at [768, 282] on div at bounding box center [758, 318] width 611 height 358
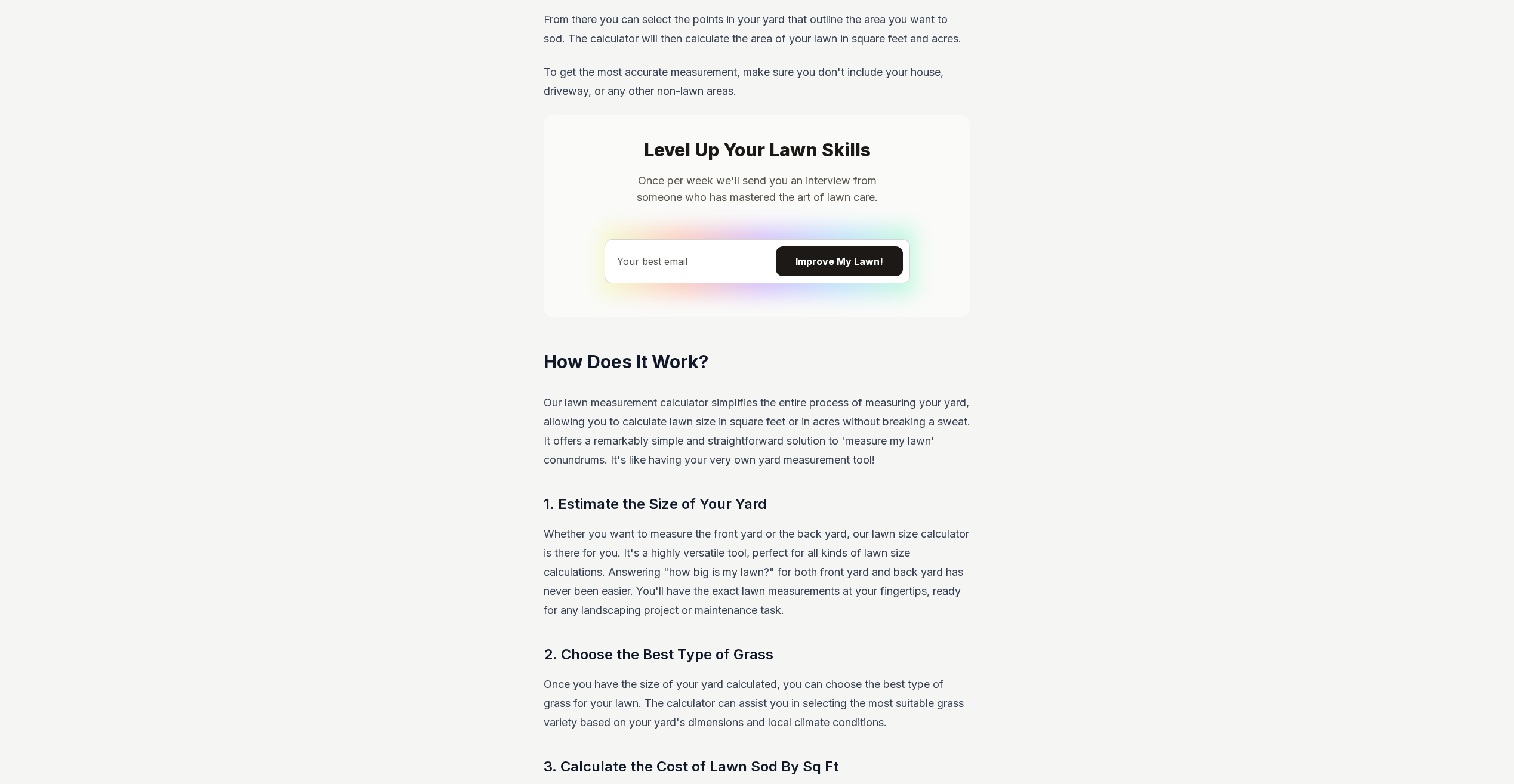
scroll to position [805, 0]
